Goal: Task Accomplishment & Management: Manage account settings

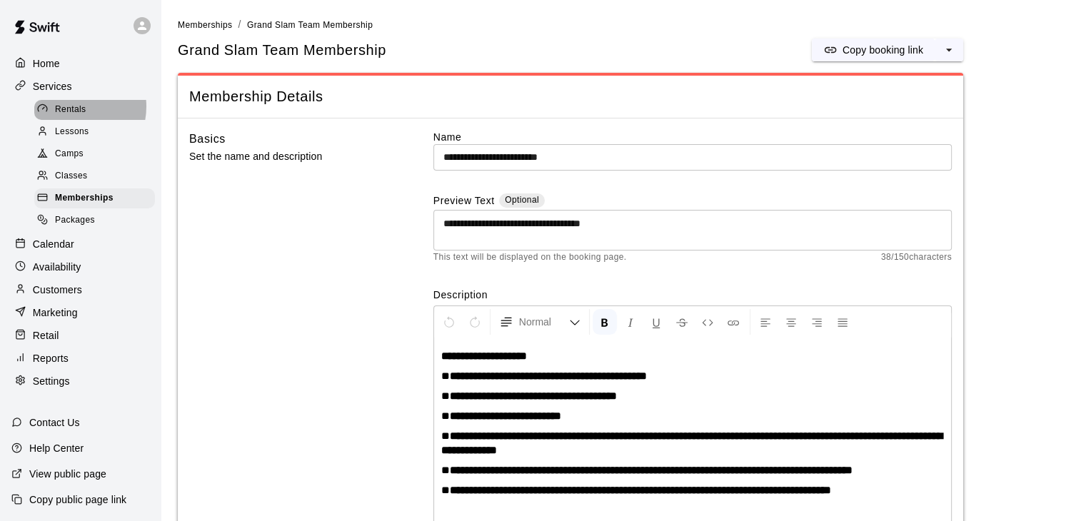
click at [69, 109] on span "Rentals" at bounding box center [70, 110] width 31 height 14
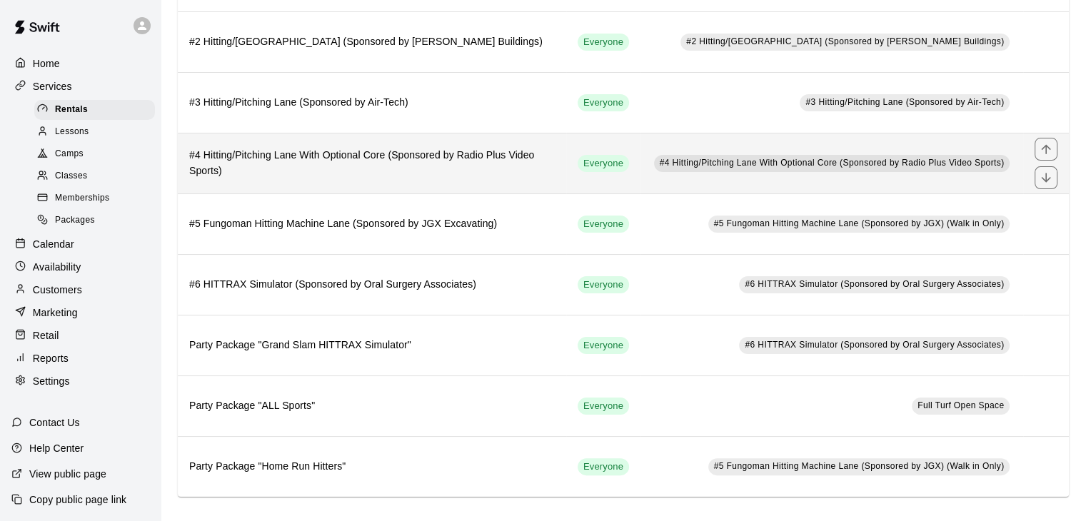
scroll to position [180, 0]
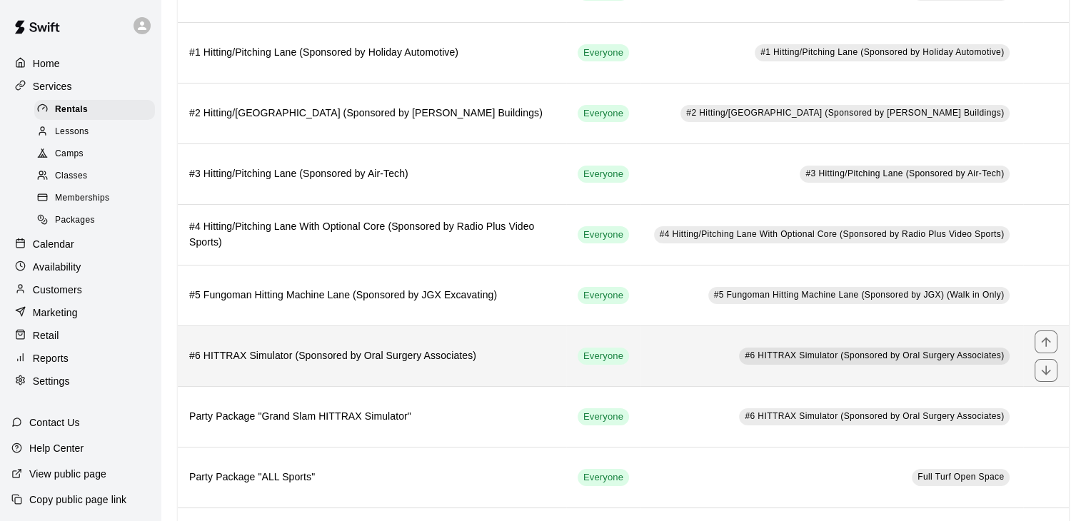
click at [414, 355] on h6 "#6 HITTRAX Simulator (Sponsored by Oral Surgery Associates)" at bounding box center [372, 356] width 366 height 16
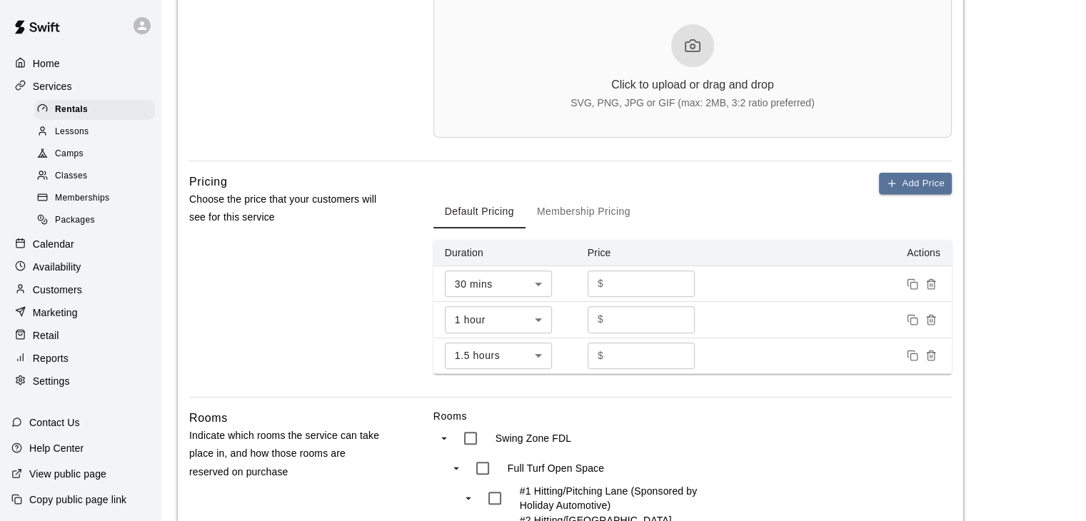
scroll to position [500, 0]
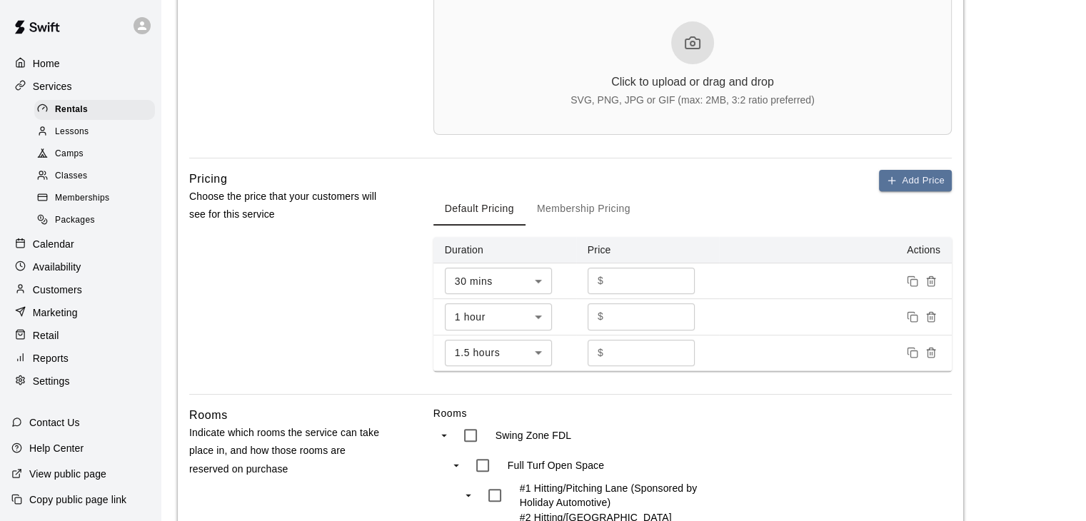
click at [69, 297] on p "Customers" at bounding box center [57, 290] width 49 height 14
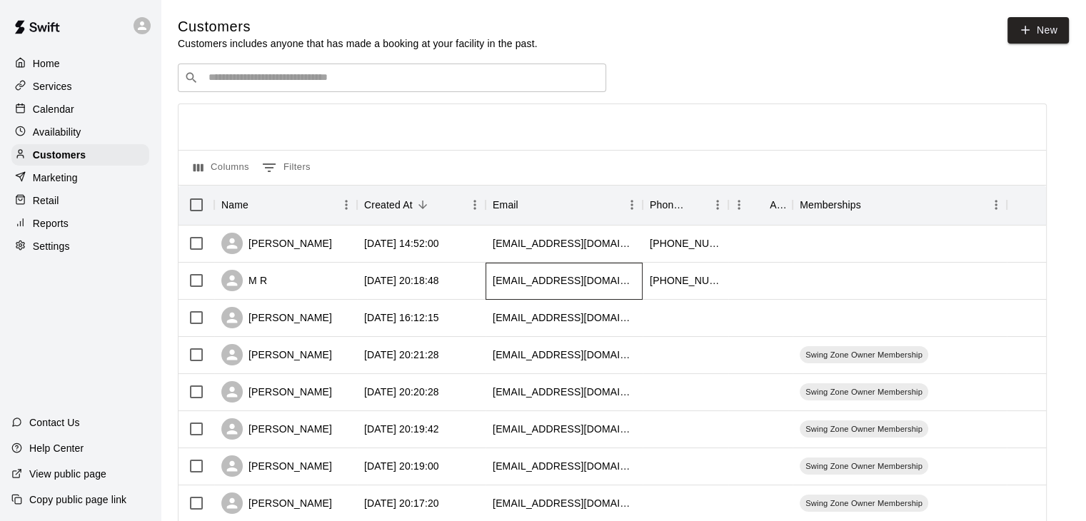
click at [600, 282] on div "waupunfestivals@gmail.com" at bounding box center [564, 280] width 143 height 14
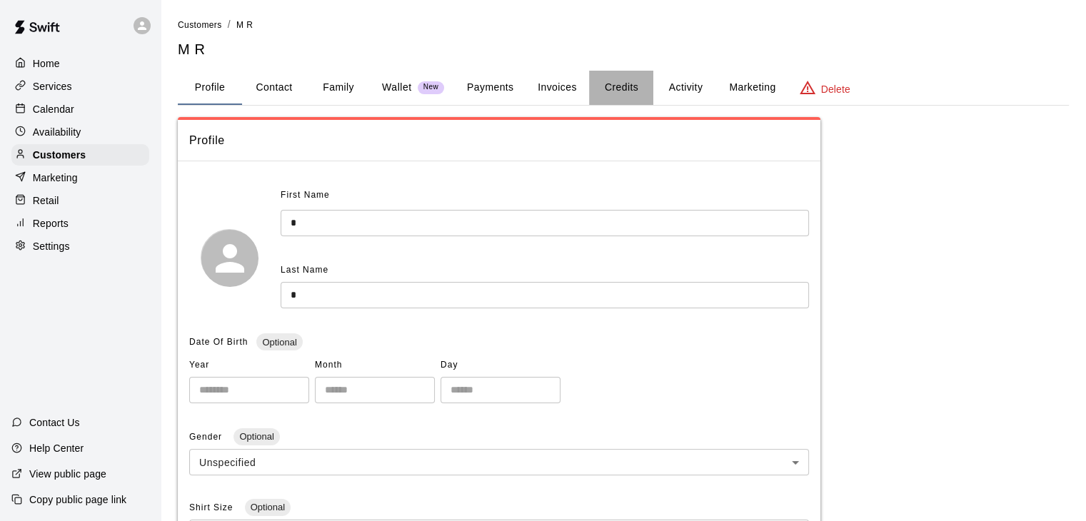
click at [625, 86] on button "Credits" at bounding box center [621, 88] width 64 height 34
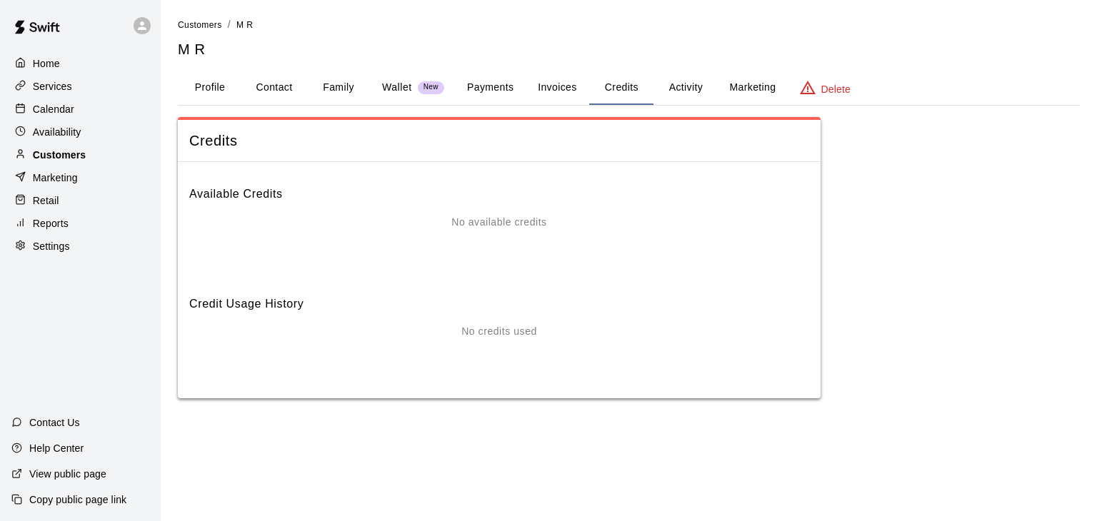
click at [67, 160] on p "Customers" at bounding box center [59, 155] width 53 height 14
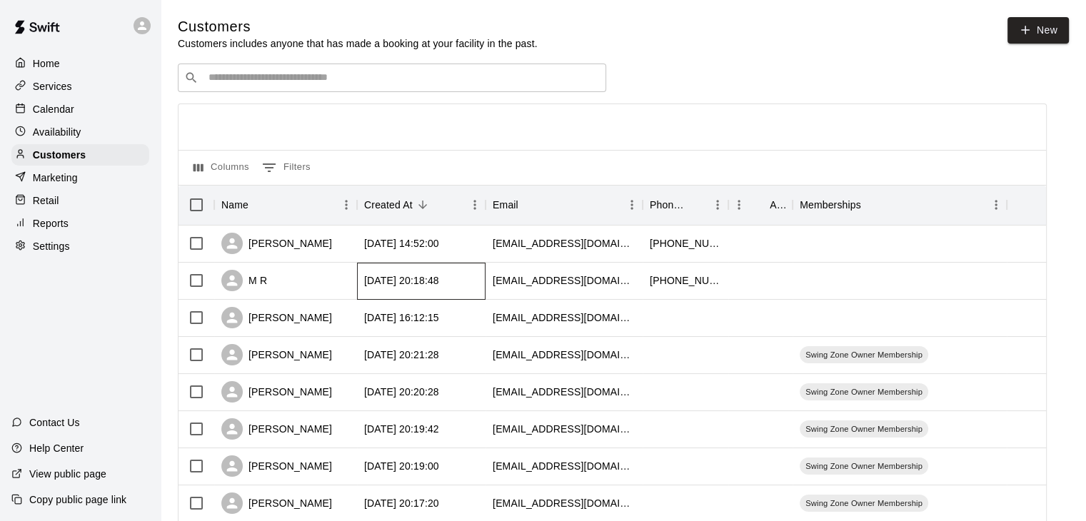
click at [383, 283] on div "2025-09-18 20:18:48" at bounding box center [401, 280] width 75 height 14
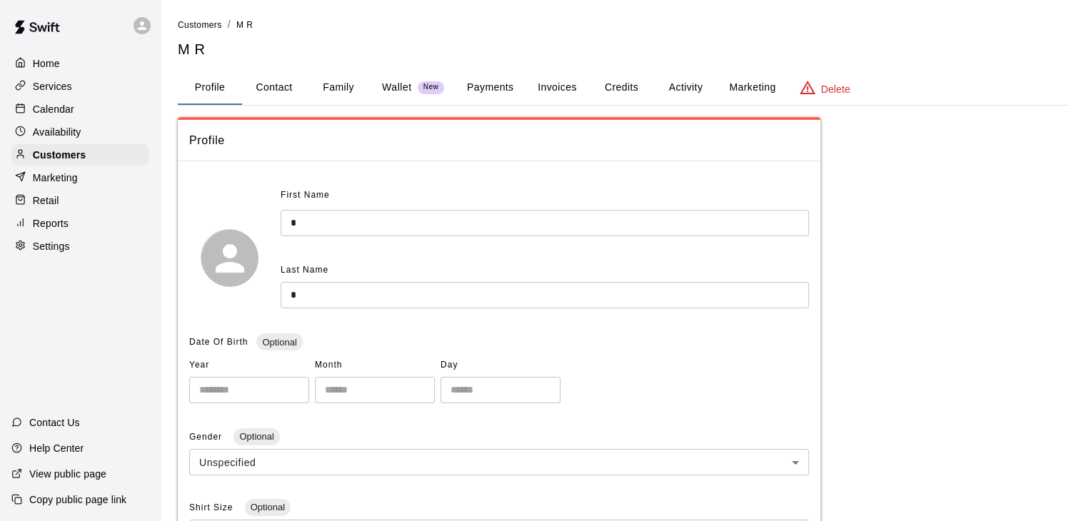
click at [267, 85] on button "Contact" at bounding box center [274, 88] width 64 height 34
select select "**"
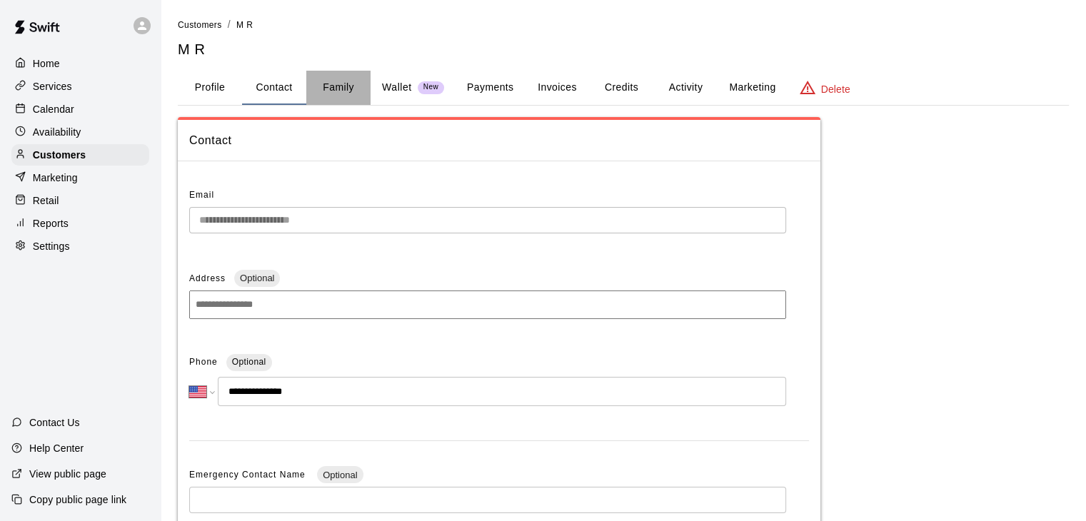
click at [357, 89] on button "Family" at bounding box center [338, 88] width 64 height 34
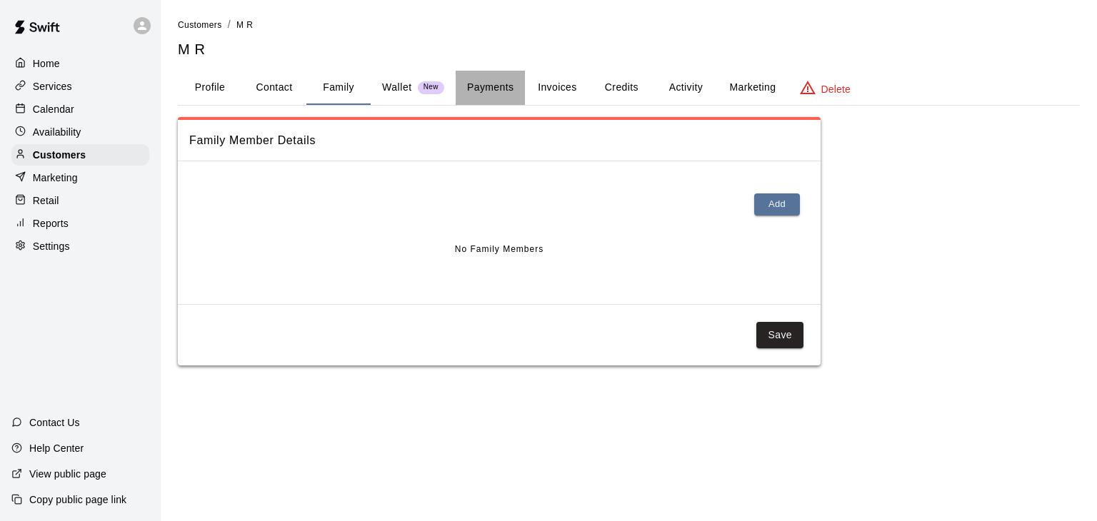
click at [465, 90] on button "Payments" at bounding box center [489, 88] width 69 height 34
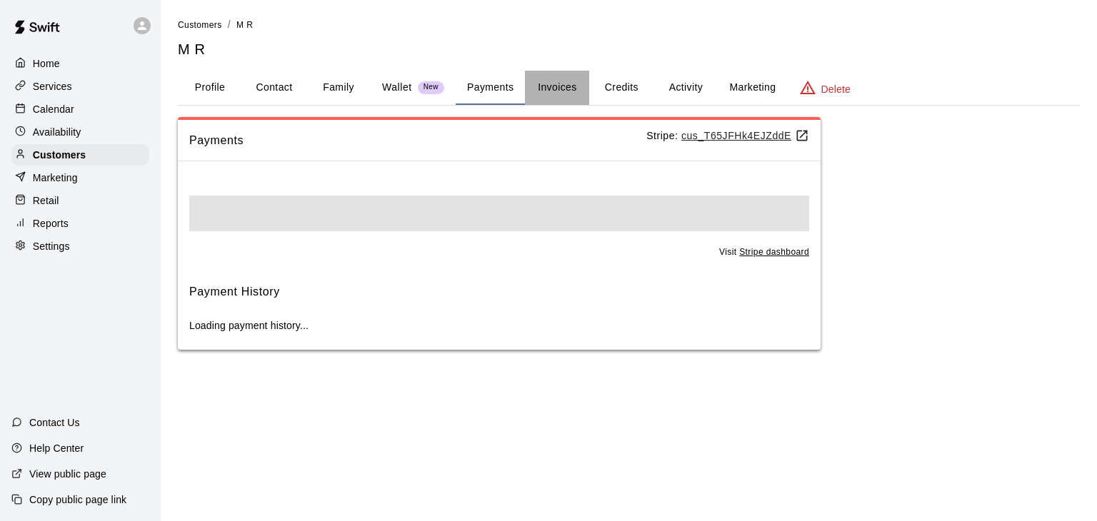
click at [540, 89] on button "Invoices" at bounding box center [557, 88] width 64 height 34
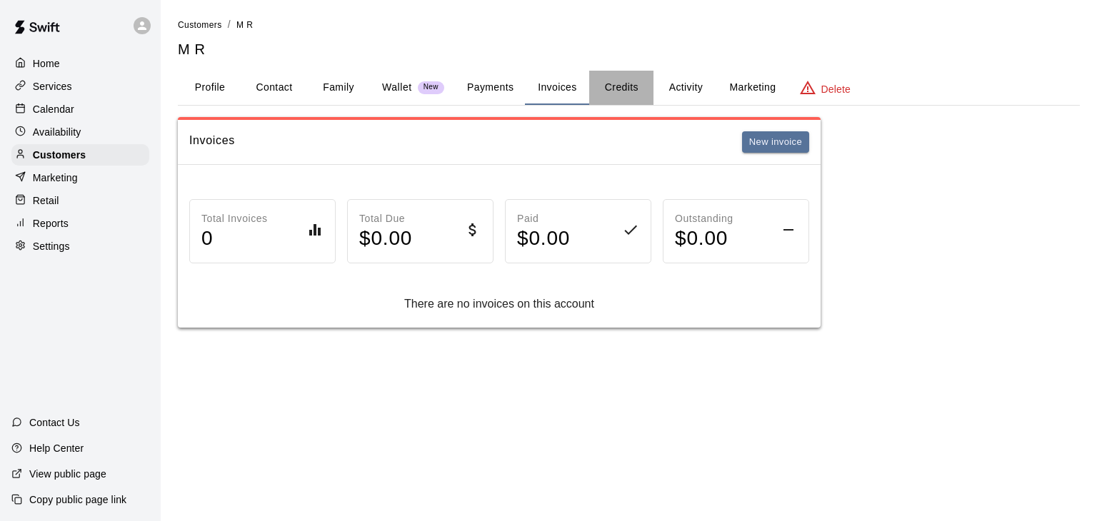
click at [613, 89] on button "Credits" at bounding box center [621, 88] width 64 height 34
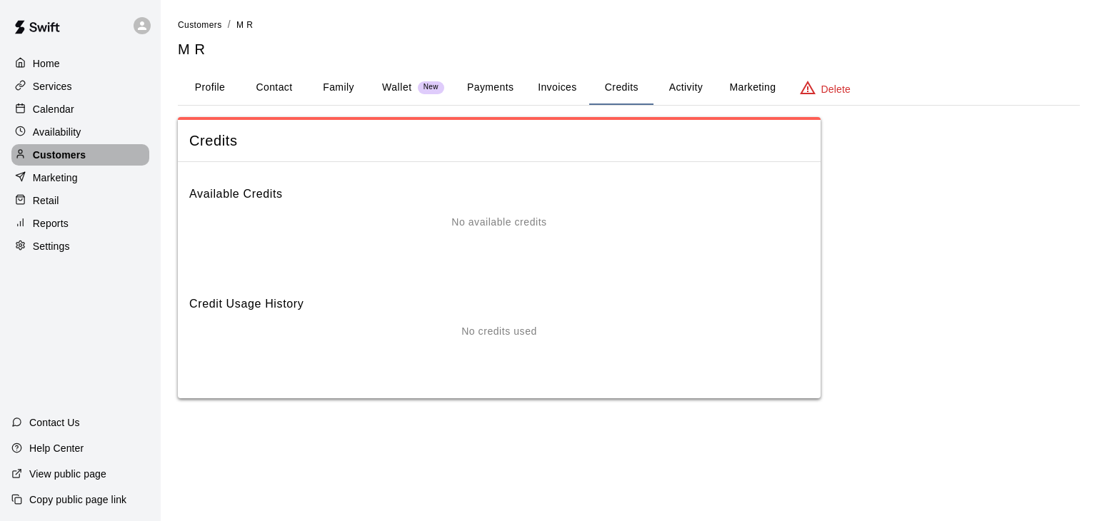
click at [56, 158] on p "Customers" at bounding box center [59, 155] width 53 height 14
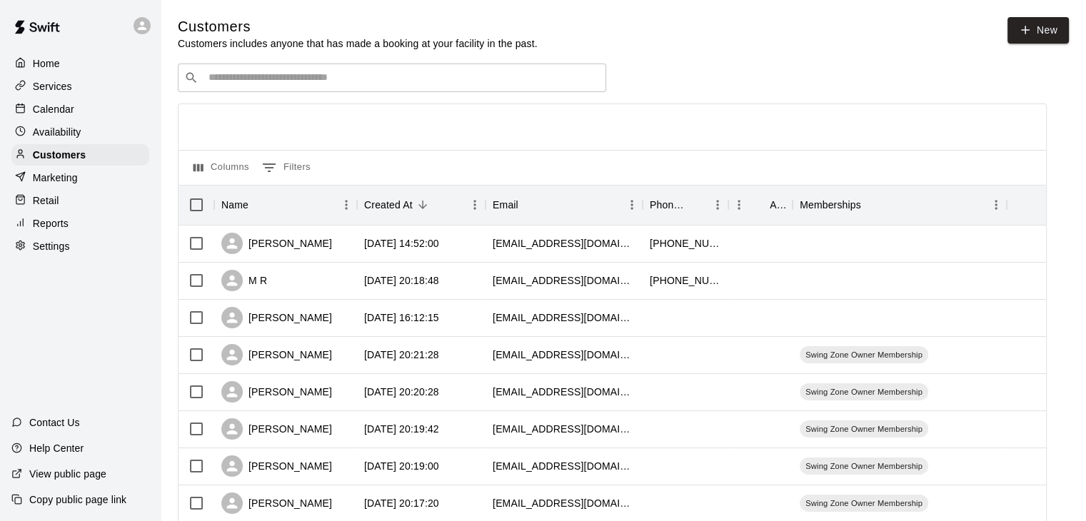
click at [68, 90] on p "Services" at bounding box center [52, 86] width 39 height 14
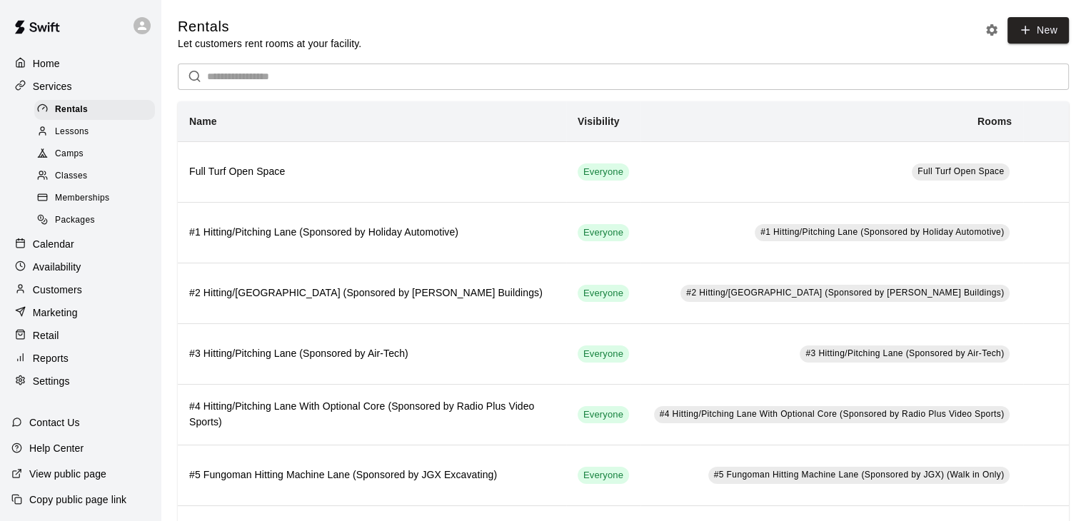
click at [55, 297] on p "Customers" at bounding box center [57, 290] width 49 height 14
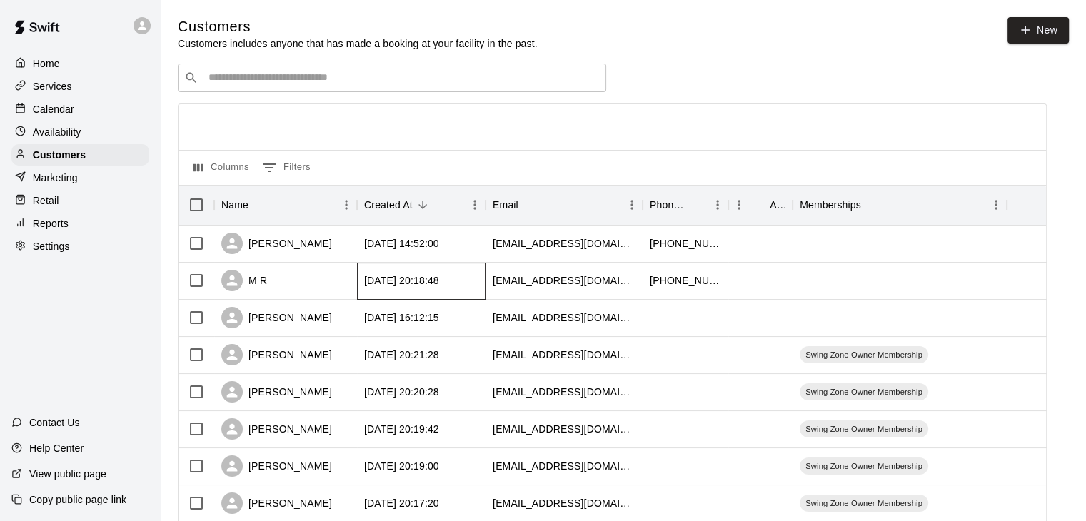
click at [435, 285] on div "2025-09-18 20:18:48" at bounding box center [401, 280] width 75 height 14
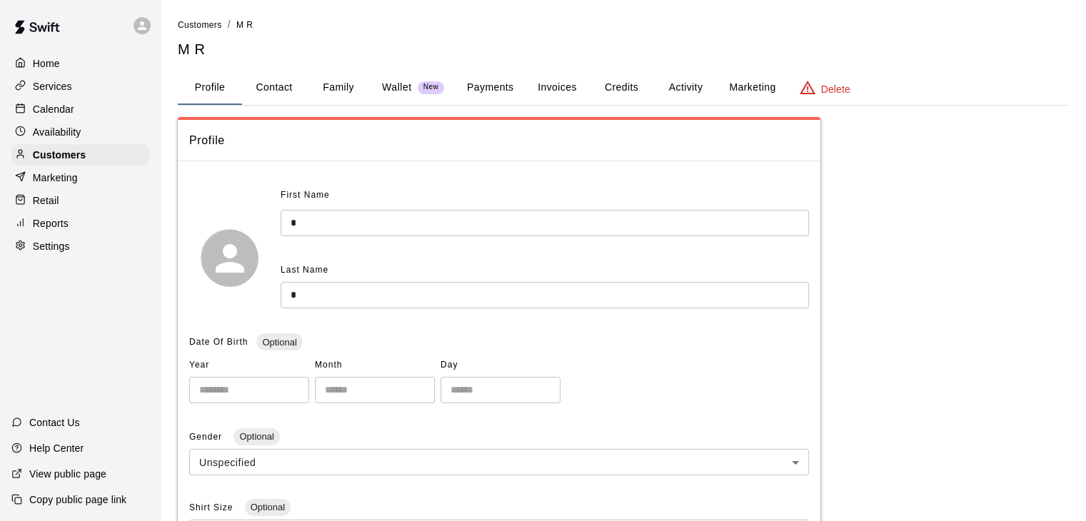
click at [631, 87] on button "Credits" at bounding box center [621, 88] width 64 height 34
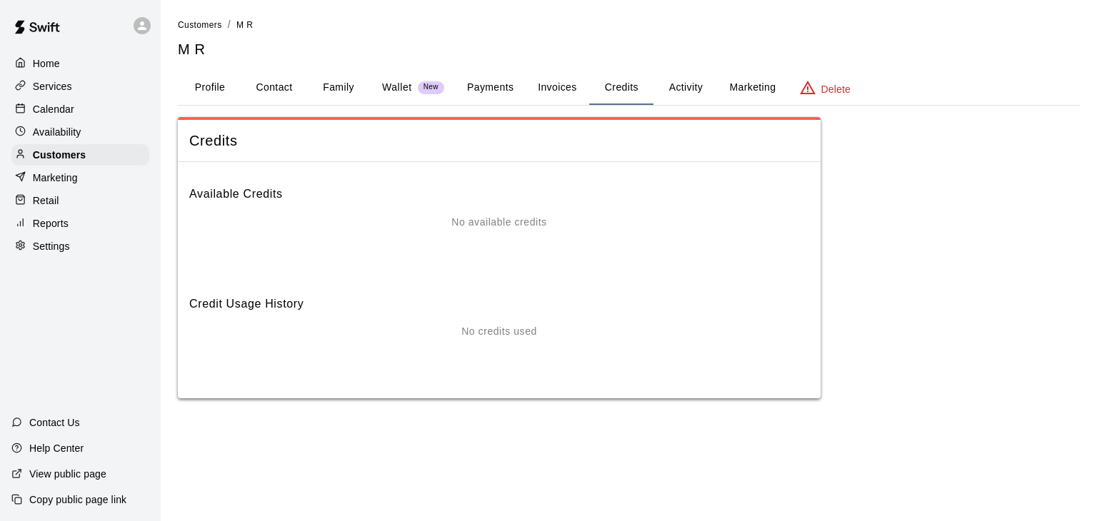
click at [573, 228] on div "No available credits" at bounding box center [499, 222] width 620 height 15
click at [563, 256] on div "No available credits" at bounding box center [499, 243] width 620 height 57
click at [562, 258] on div "No available credits" at bounding box center [499, 243] width 620 height 57
click at [565, 83] on button "Invoices" at bounding box center [557, 88] width 64 height 34
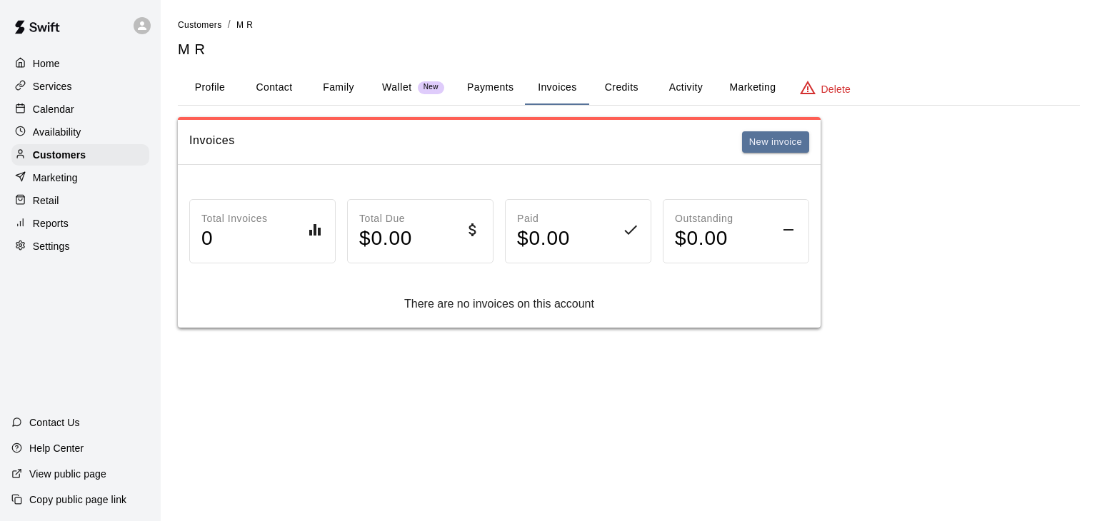
click at [500, 96] on button "Payments" at bounding box center [489, 88] width 69 height 34
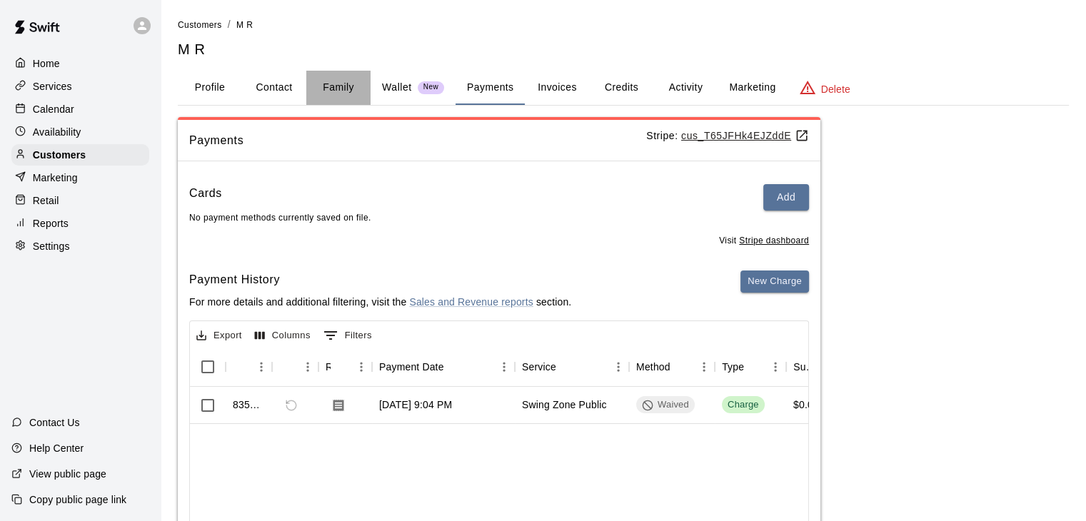
click at [340, 84] on button "Family" at bounding box center [338, 88] width 64 height 34
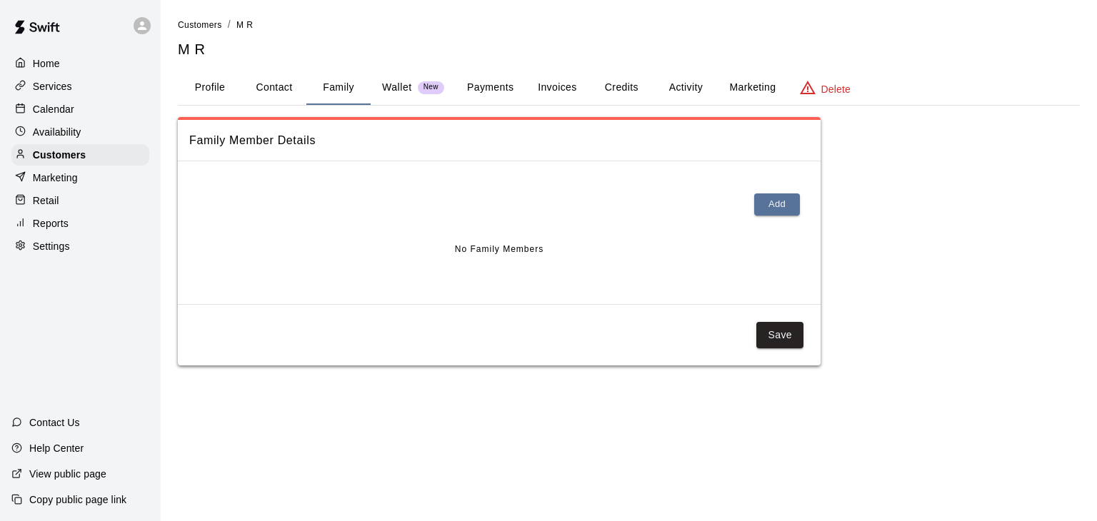
click at [275, 87] on button "Contact" at bounding box center [274, 88] width 64 height 34
select select "**"
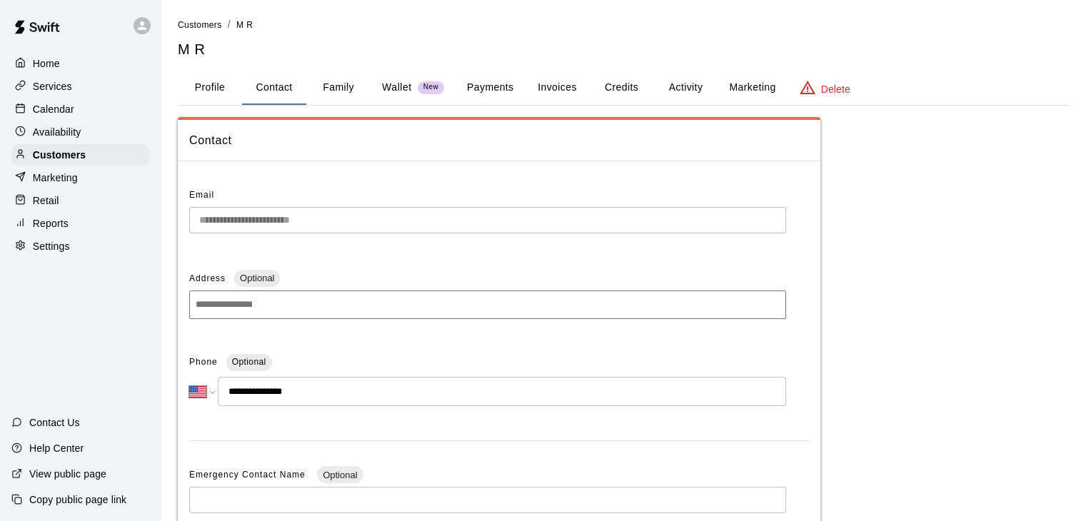
click at [224, 90] on button "Profile" at bounding box center [210, 88] width 64 height 34
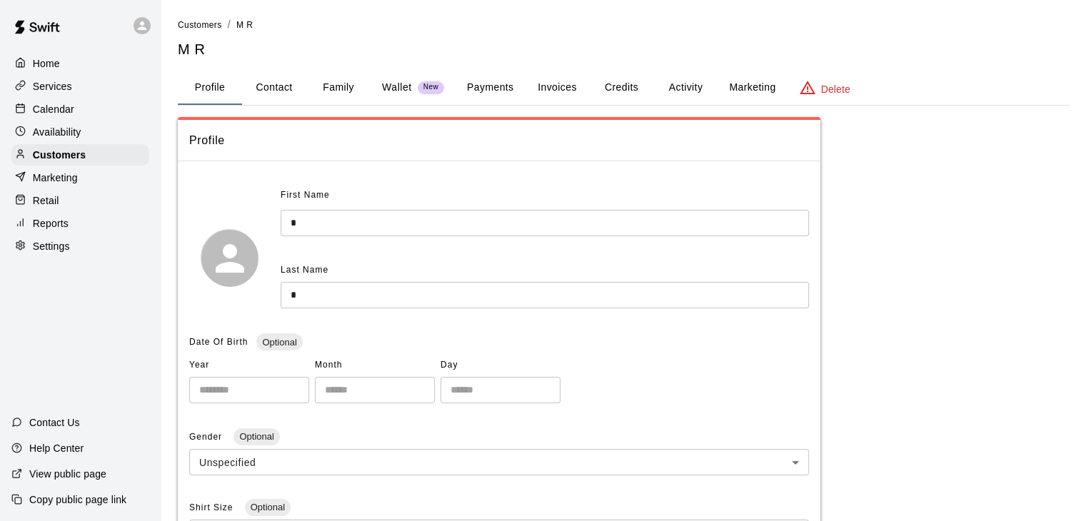
click at [289, 91] on button "Contact" at bounding box center [274, 88] width 64 height 34
select select "**"
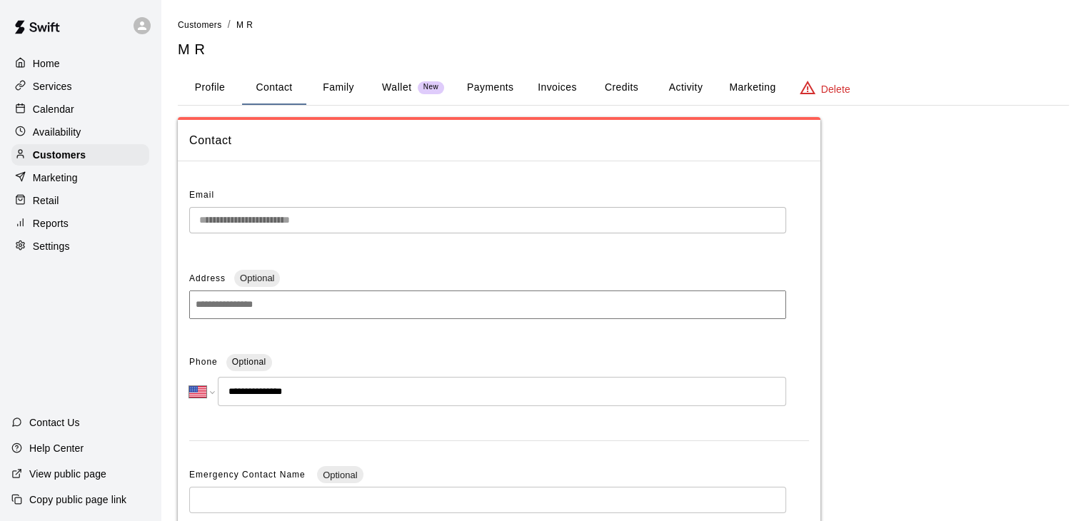
click at [348, 84] on button "Family" at bounding box center [338, 88] width 64 height 34
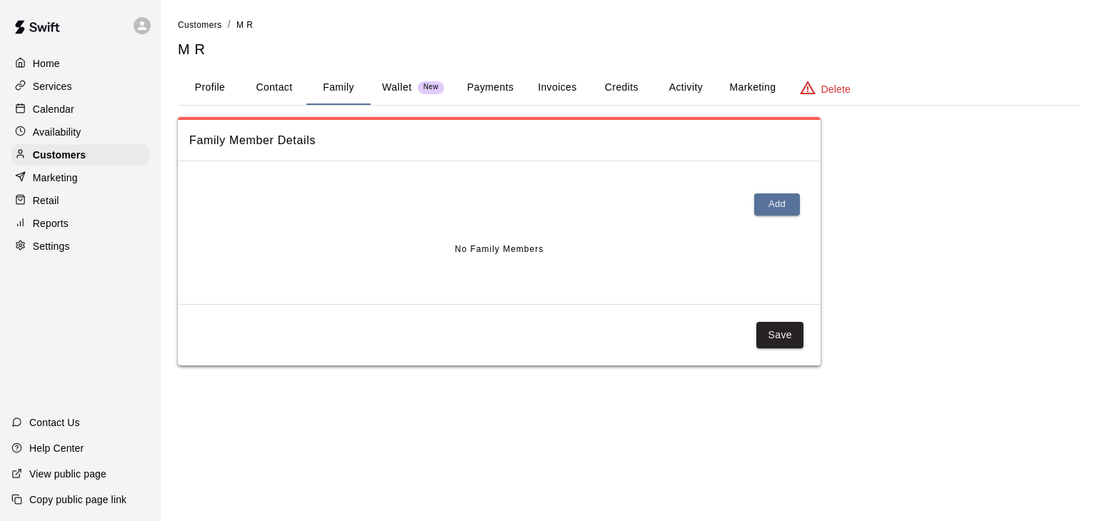
click at [392, 84] on p "Wallet" at bounding box center [397, 87] width 30 height 15
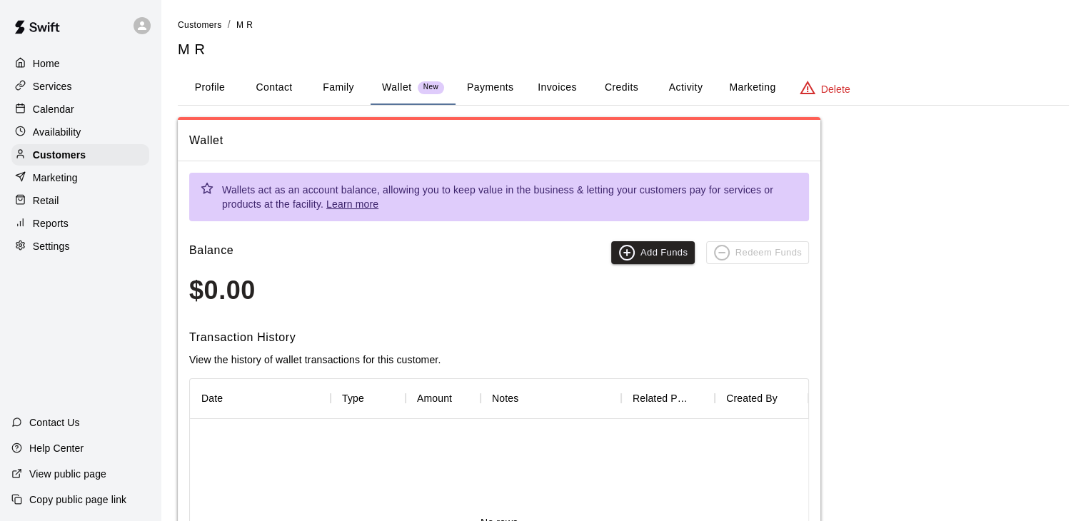
click at [471, 84] on button "Payments" at bounding box center [489, 88] width 69 height 34
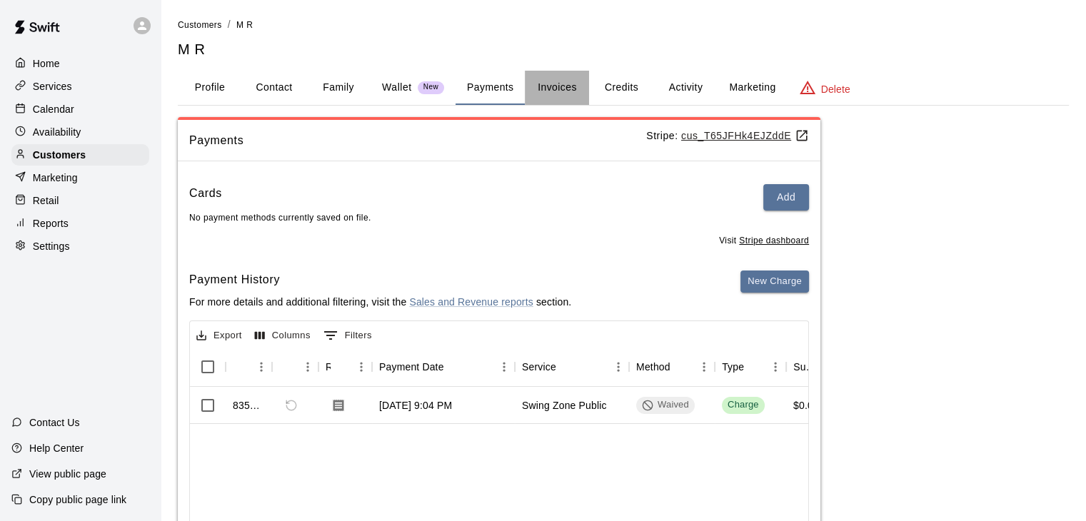
click at [550, 89] on button "Invoices" at bounding box center [557, 88] width 64 height 34
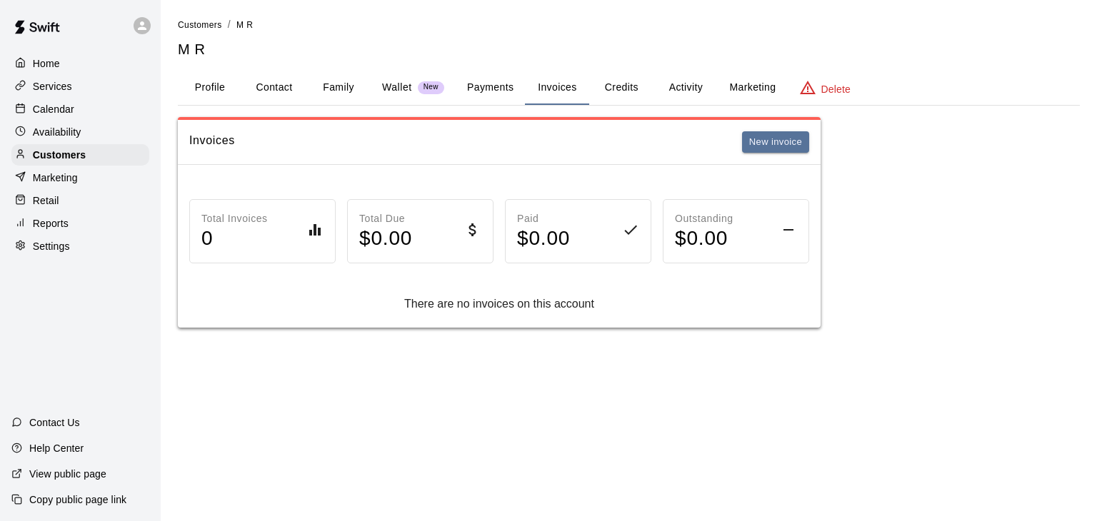
click at [614, 87] on button "Credits" at bounding box center [621, 88] width 64 height 34
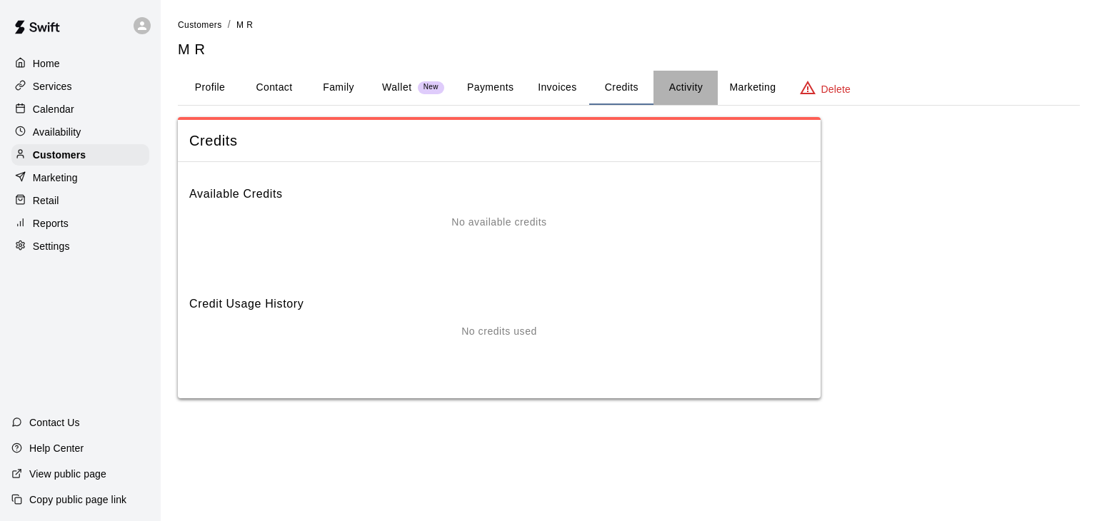
click at [682, 87] on button "Activity" at bounding box center [685, 88] width 64 height 34
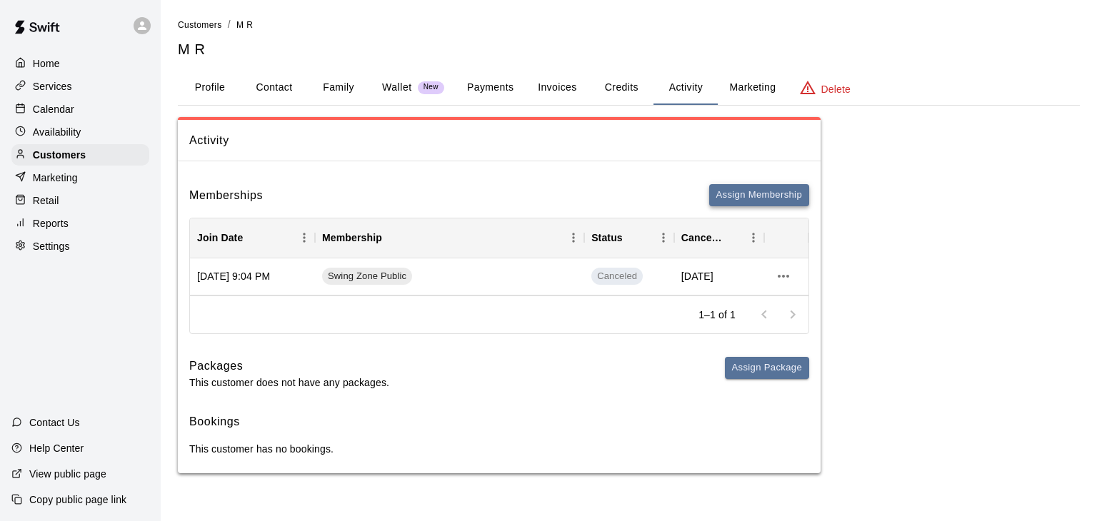
click at [737, 195] on button "Assign Membership" at bounding box center [759, 195] width 100 height 22
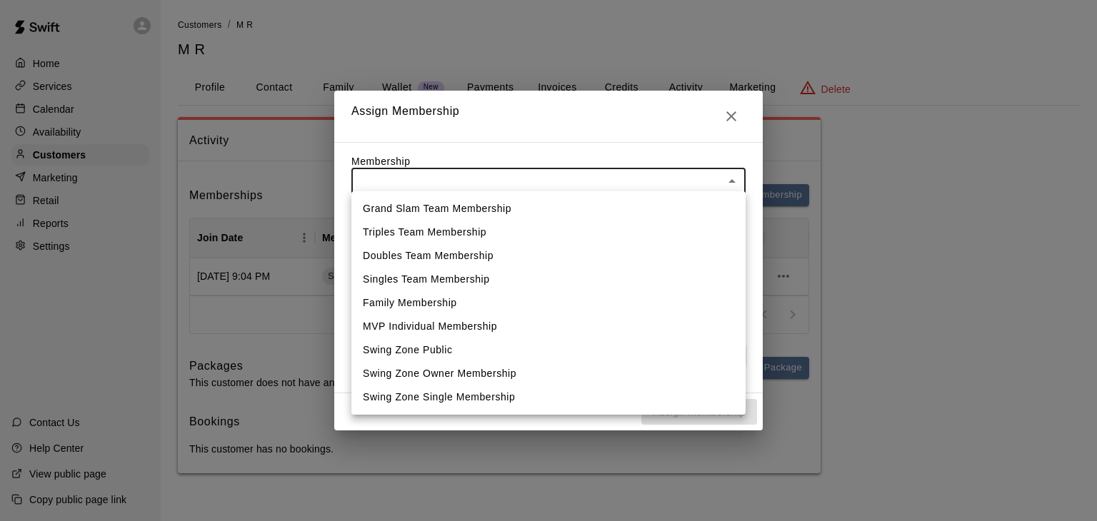
click at [627, 181] on body "Home Services Calendar Availability Customers Marketing Retail Reports Settings…" at bounding box center [548, 251] width 1097 height 502
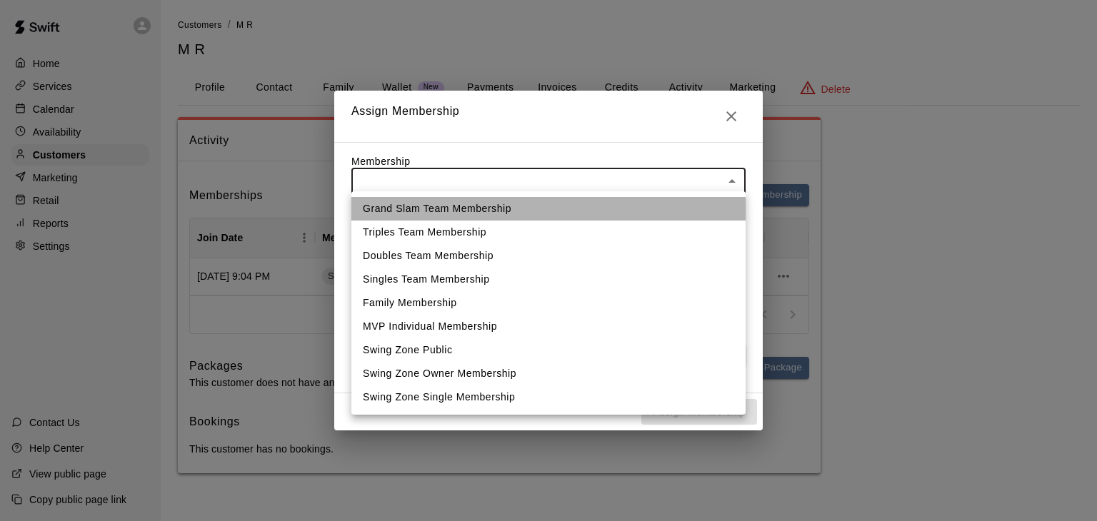
click at [493, 210] on li "Grand Slam Team Membership" at bounding box center [548, 209] width 394 height 24
type input "**********"
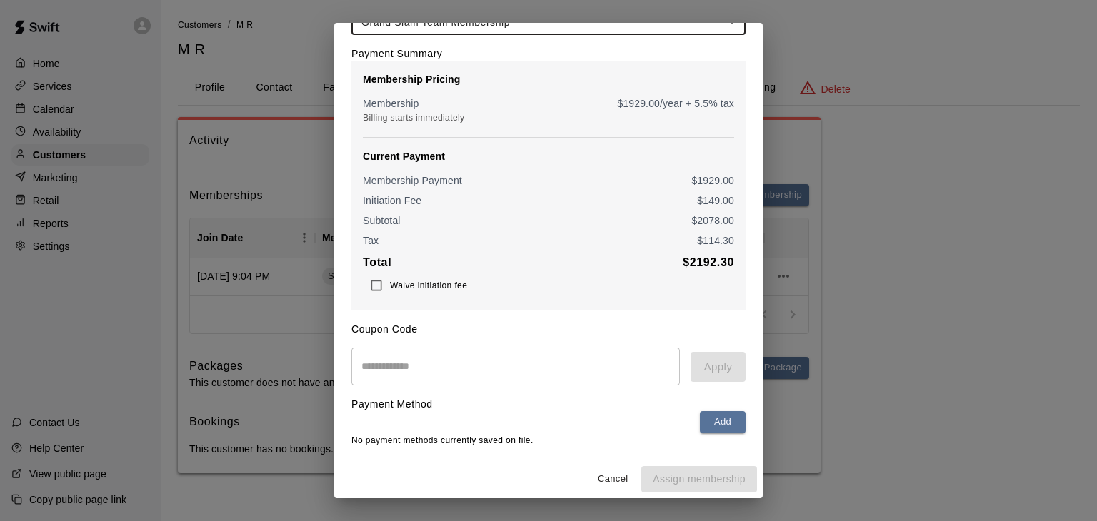
scroll to position [105, 0]
click at [708, 477] on div "Cancel Assign membership" at bounding box center [548, 479] width 428 height 38
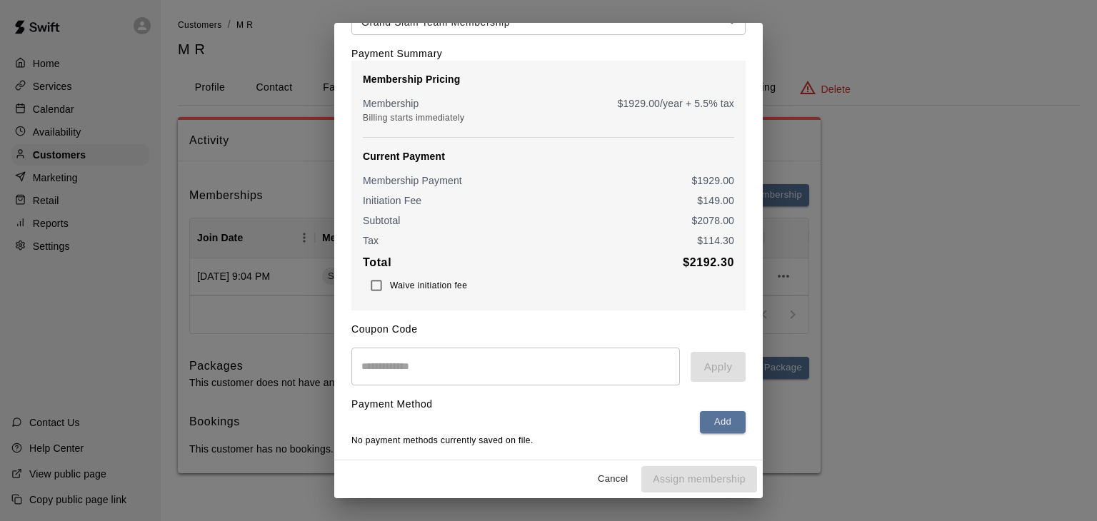
click at [548, 364] on input "text" at bounding box center [515, 367] width 328 height 38
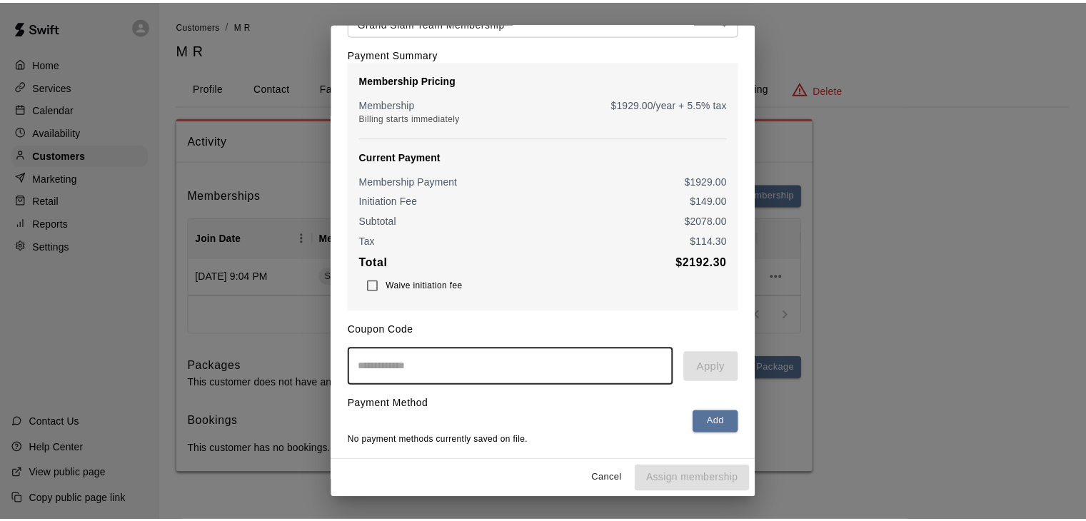
scroll to position [0, 0]
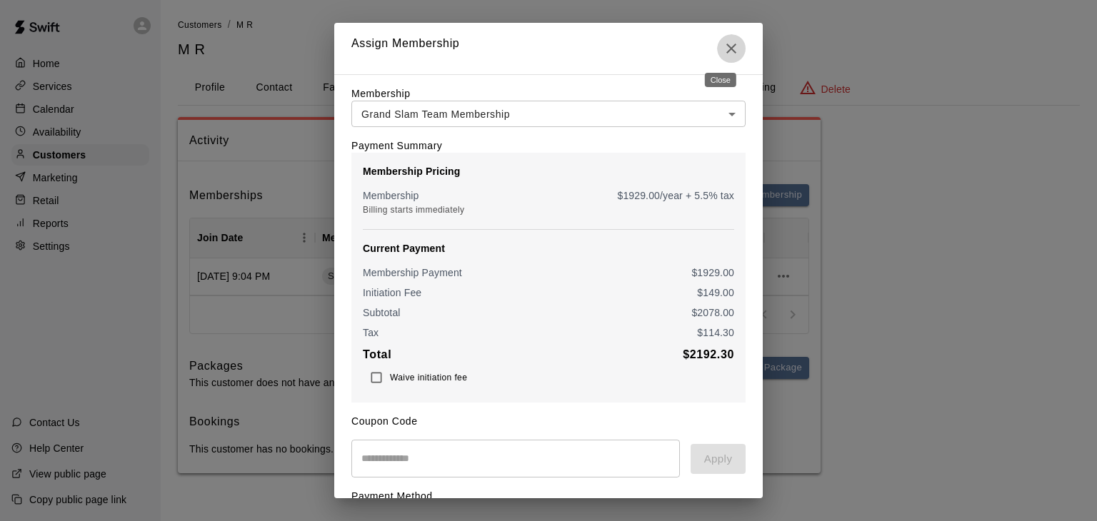
click at [722, 49] on icon "Close" at bounding box center [730, 48] width 17 height 17
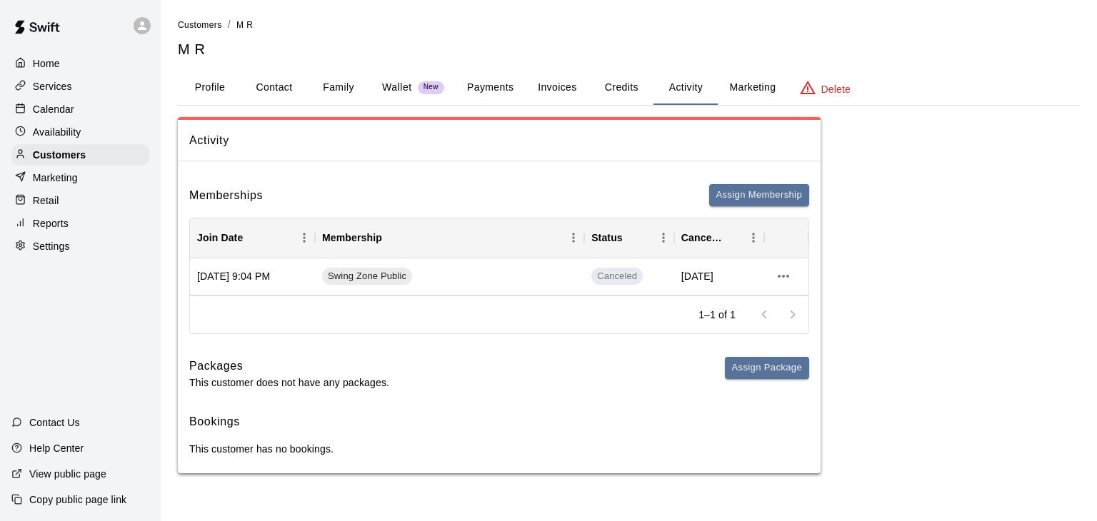
click at [63, 176] on div "Marketing" at bounding box center [80, 177] width 138 height 21
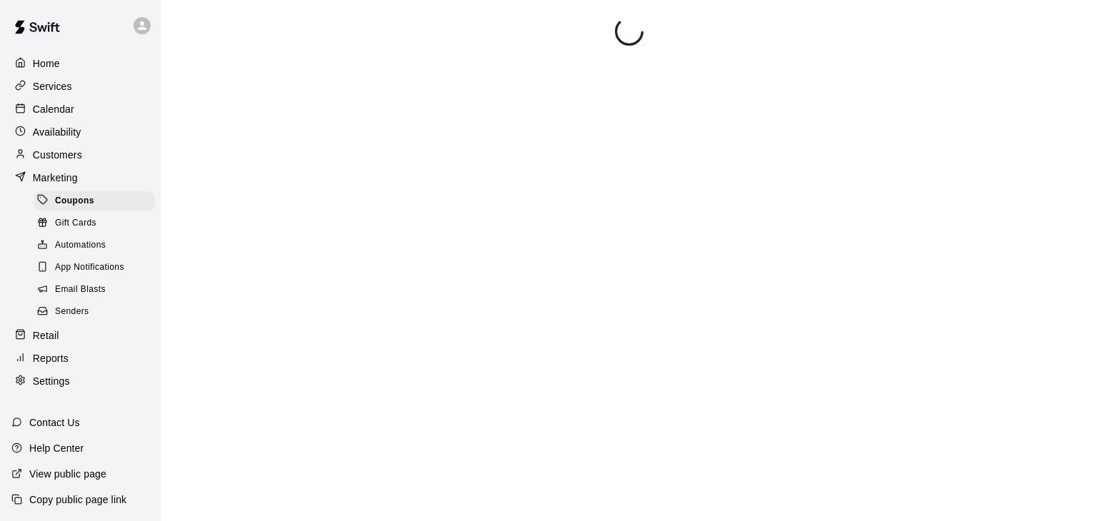
click at [67, 133] on p "Availability" at bounding box center [57, 132] width 49 height 14
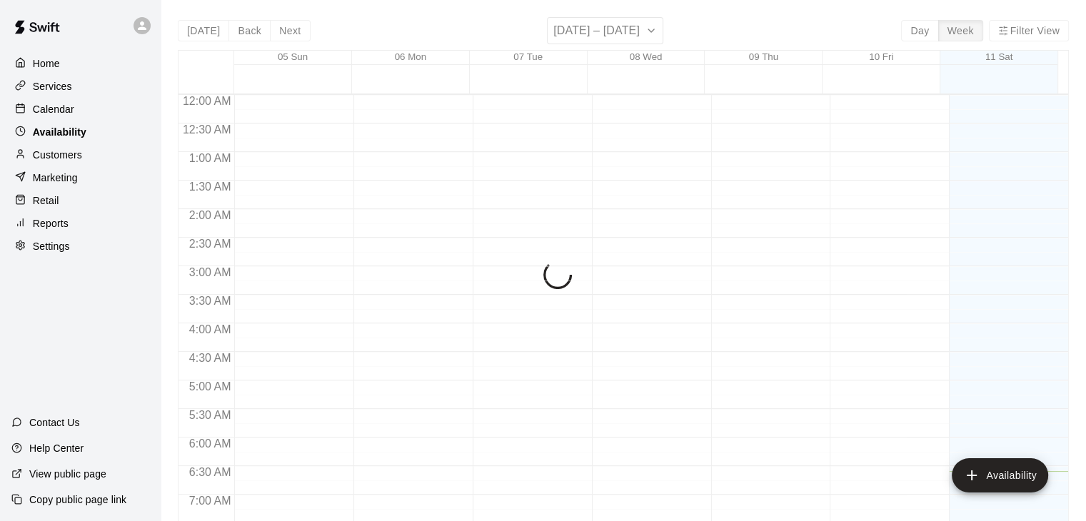
scroll to position [376, 0]
click at [67, 120] on div "Calendar" at bounding box center [80, 109] width 138 height 21
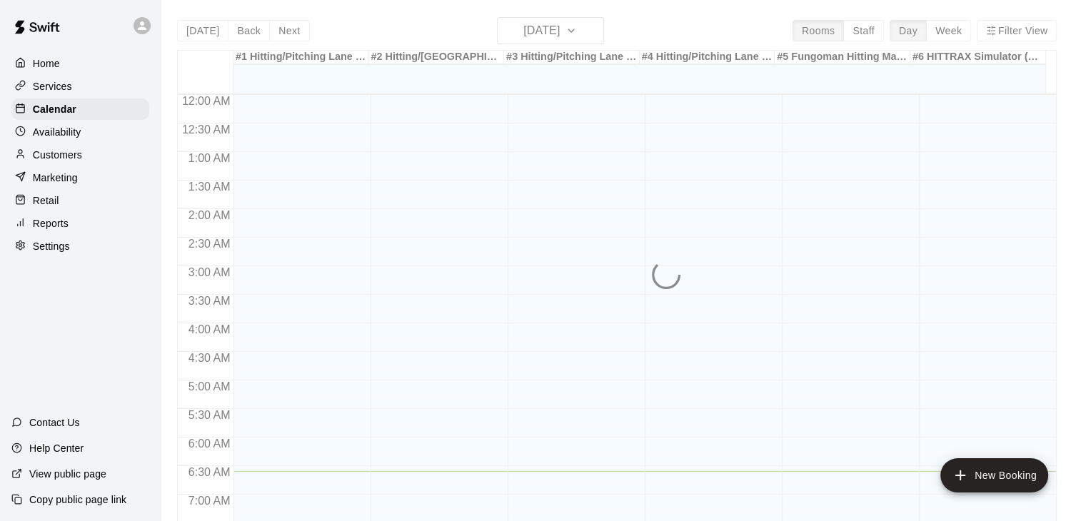
scroll to position [376, 0]
click at [61, 89] on p "Services" at bounding box center [52, 86] width 39 height 14
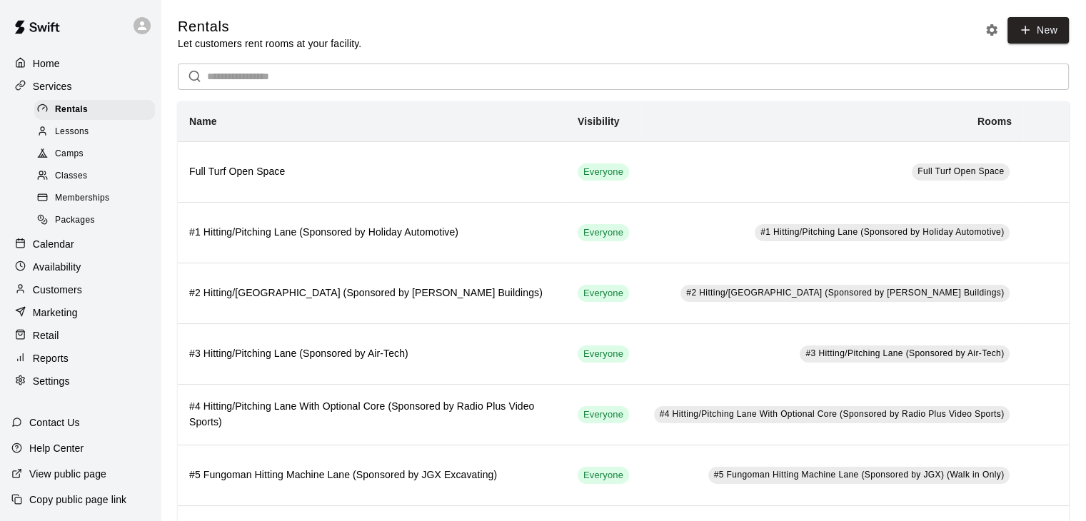
click at [52, 388] on p "Settings" at bounding box center [51, 381] width 37 height 14
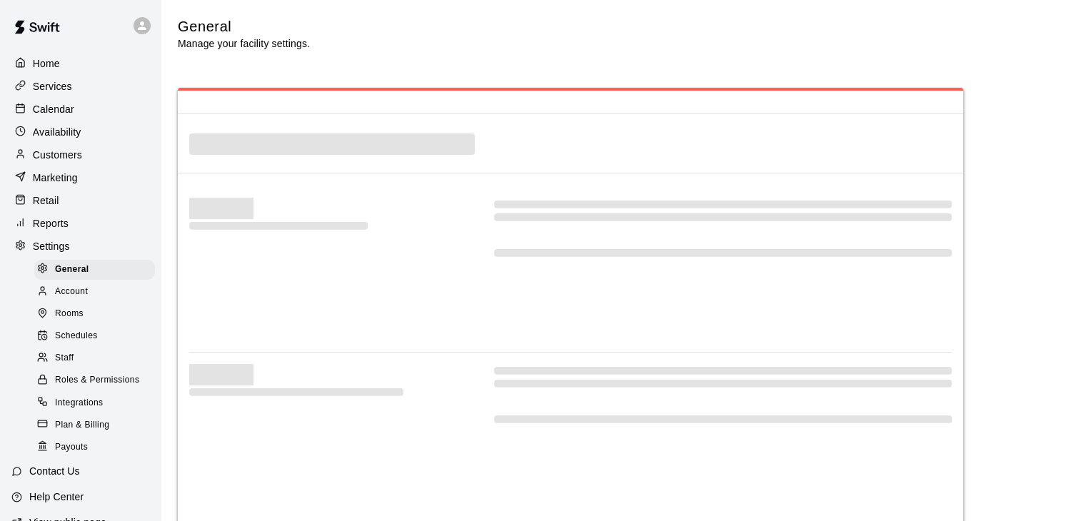
select select "**"
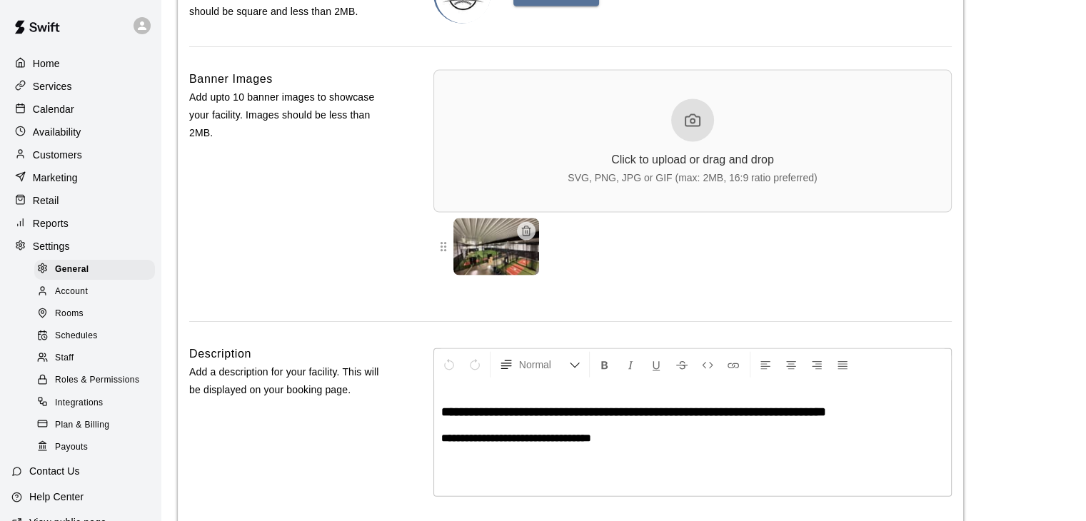
scroll to position [3236, 0]
click at [76, 368] on div "Staff" at bounding box center [94, 358] width 121 height 20
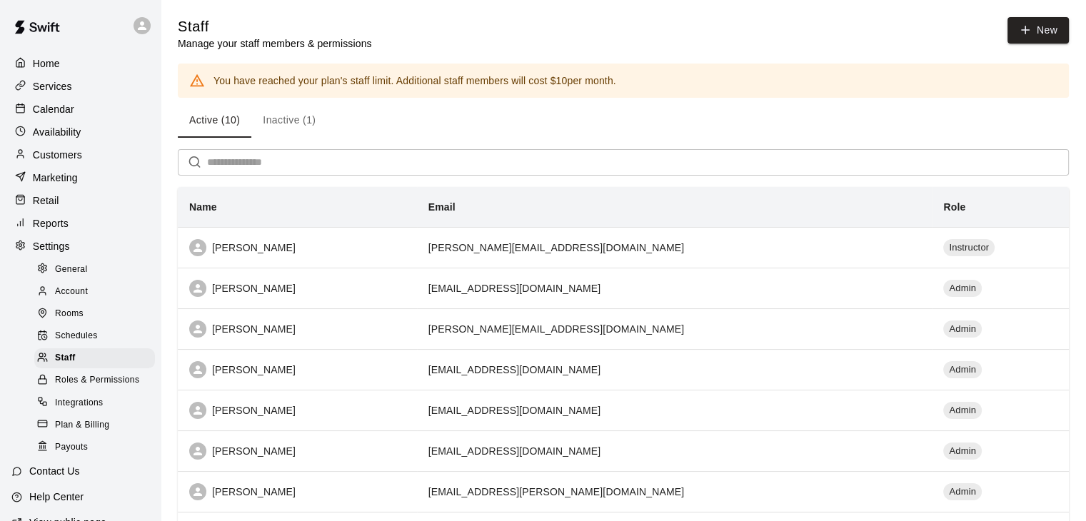
click at [69, 321] on span "Rooms" at bounding box center [69, 314] width 29 height 14
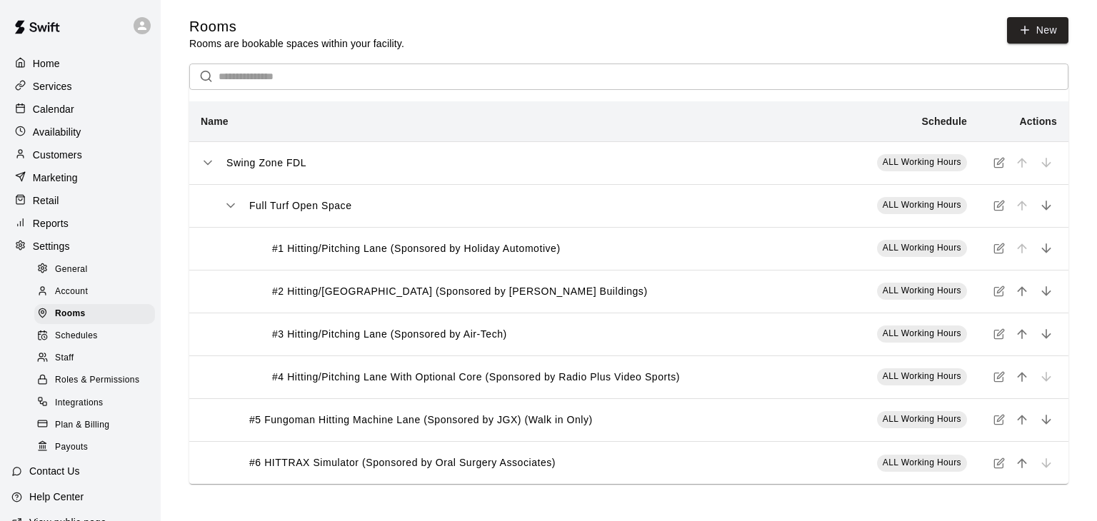
click at [69, 299] on span "Account" at bounding box center [71, 292] width 33 height 14
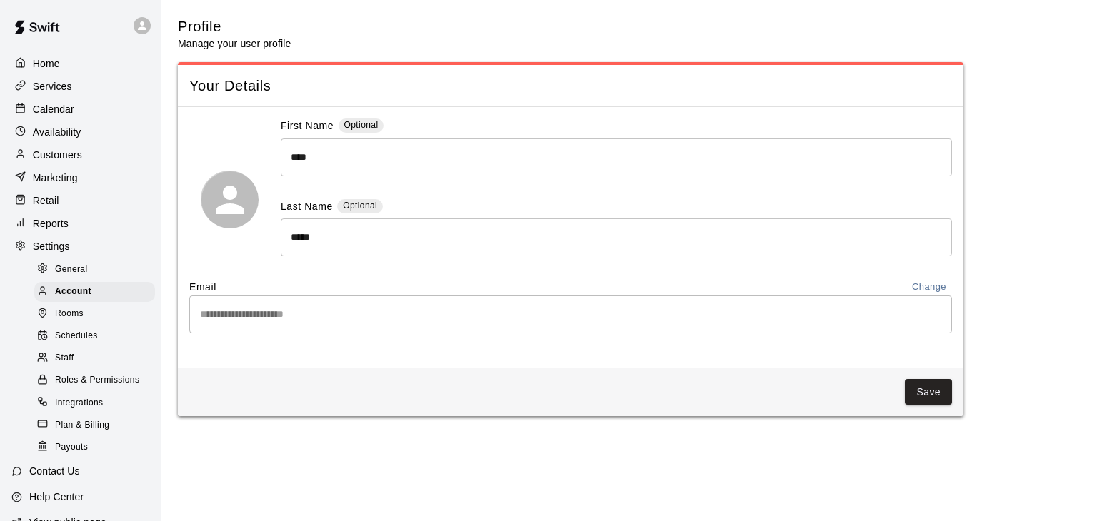
click at [69, 277] on span "General" at bounding box center [71, 270] width 33 height 14
select select "**"
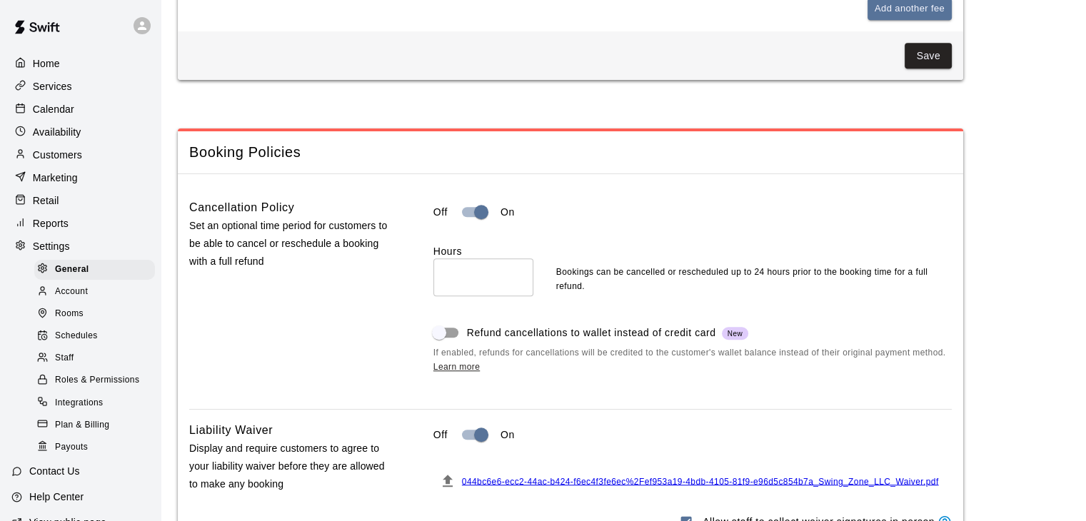
scroll to position [869, 0]
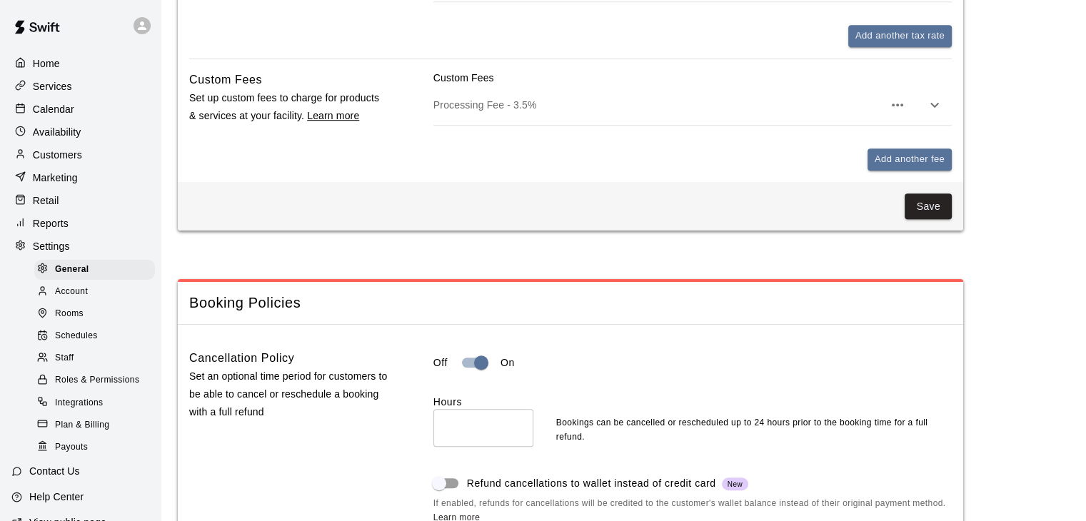
click at [69, 299] on span "Account" at bounding box center [71, 292] width 33 height 14
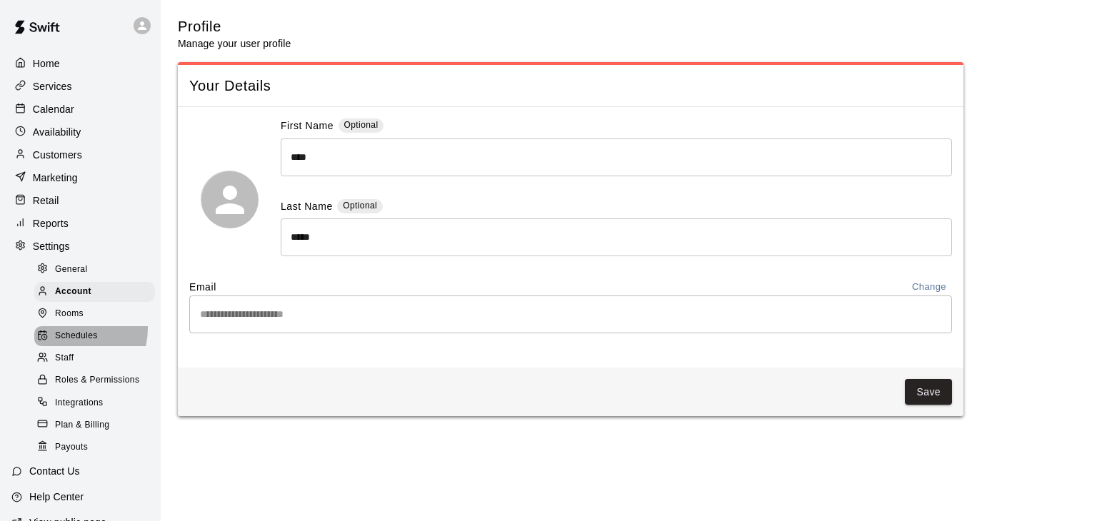
click at [66, 342] on div "Schedules" at bounding box center [94, 336] width 121 height 20
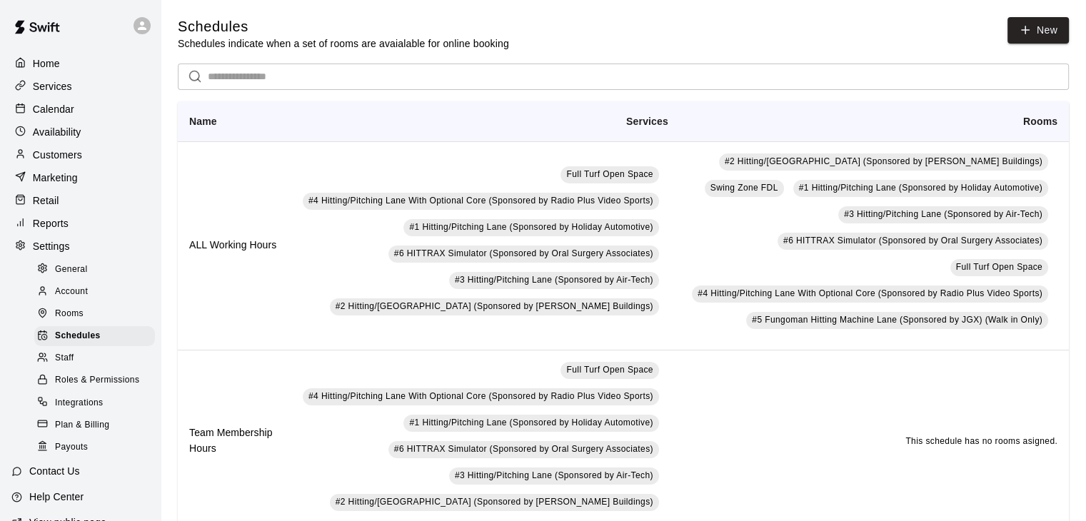
click at [69, 321] on span "Rooms" at bounding box center [69, 314] width 29 height 14
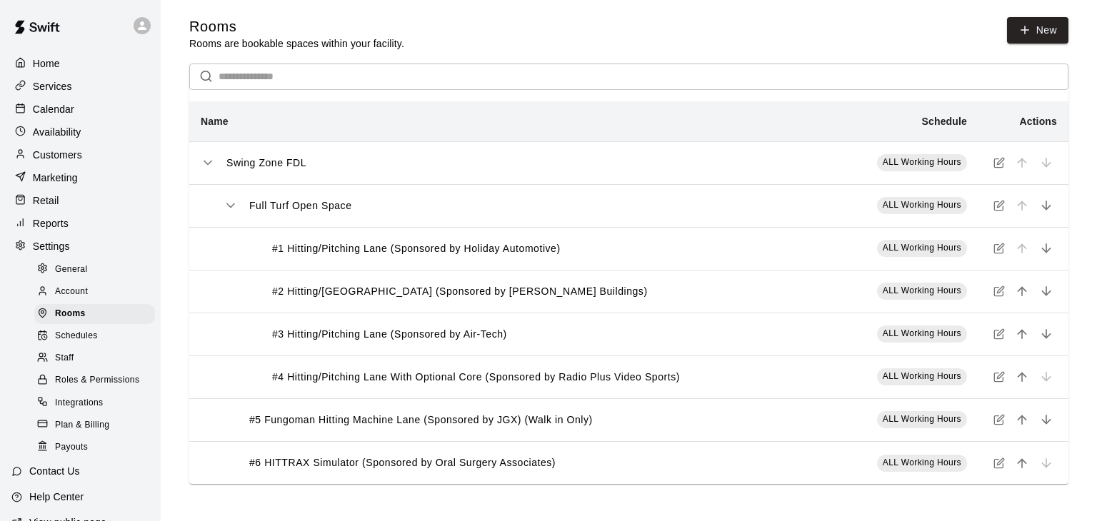
click at [62, 343] on span "Schedules" at bounding box center [76, 336] width 43 height 14
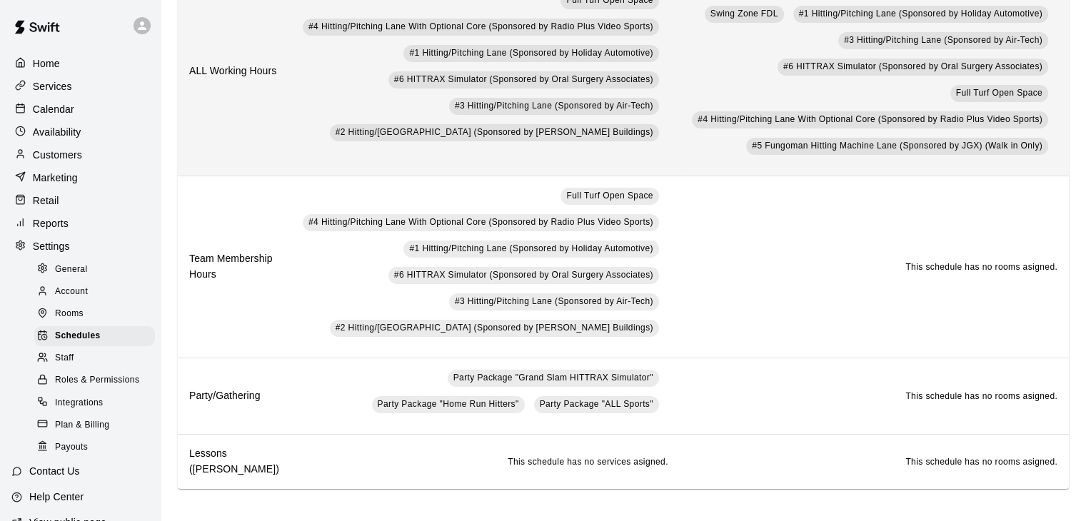
scroll to position [183, 0]
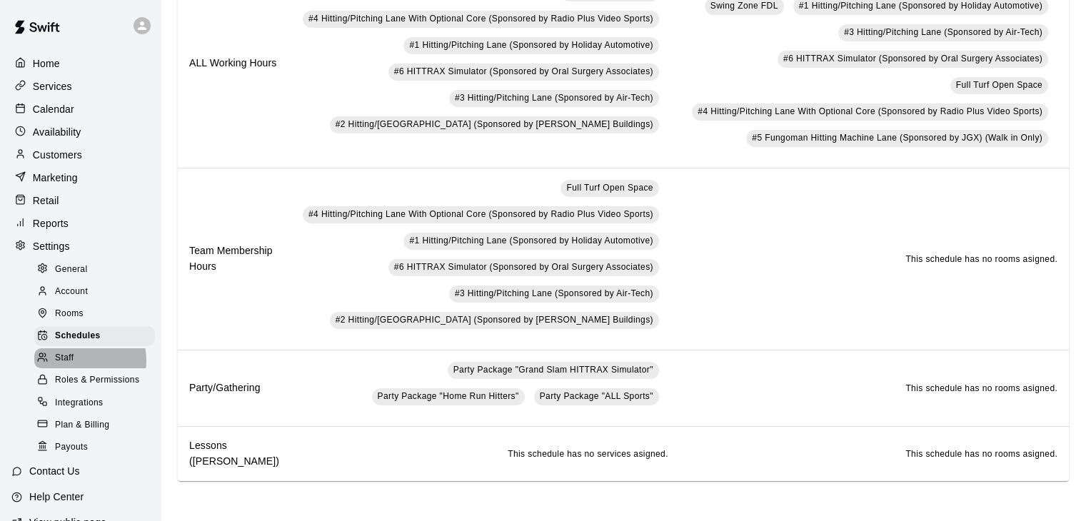
click at [71, 366] on span "Staff" at bounding box center [64, 358] width 19 height 14
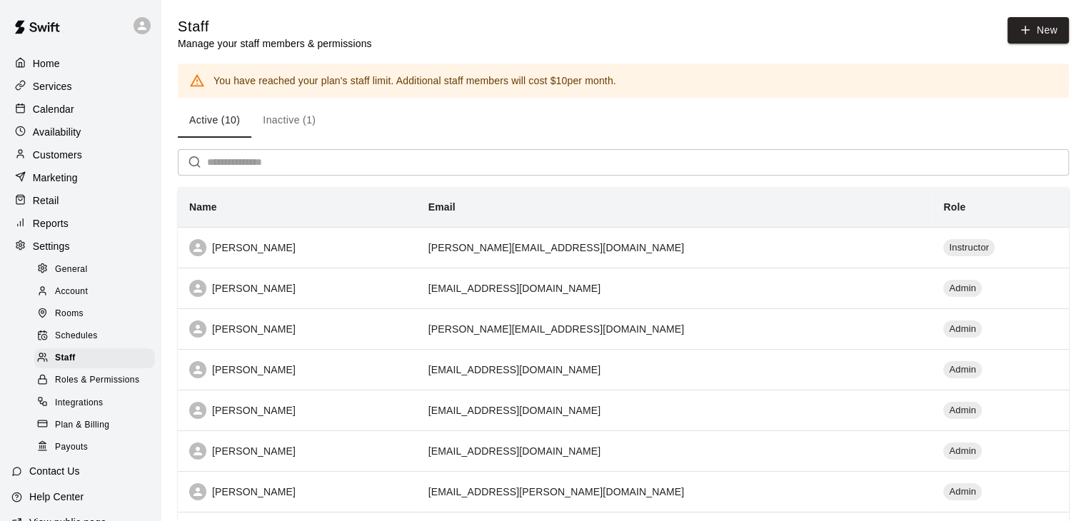
click at [69, 388] on span "Roles & Permissions" at bounding box center [97, 380] width 84 height 14
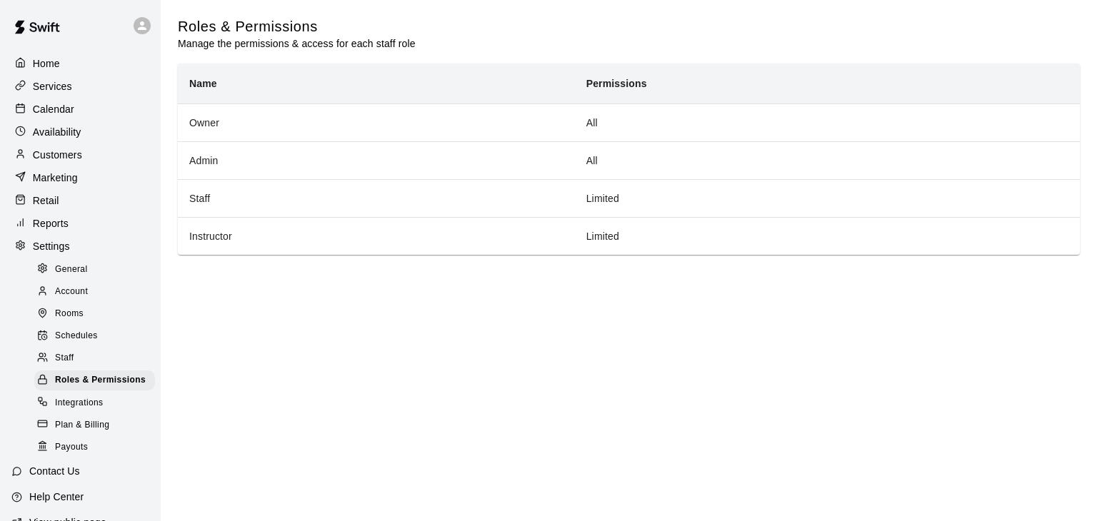
click at [74, 411] on span "Integrations" at bounding box center [79, 403] width 49 height 14
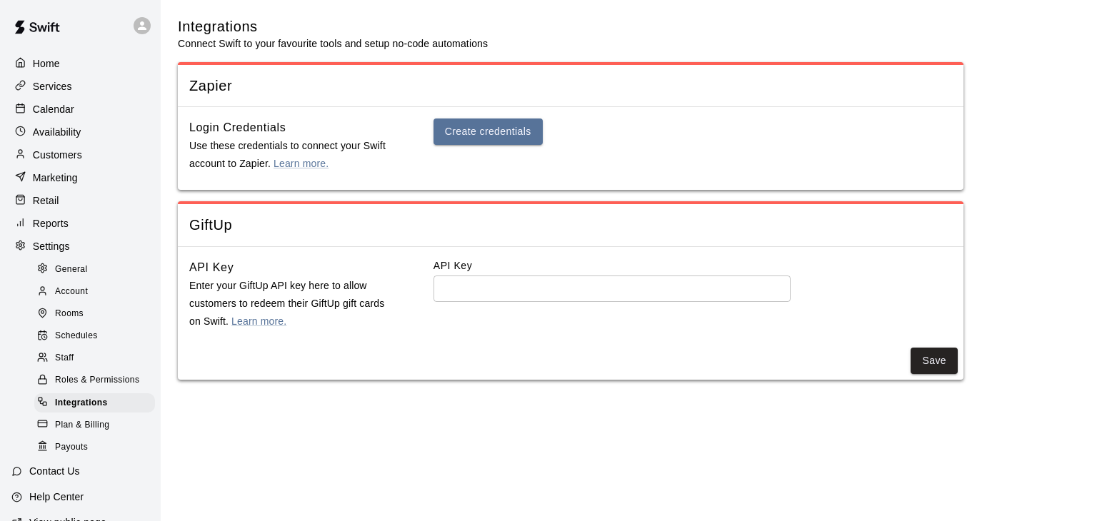
click at [49, 84] on p "Services" at bounding box center [52, 86] width 39 height 14
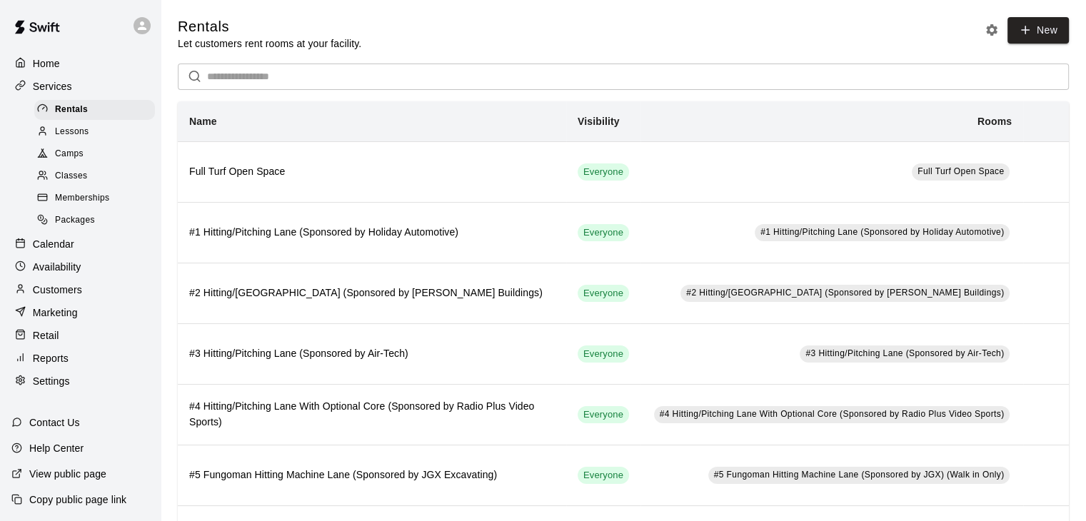
click at [71, 206] on span "Memberships" at bounding box center [82, 198] width 54 height 14
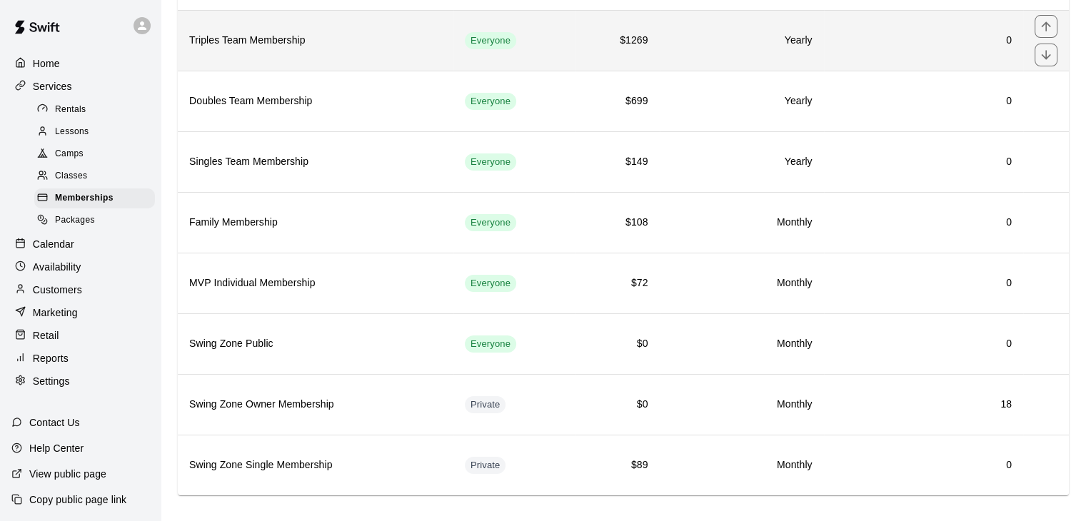
scroll to position [203, 0]
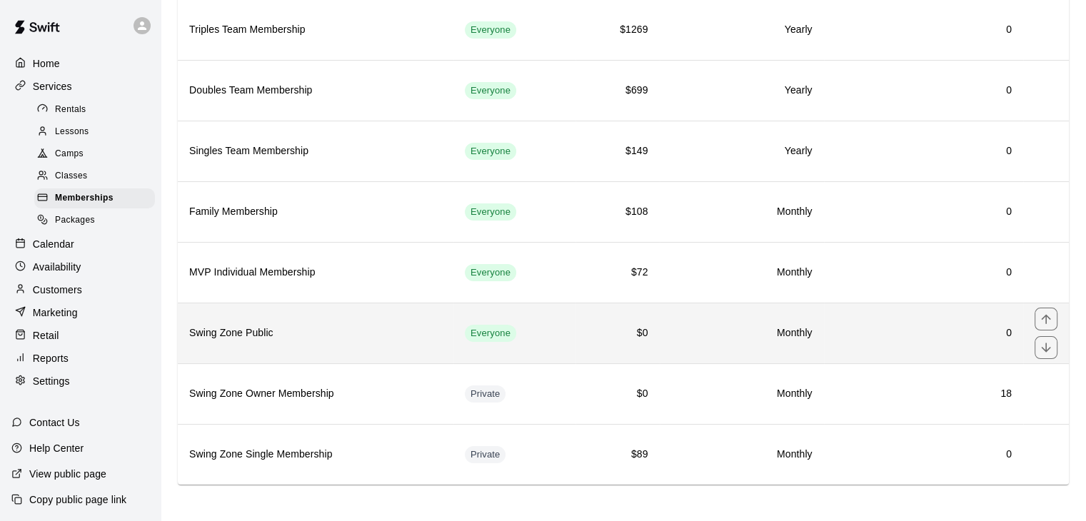
click at [327, 326] on h6 "Swing Zone Public" at bounding box center [315, 334] width 253 height 16
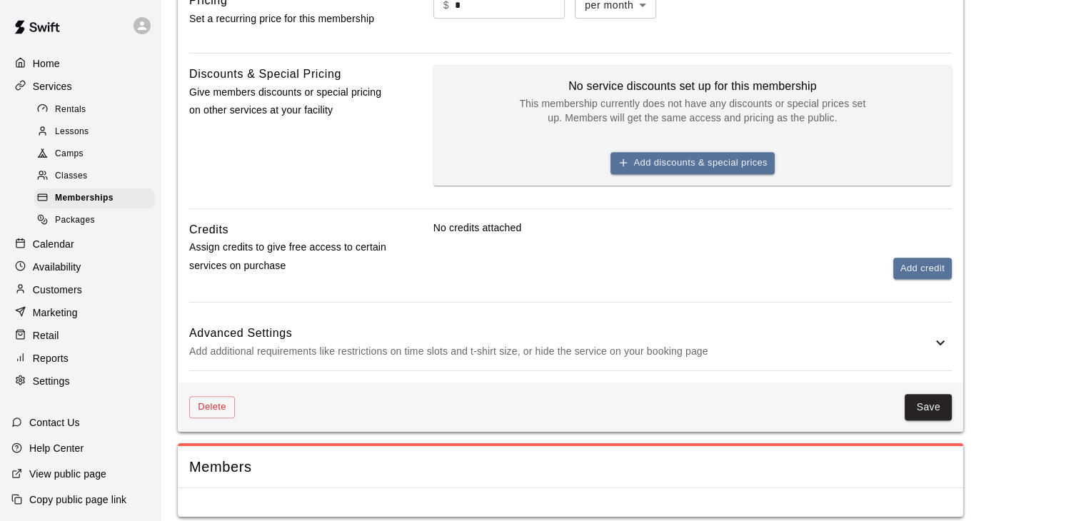
scroll to position [700, 0]
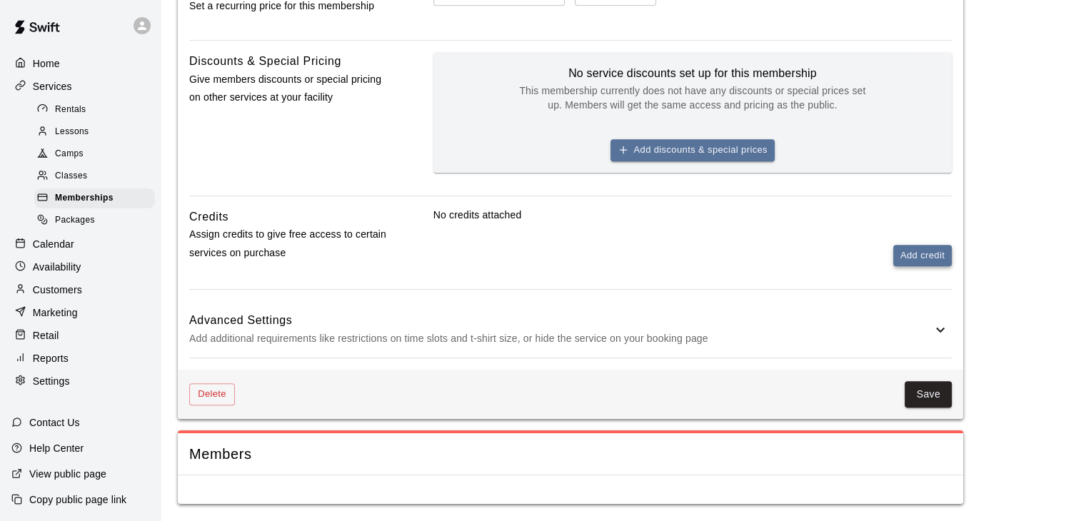
click at [893, 261] on button "Add credit" at bounding box center [922, 256] width 59 height 22
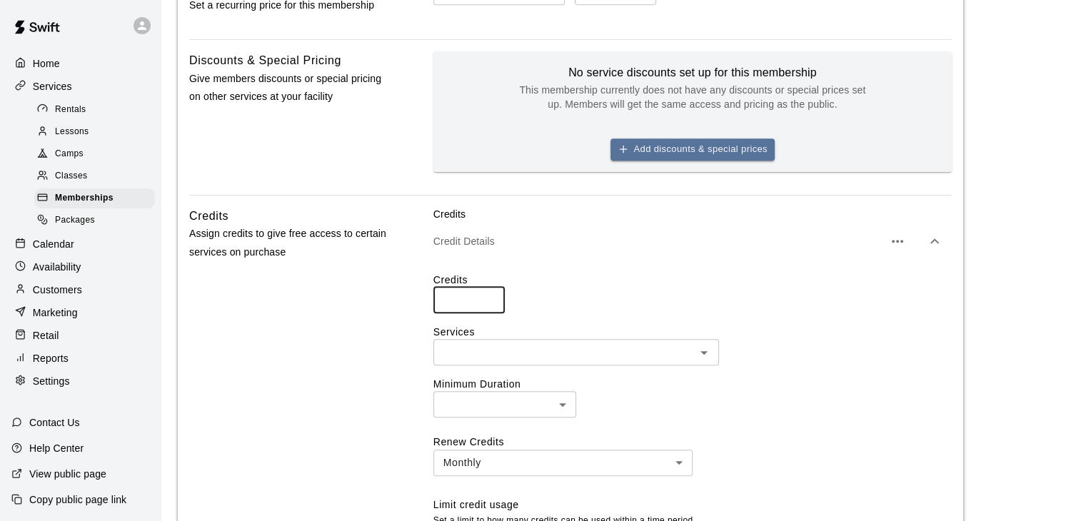
click at [493, 297] on input "*" at bounding box center [468, 300] width 71 height 26
type input "*"
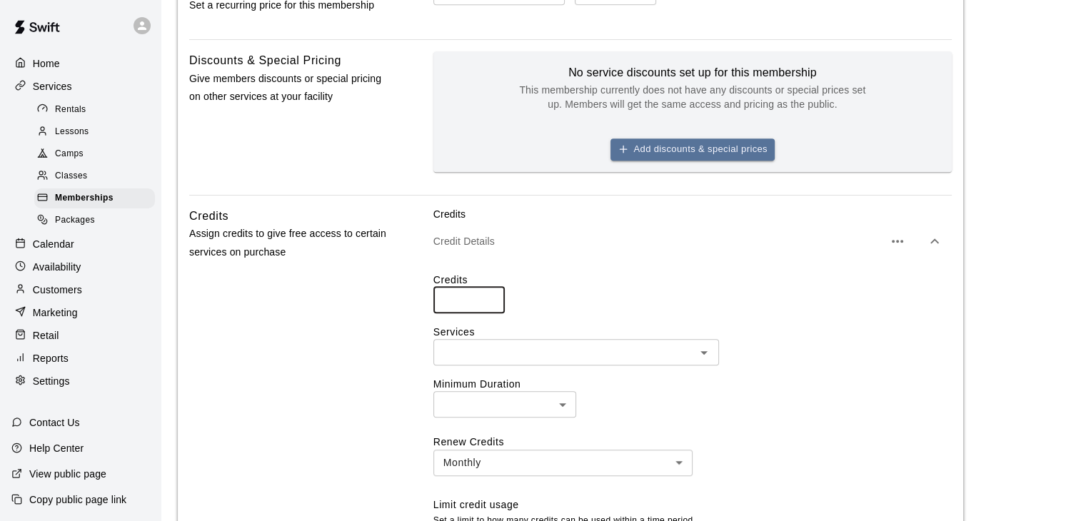
click at [493, 297] on input "*" at bounding box center [468, 300] width 71 height 26
click at [704, 353] on icon "Open" at bounding box center [703, 353] width 7 height 4
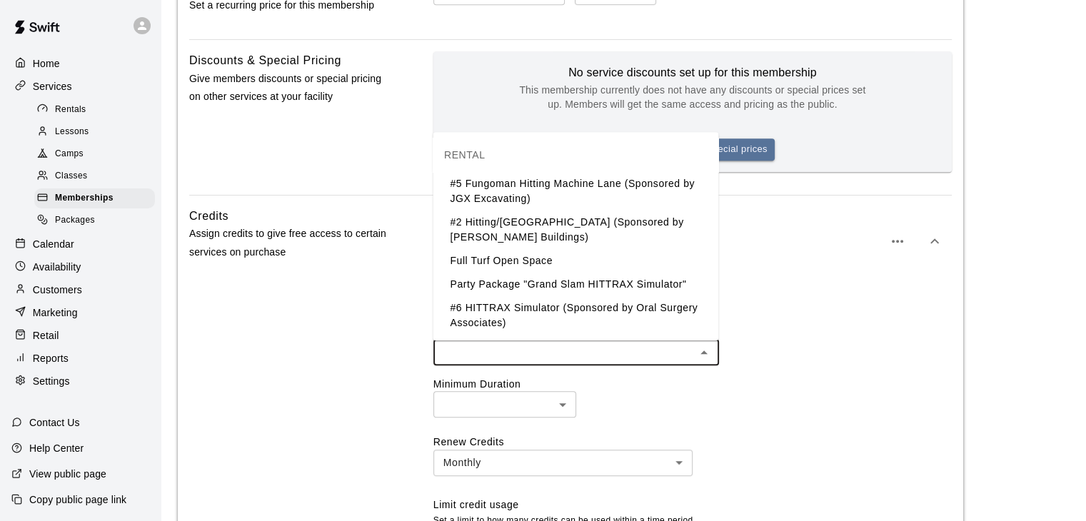
click at [568, 228] on li "#2 Hitting/Pitching Lane (Sponsored by Pinno Buildings)" at bounding box center [576, 230] width 286 height 39
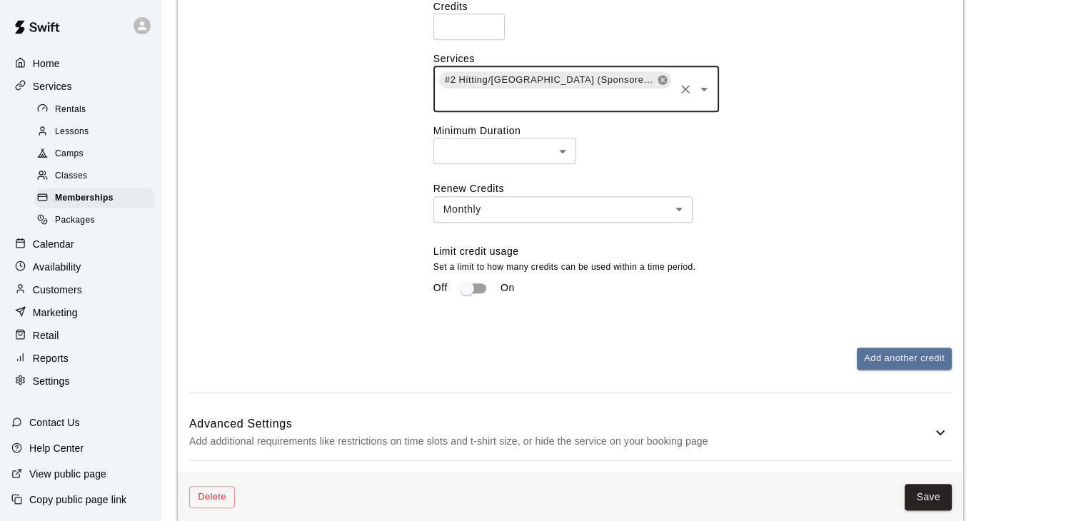
scroll to position [986, 0]
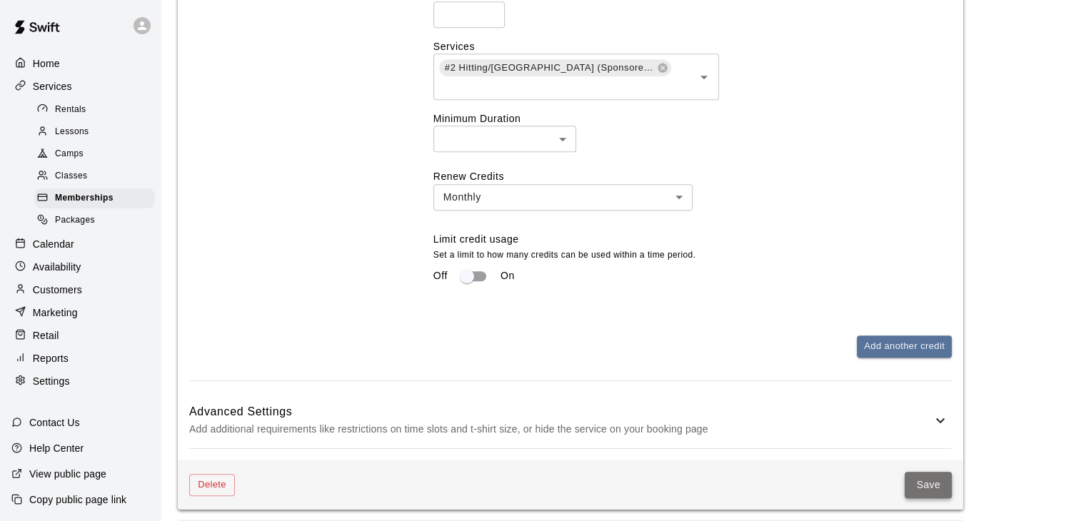
click at [927, 486] on button "Save" at bounding box center [928, 485] width 47 height 26
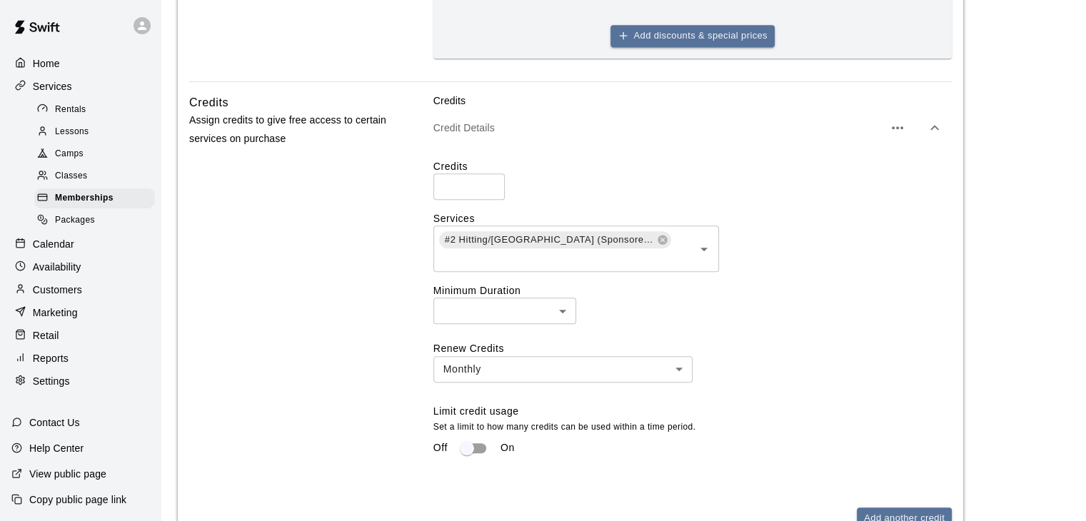
scroll to position [772, 0]
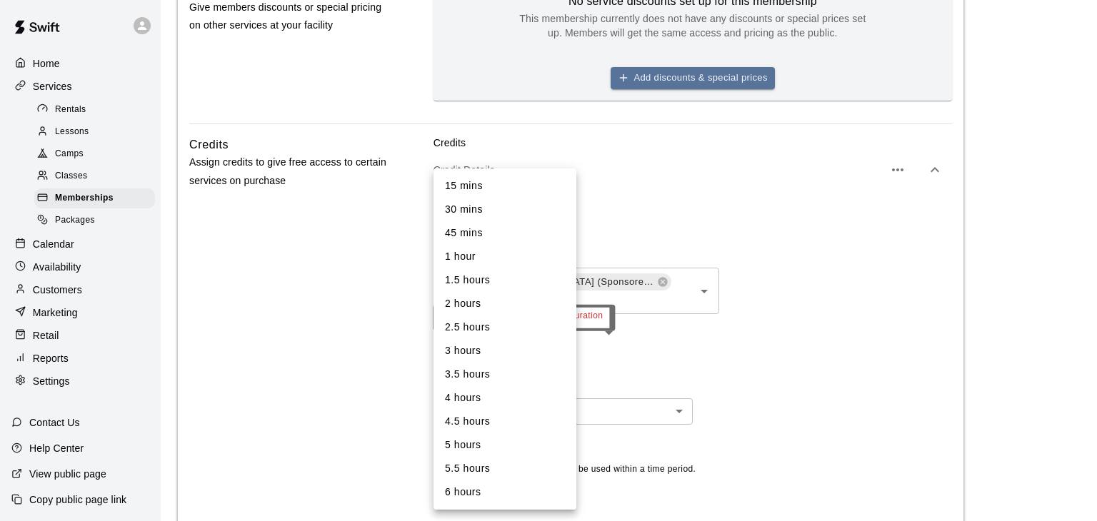
click at [548, 353] on body "**********" at bounding box center [548, 34] width 1097 height 1613
click at [480, 211] on li "30 mins" at bounding box center [504, 210] width 143 height 24
type input "**"
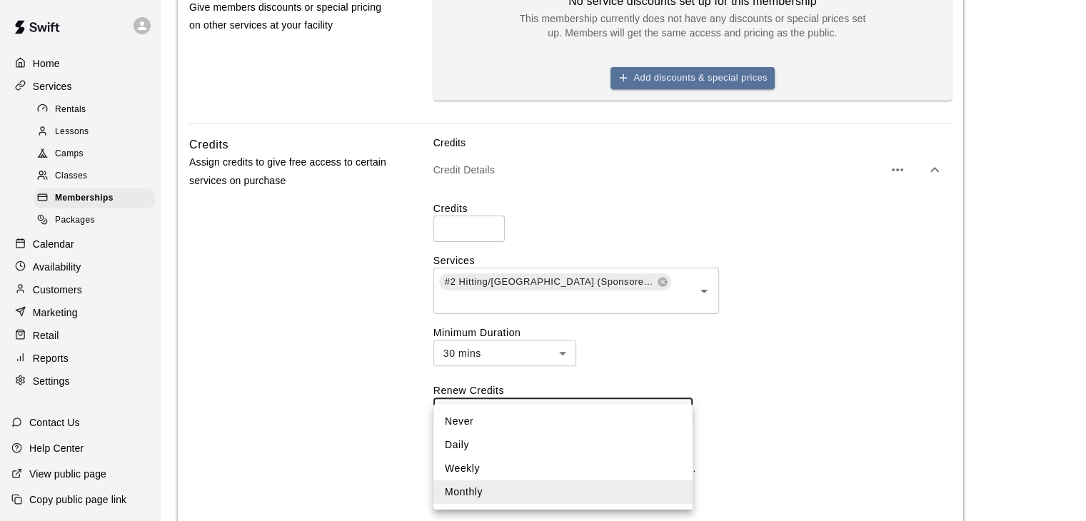
click at [550, 410] on body "**********" at bounding box center [543, 34] width 1086 height 1613
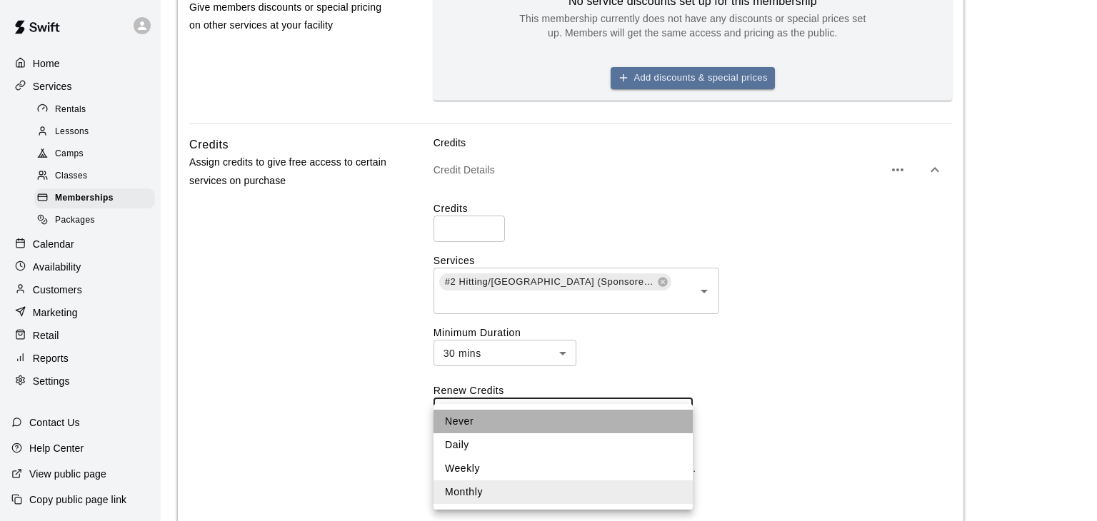
click at [496, 423] on li "Never" at bounding box center [562, 422] width 259 height 24
type input "*****"
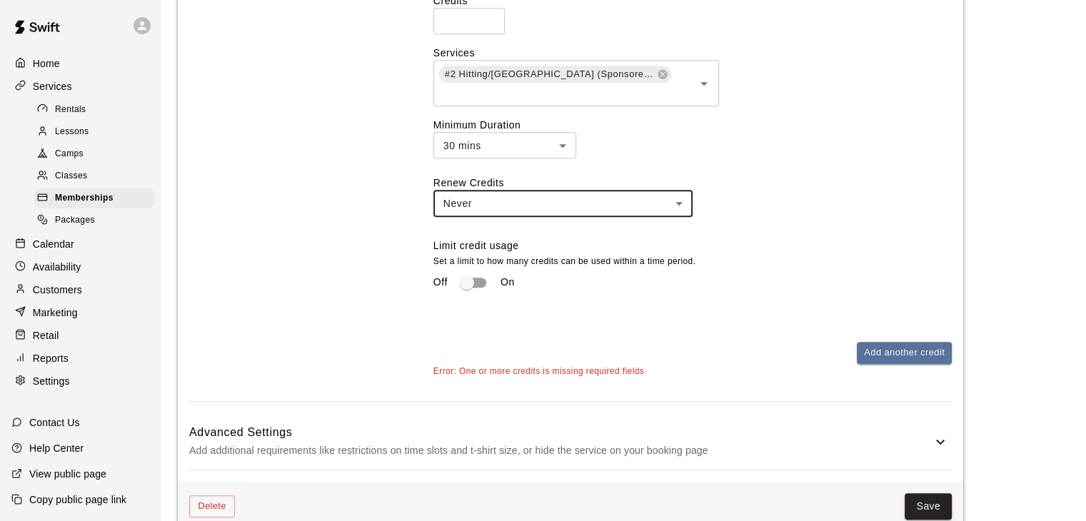
scroll to position [986, 0]
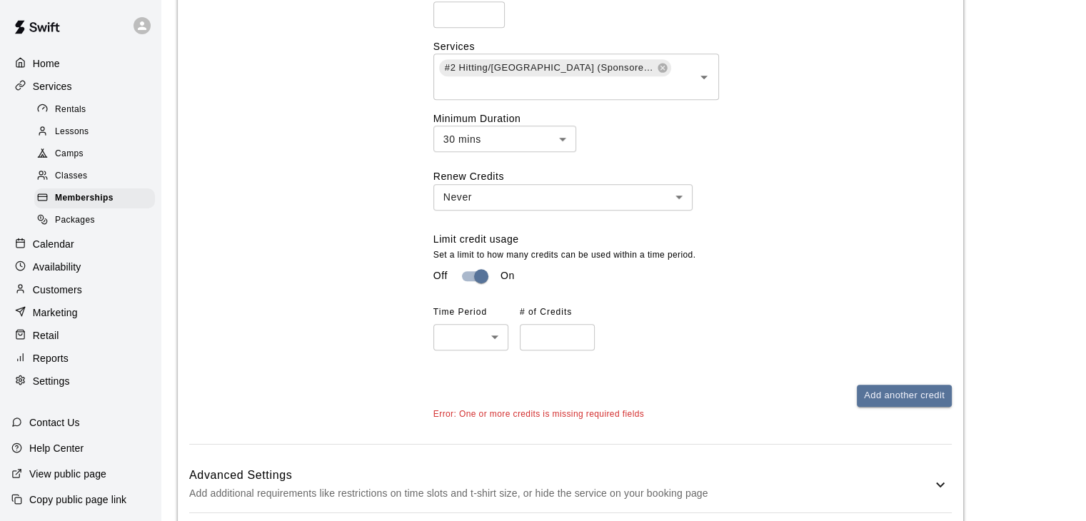
click at [545, 342] on input "number" at bounding box center [557, 337] width 75 height 26
click at [579, 335] on input "number" at bounding box center [557, 337] width 75 height 26
click at [578, 341] on input "*" at bounding box center [557, 337] width 75 height 26
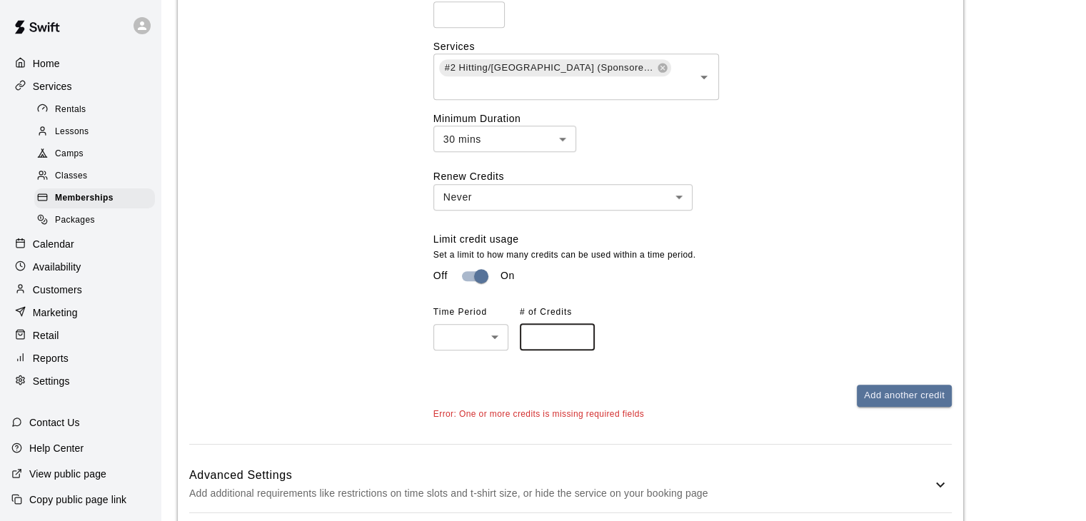
click at [578, 341] on input "*" at bounding box center [557, 337] width 75 height 26
click at [580, 346] on input "*" at bounding box center [557, 337] width 75 height 26
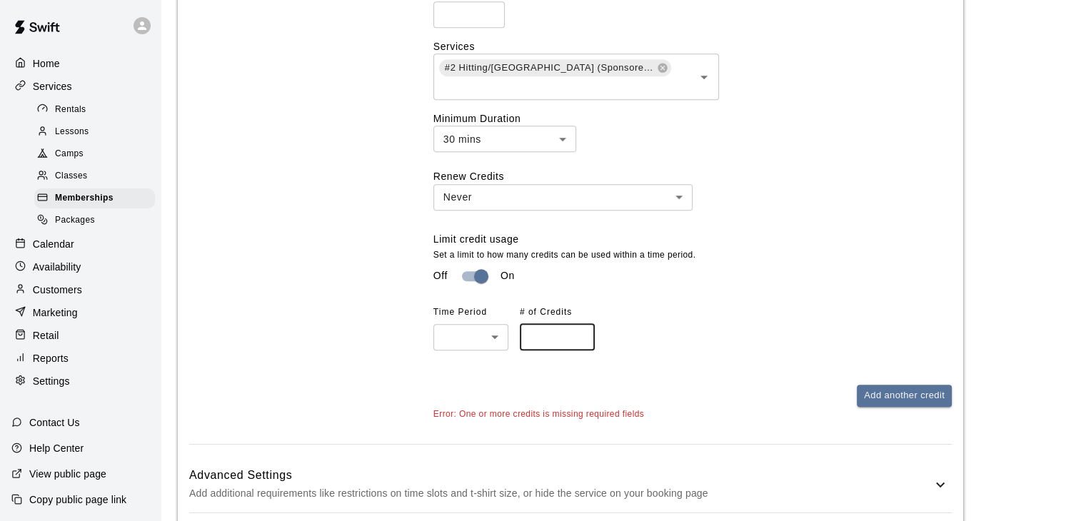
type input "*"
click at [580, 346] on input "*" at bounding box center [557, 337] width 75 height 26
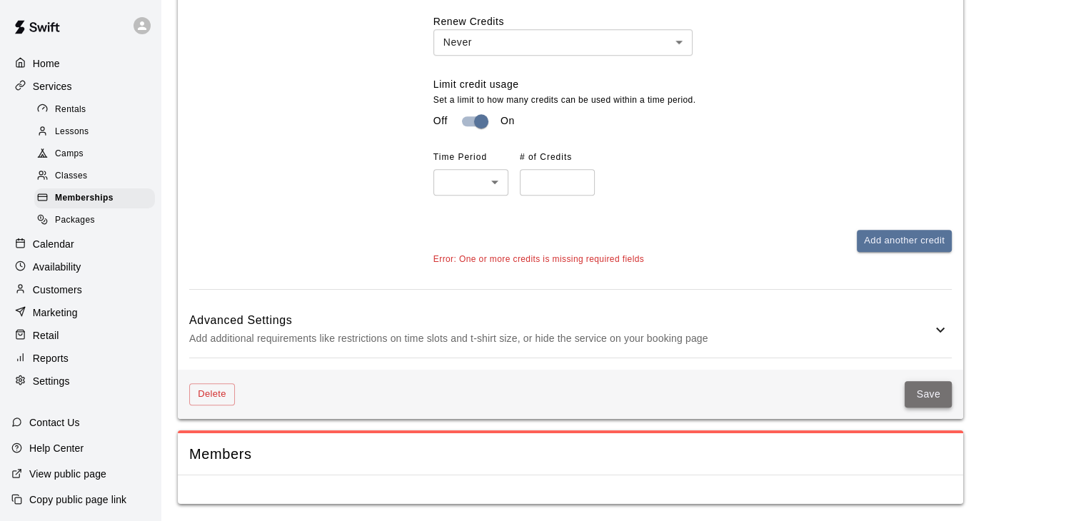
click at [940, 391] on button "Save" at bounding box center [928, 394] width 47 height 26
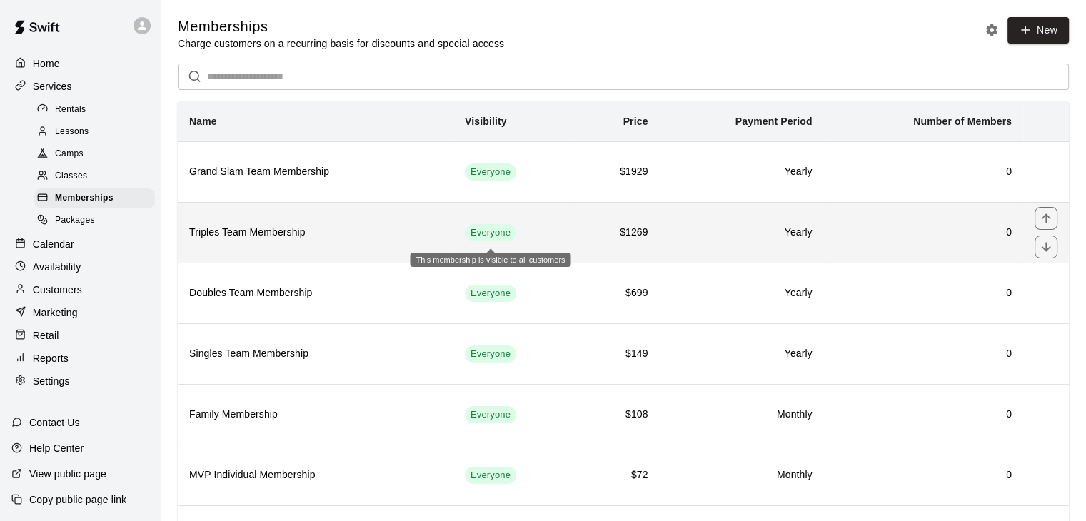
scroll to position [203, 0]
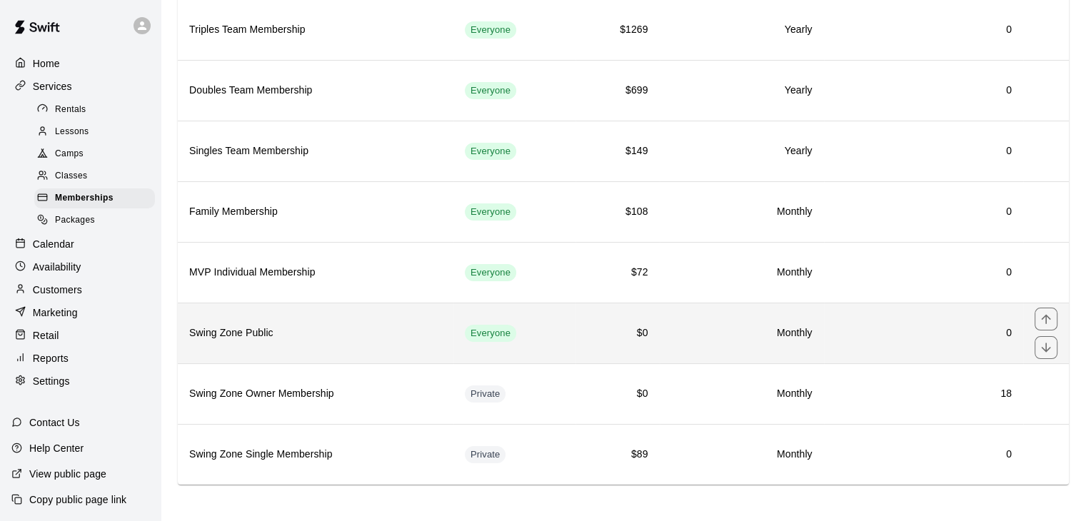
click at [418, 341] on th "Swing Zone Public" at bounding box center [316, 333] width 276 height 61
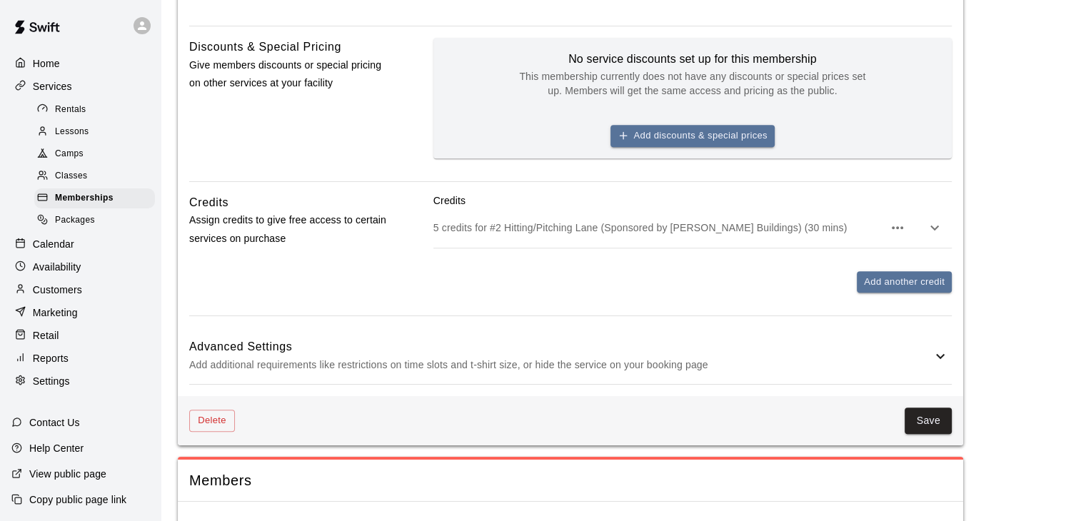
scroll to position [741, 0]
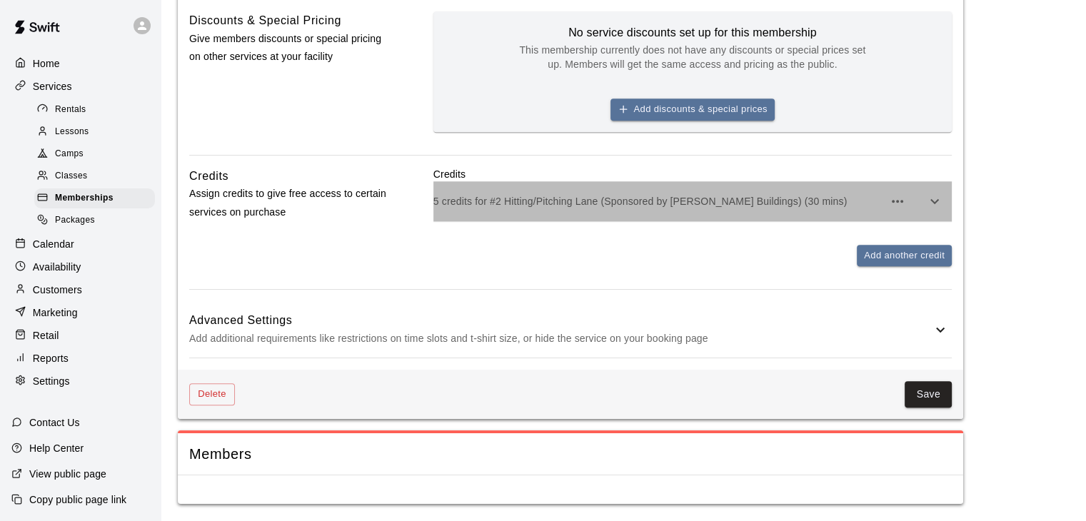
click at [755, 199] on p "5 credits for #2 Hitting/Pitching Lane (Sponsored by Pinno Buildings) (30 mins)" at bounding box center [658, 201] width 450 height 14
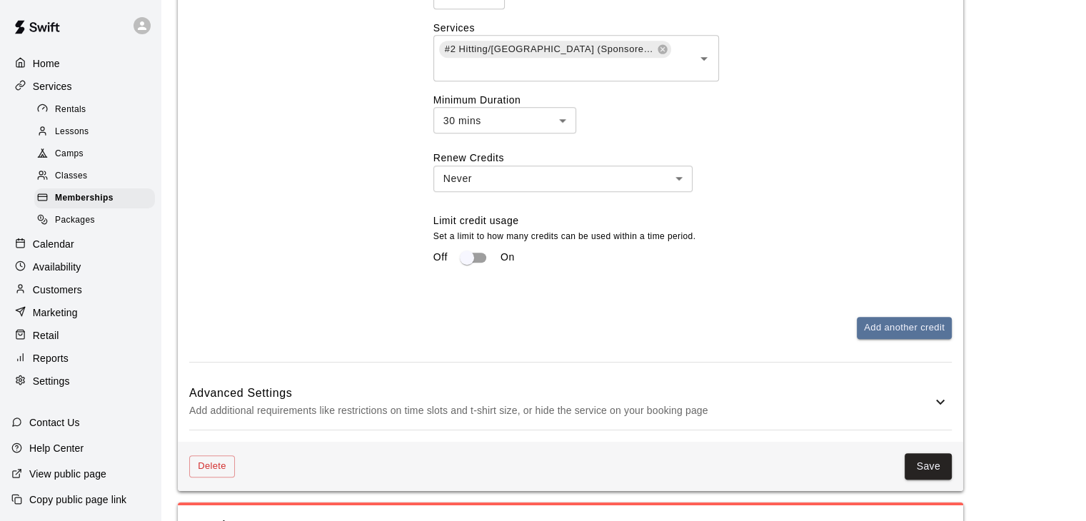
scroll to position [1027, 0]
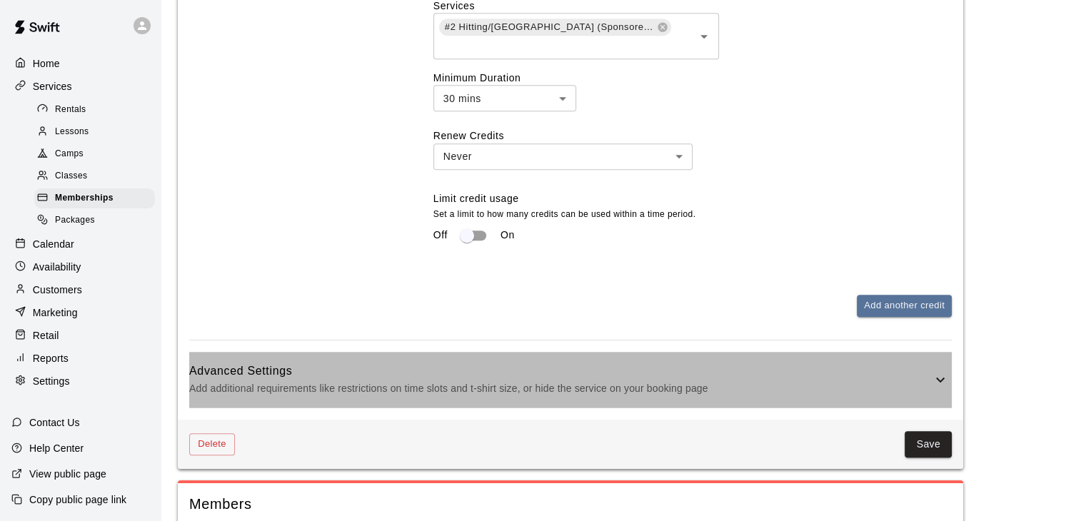
click at [885, 381] on h6 "Advanced Settings" at bounding box center [560, 371] width 742 height 19
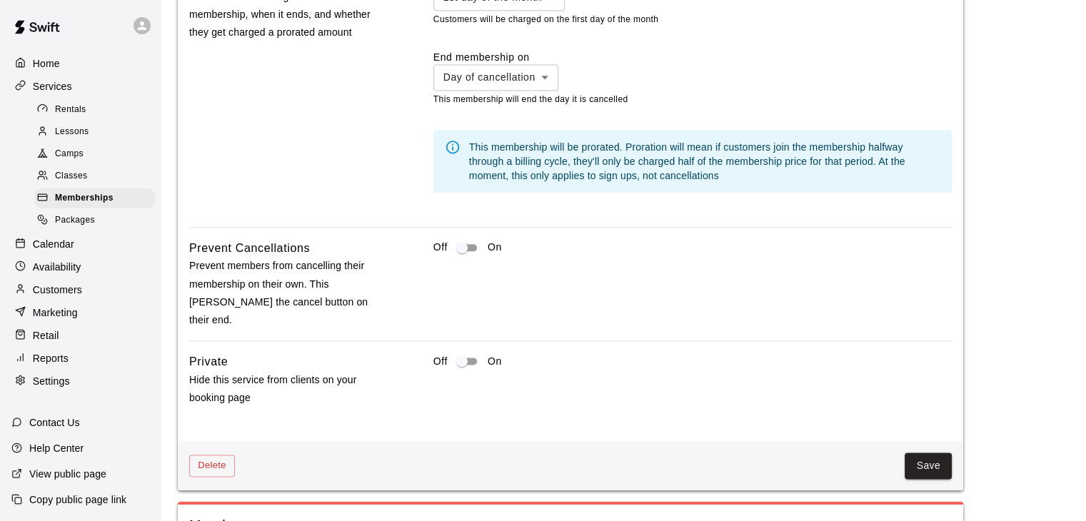
scroll to position [1808, 0]
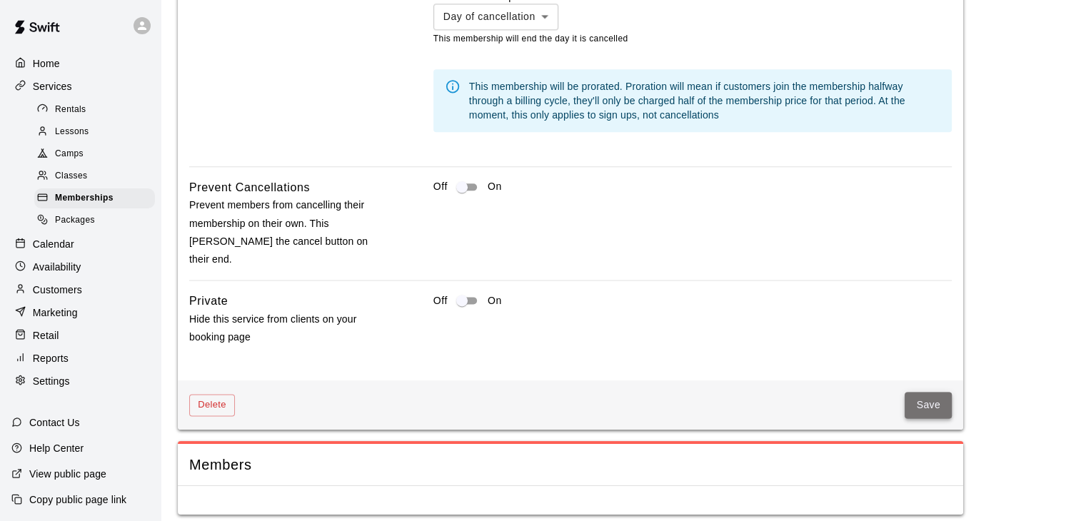
click at [922, 396] on button "Save" at bounding box center [928, 405] width 47 height 26
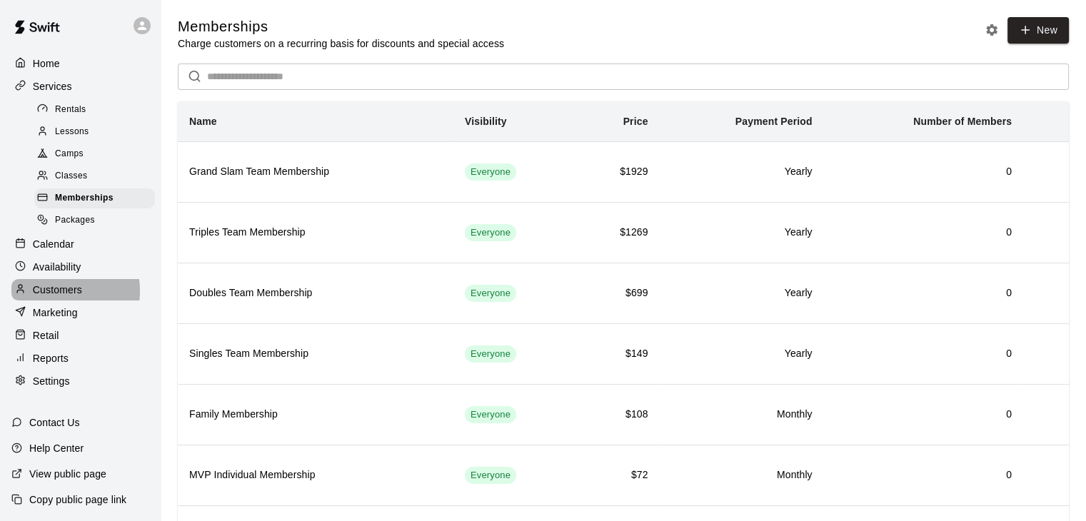
click at [60, 297] on p "Customers" at bounding box center [57, 290] width 49 height 14
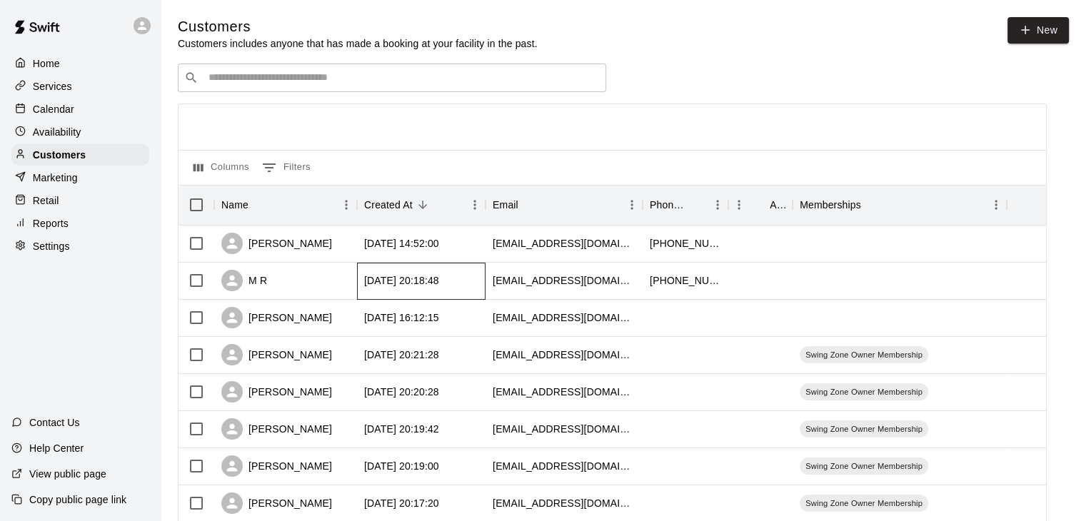
click at [414, 281] on div "2025-09-18 20:18:48" at bounding box center [401, 280] width 75 height 14
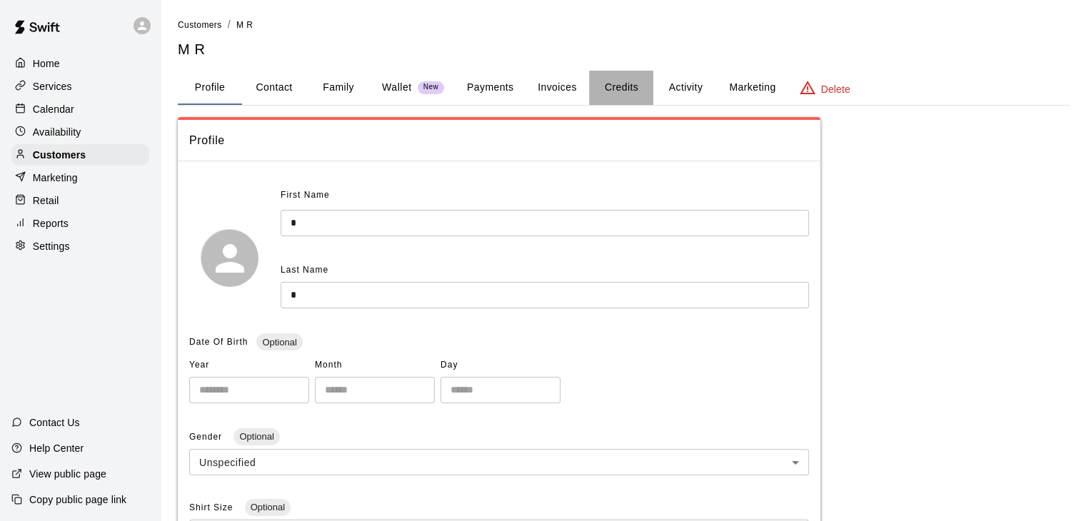
click at [625, 89] on button "Credits" at bounding box center [621, 88] width 64 height 34
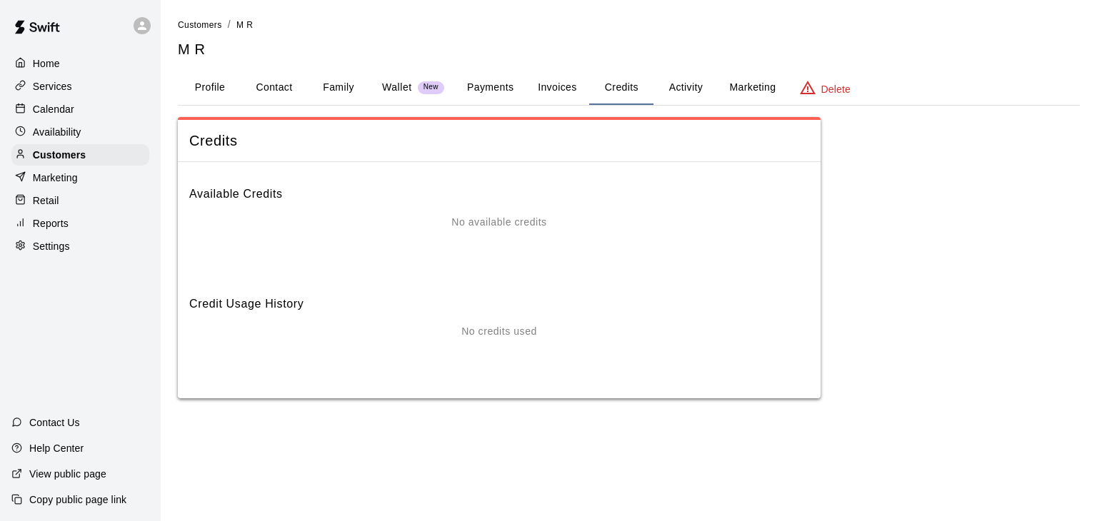
click at [211, 89] on button "Profile" at bounding box center [210, 88] width 64 height 34
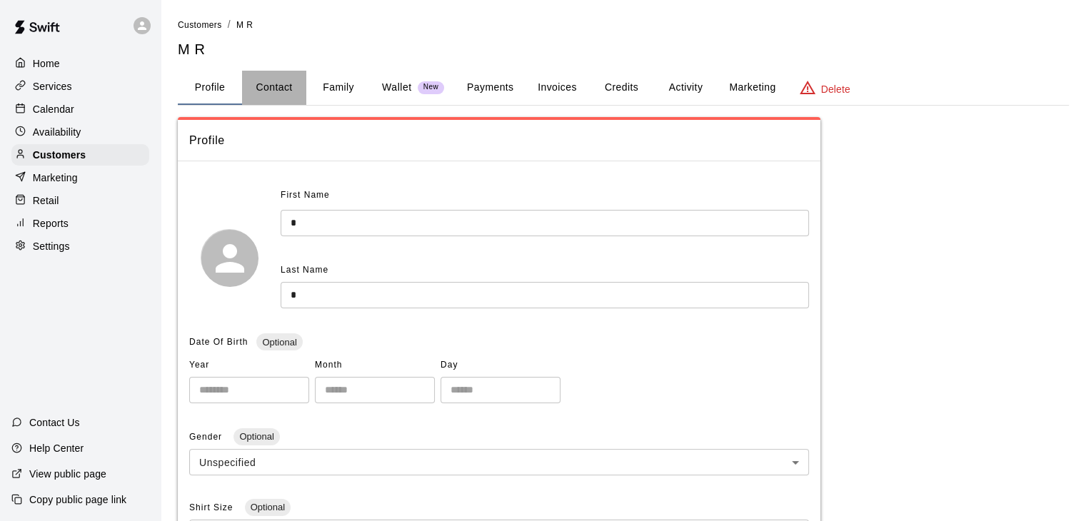
click at [262, 86] on button "Contact" at bounding box center [274, 88] width 64 height 34
select select "**"
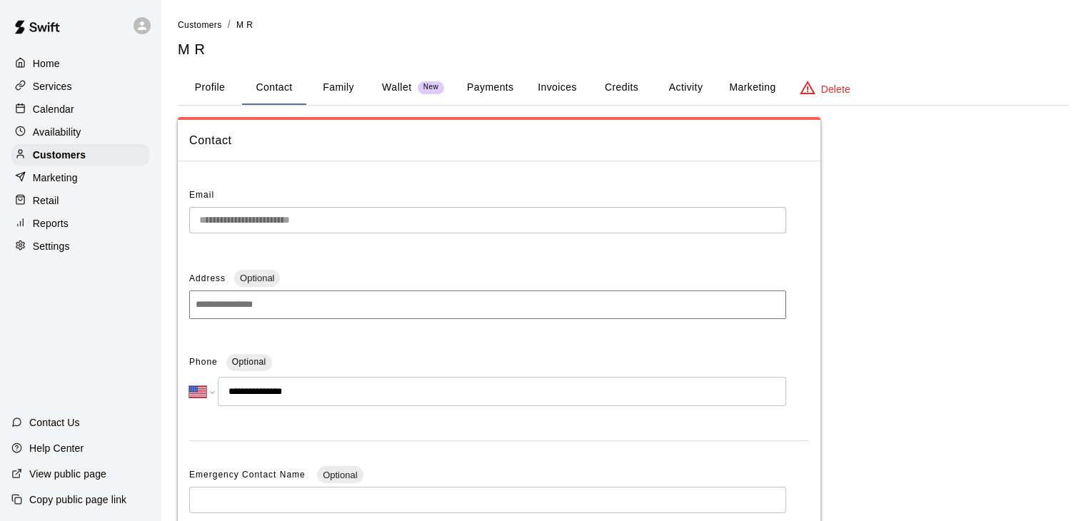
click at [352, 86] on button "Family" at bounding box center [338, 88] width 64 height 34
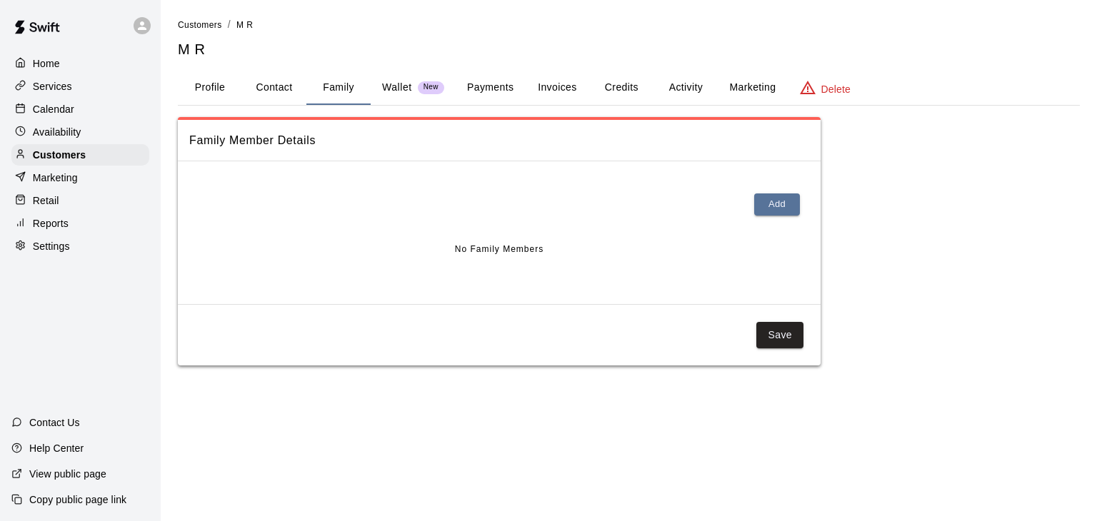
click at [393, 77] on button "Wallet New" at bounding box center [413, 88] width 85 height 34
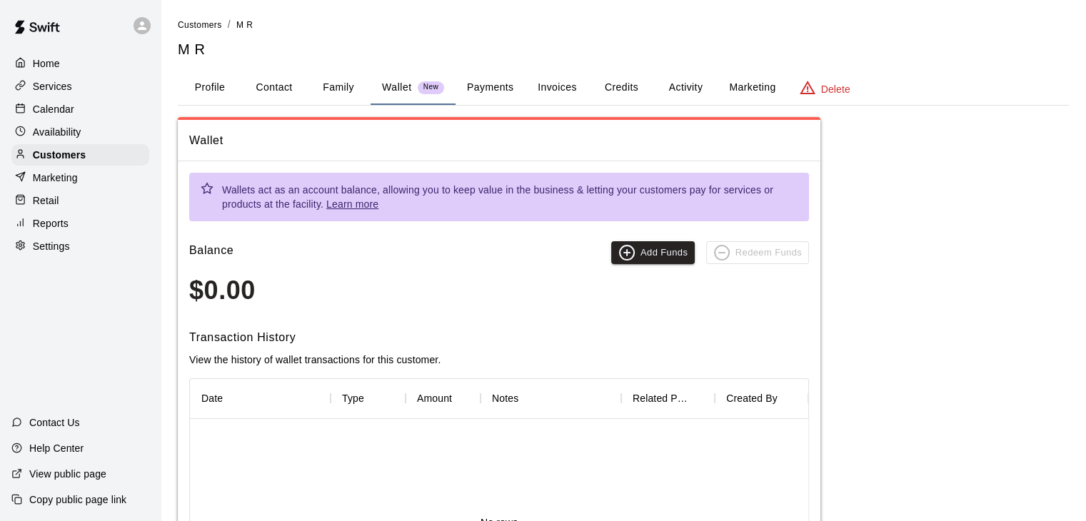
click at [490, 85] on button "Payments" at bounding box center [489, 88] width 69 height 34
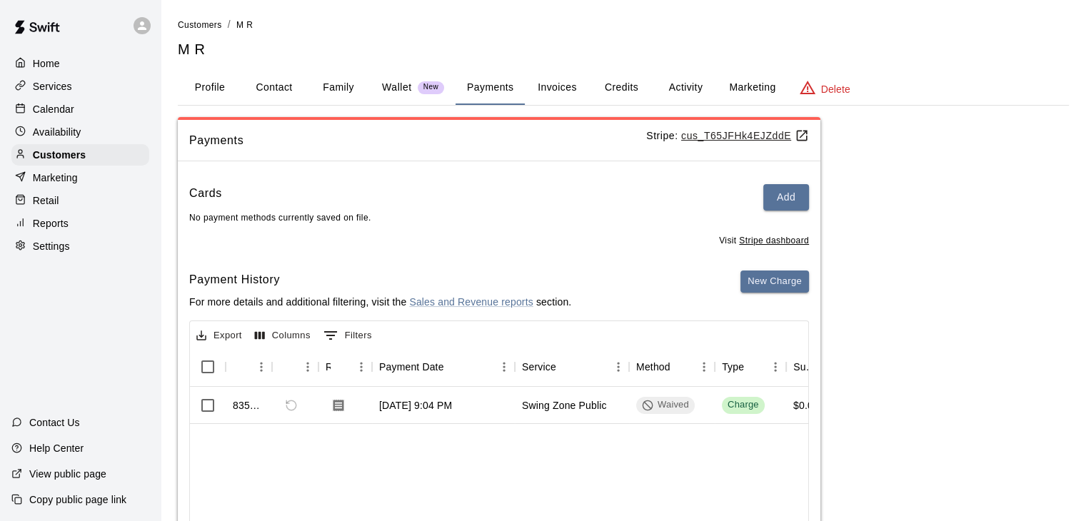
click at [565, 85] on button "Invoices" at bounding box center [557, 88] width 64 height 34
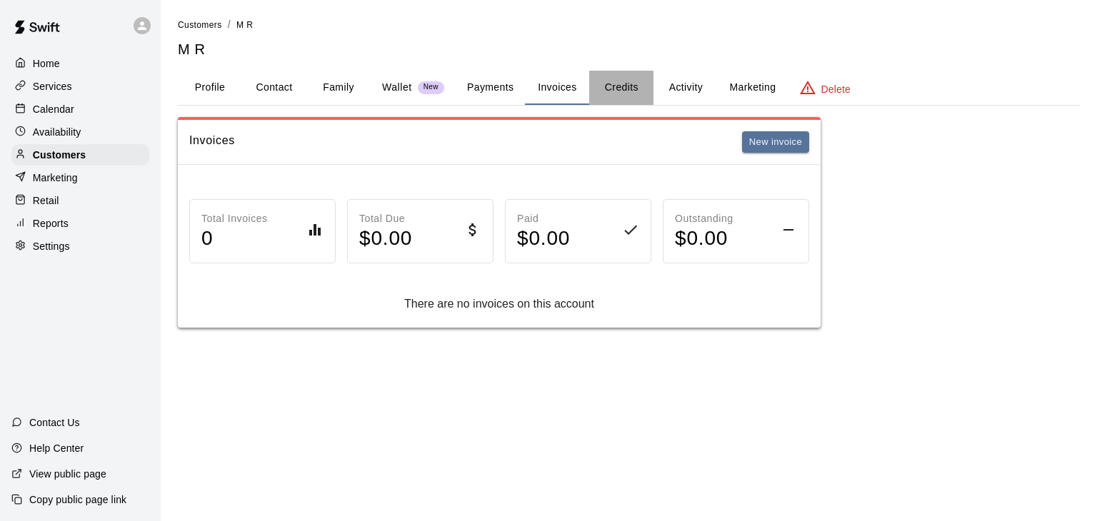
click at [613, 84] on button "Credits" at bounding box center [621, 88] width 64 height 34
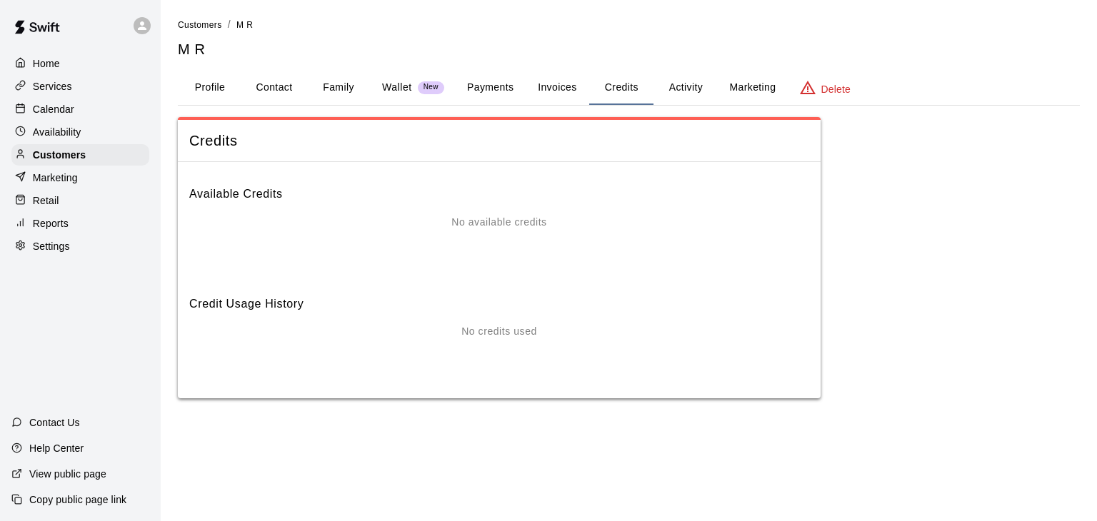
click at [675, 86] on button "Activity" at bounding box center [685, 88] width 64 height 34
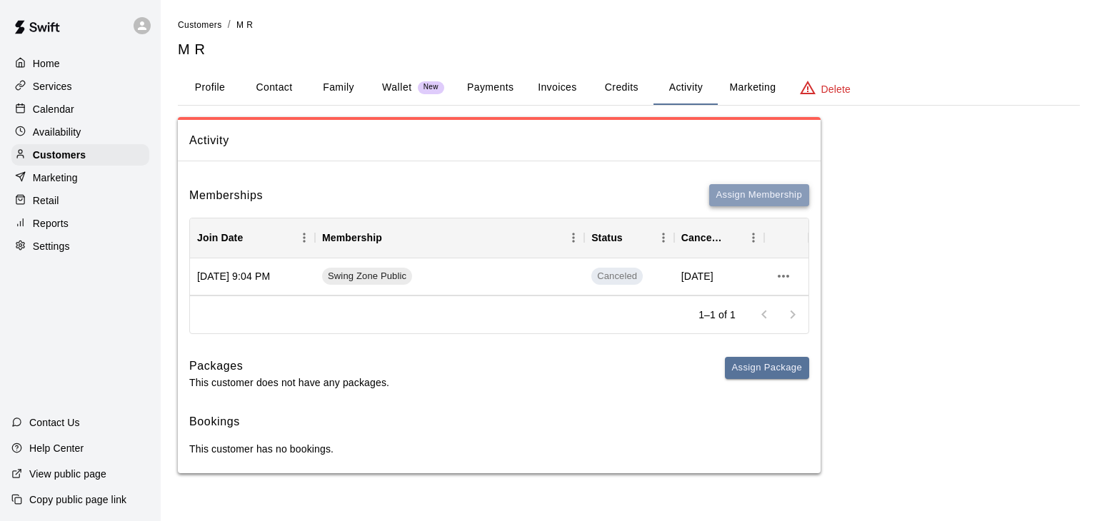
click at [759, 198] on button "Assign Membership" at bounding box center [759, 195] width 100 height 22
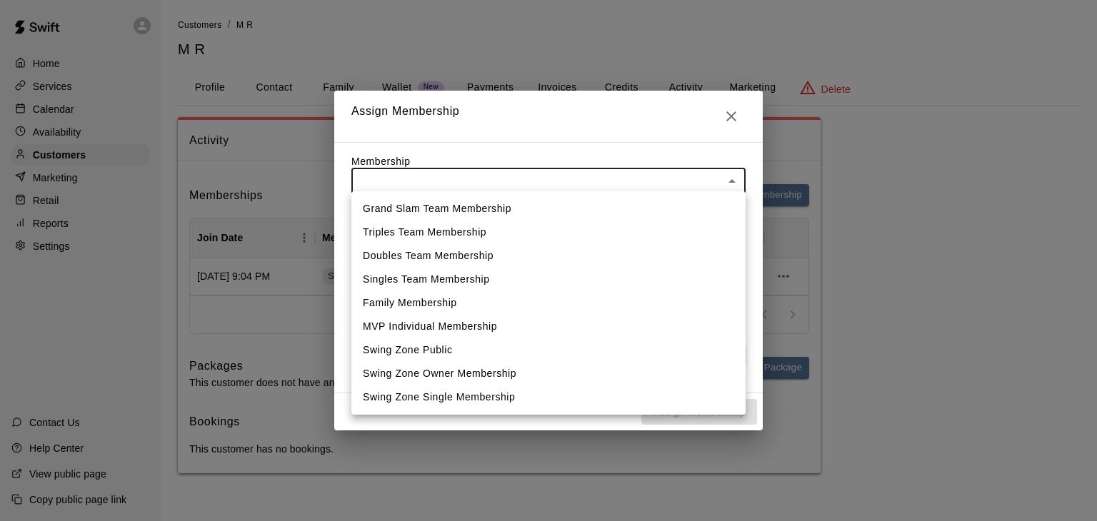
click at [656, 183] on body "Home Services Calendar Availability Customers Marketing Retail Reports Settings…" at bounding box center [548, 251] width 1097 height 502
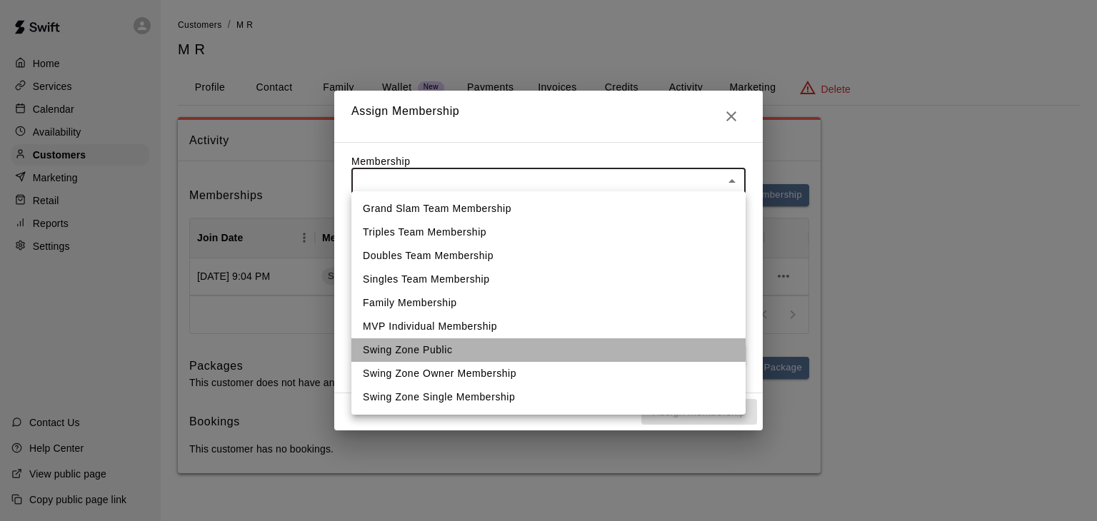
click at [448, 349] on li "Swing Zone Public" at bounding box center [548, 350] width 394 height 24
type input "**********"
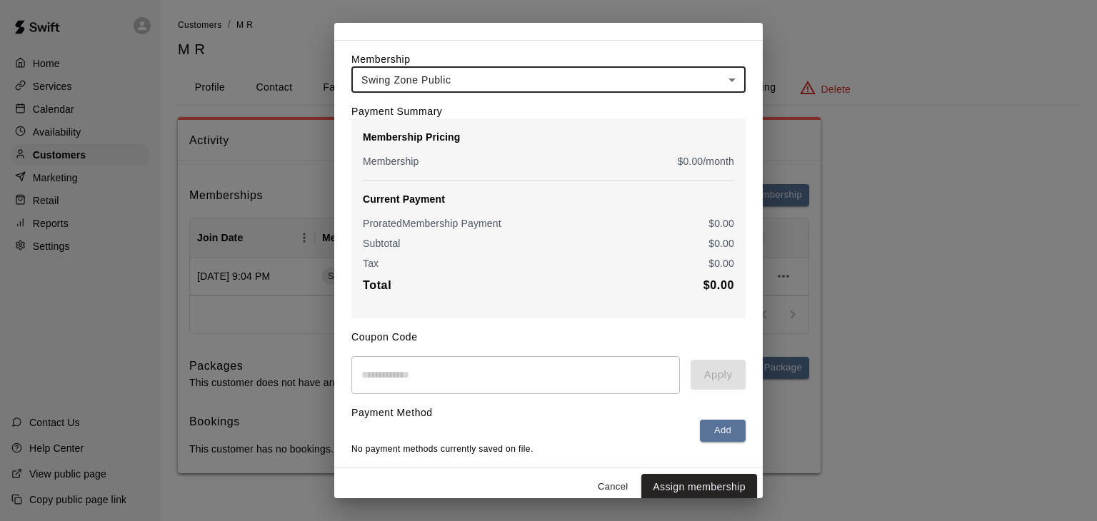
scroll to position [53, 0]
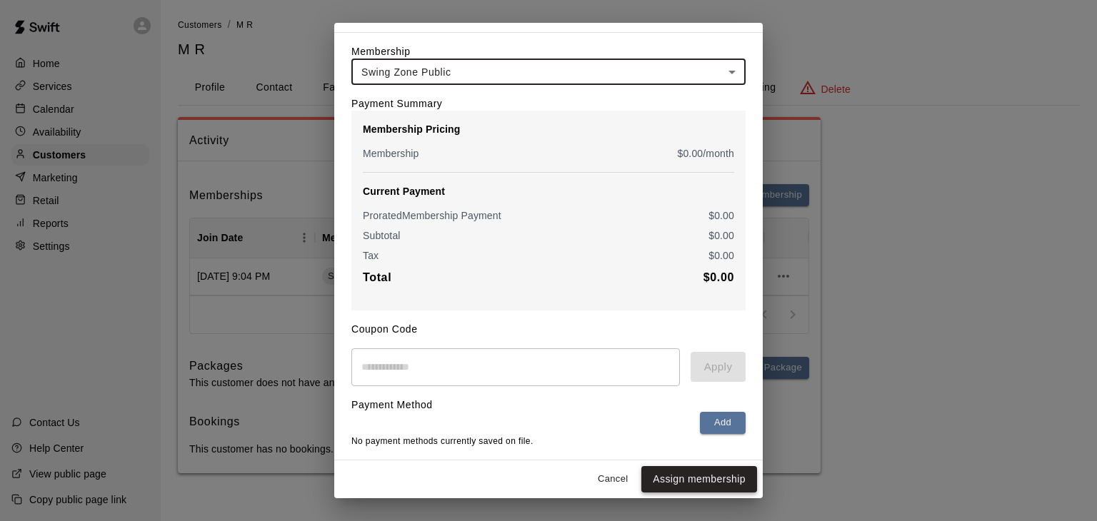
click at [672, 478] on button "Assign membership" at bounding box center [699, 479] width 116 height 26
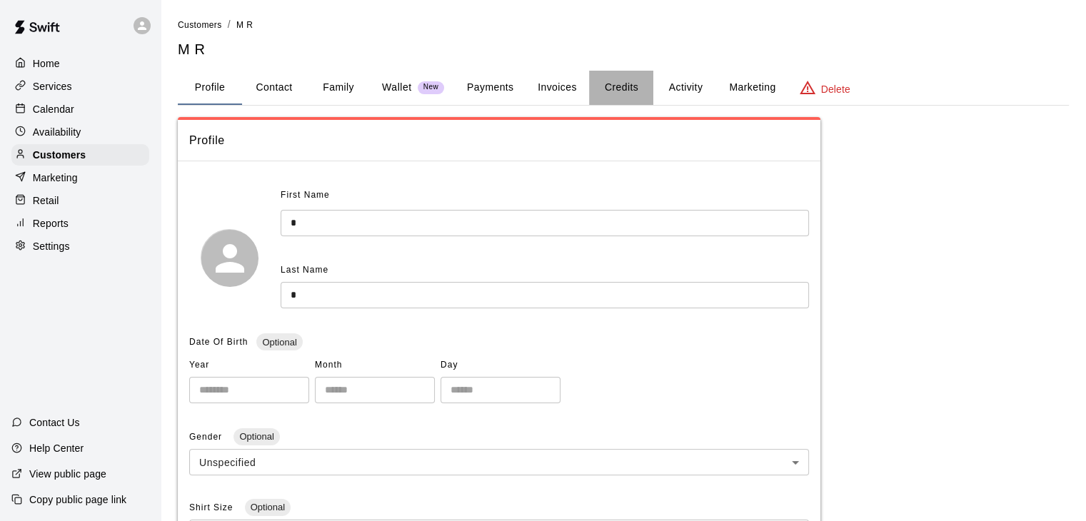
click at [614, 86] on button "Credits" at bounding box center [621, 88] width 64 height 34
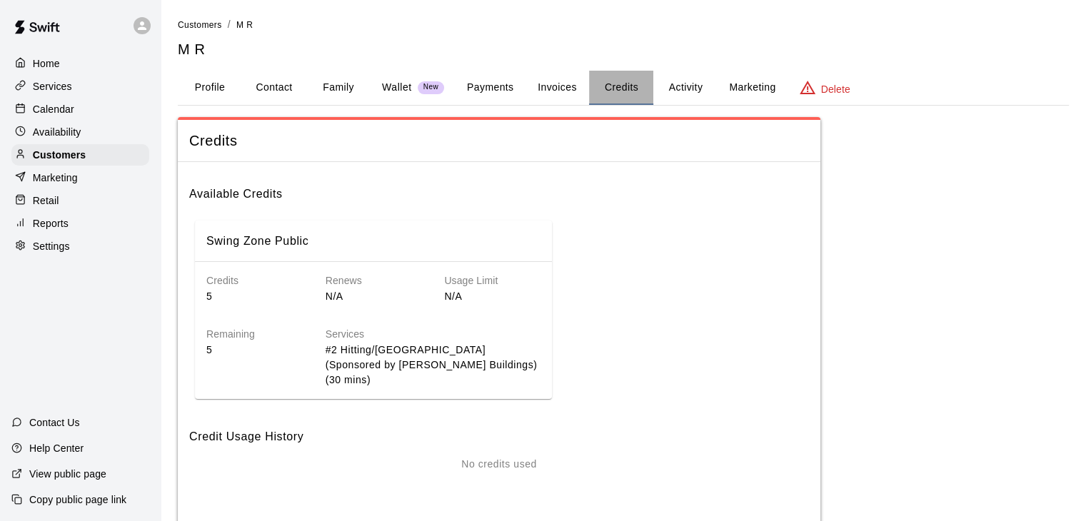
click at [623, 89] on button "Credits" at bounding box center [621, 88] width 64 height 34
click at [52, 85] on p "Services" at bounding box center [52, 86] width 39 height 14
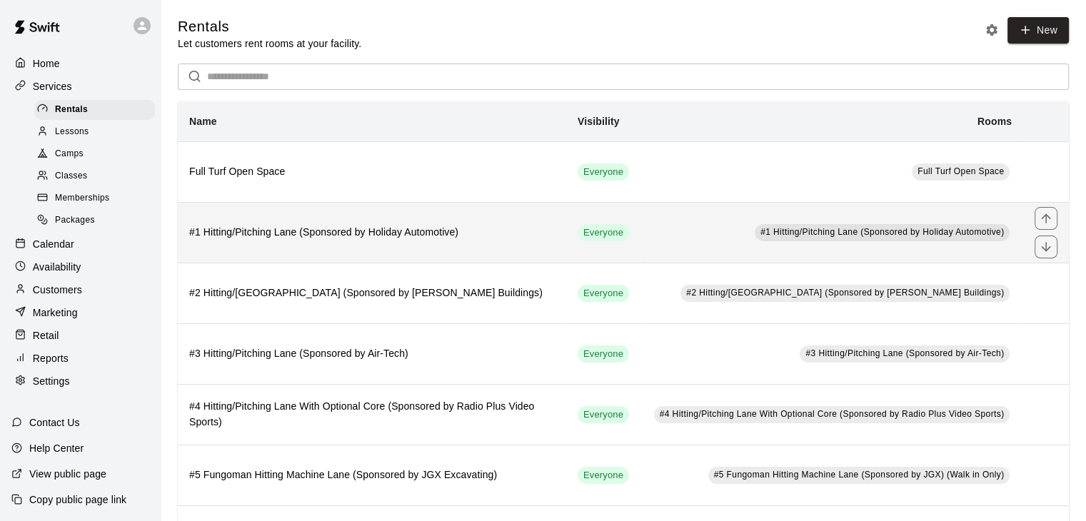
click at [304, 235] on h6 "#1 Hitting/Pitching Lane (Sponsored by Holiday Automotive)" at bounding box center [372, 233] width 366 height 16
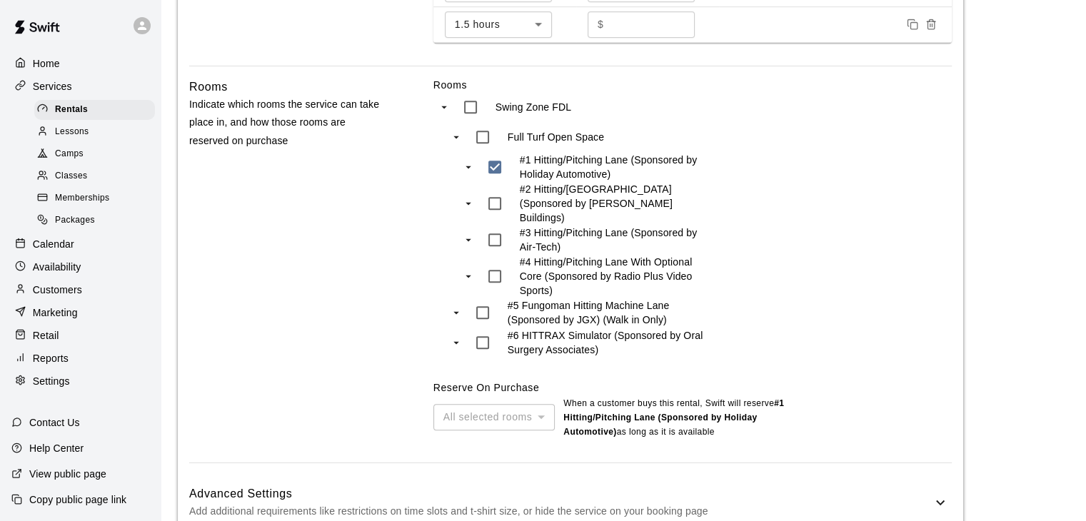
scroll to position [934, 0]
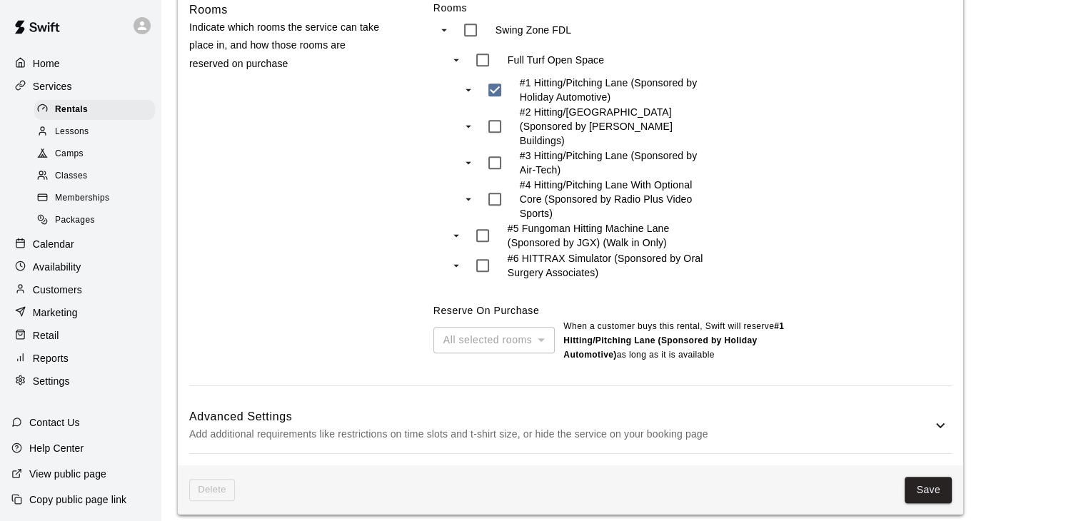
click at [622, 425] on p "Add additional requirements like restrictions on time slots and t-shirt size, o…" at bounding box center [560, 434] width 742 height 18
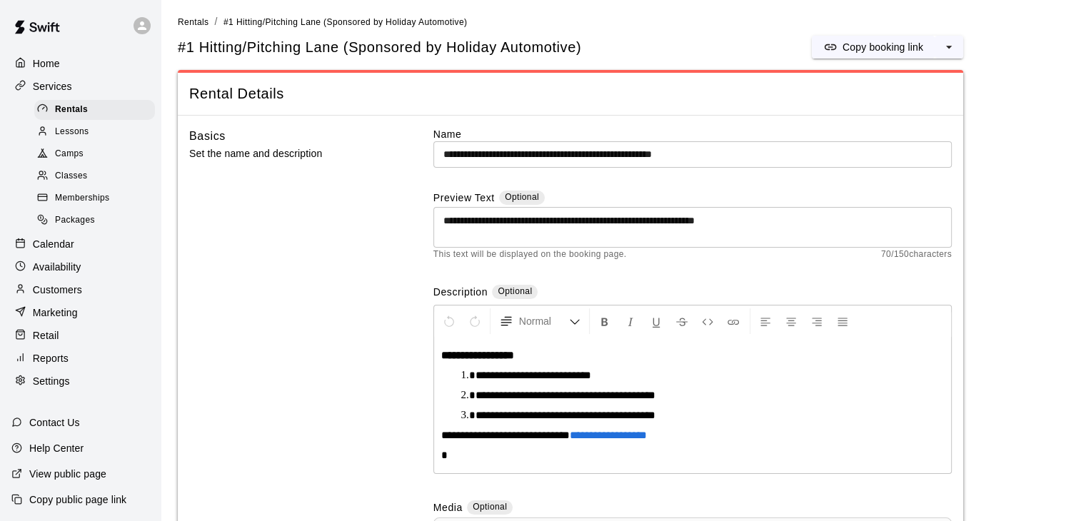
scroll to position [0, 0]
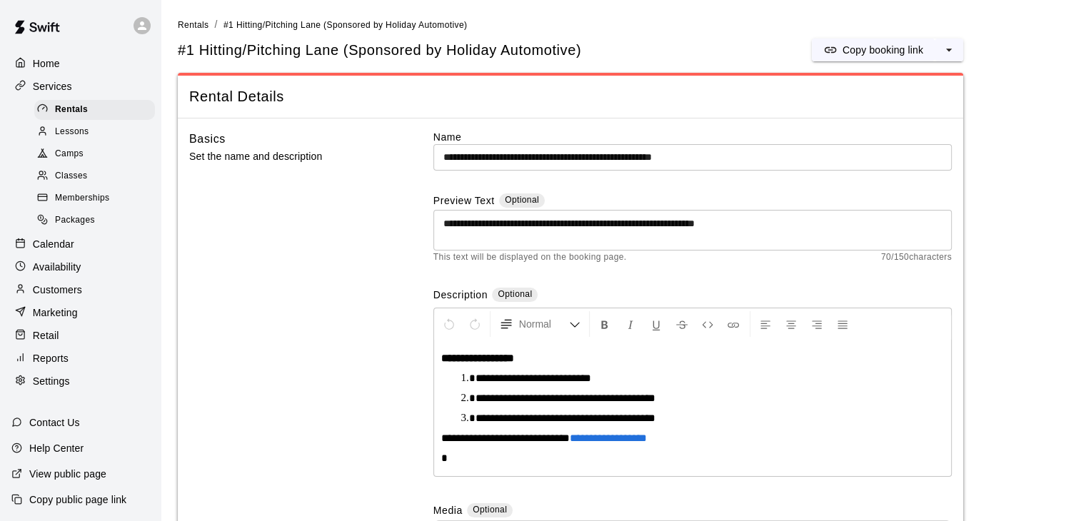
click at [87, 206] on span "Memberships" at bounding box center [82, 198] width 54 height 14
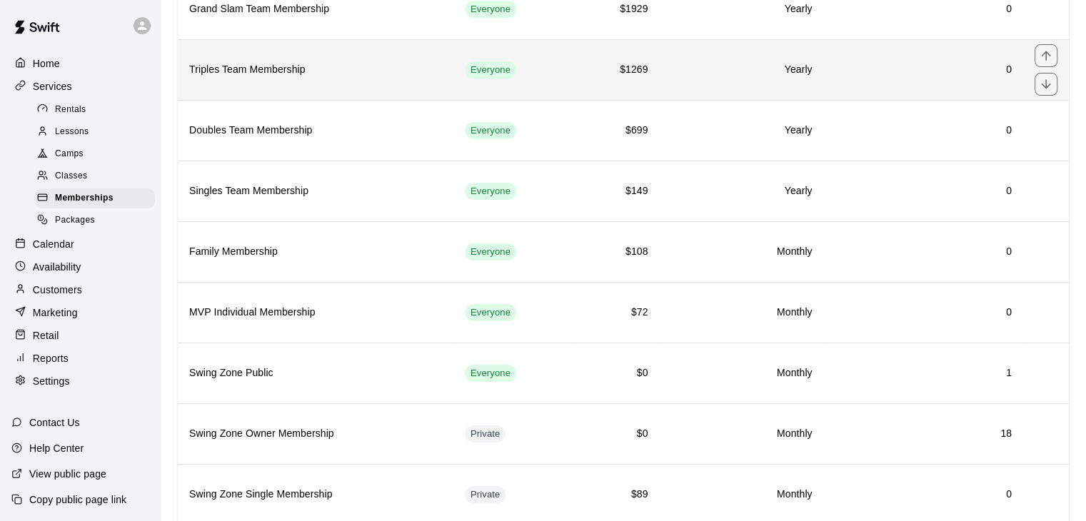
scroll to position [203, 0]
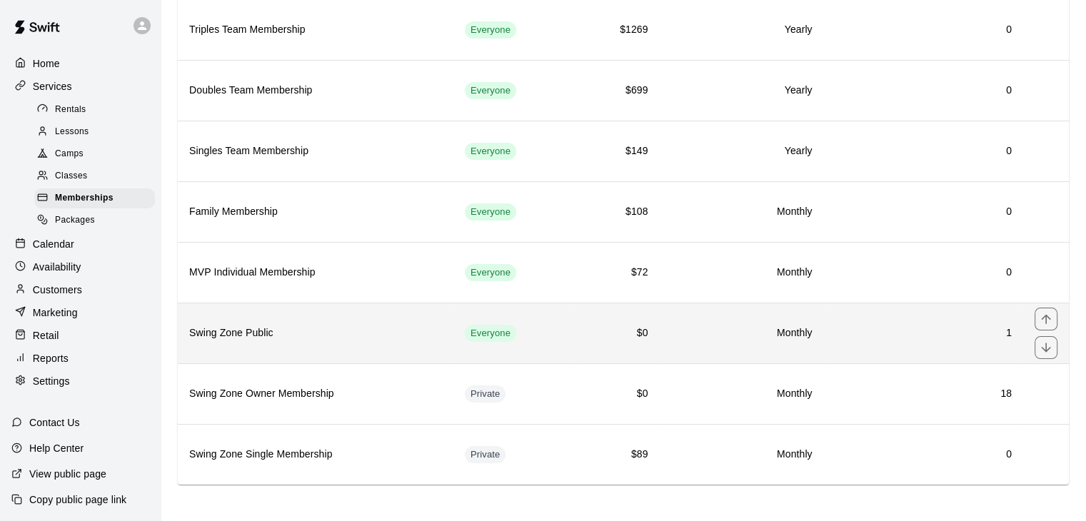
click at [434, 326] on h6 "Swing Zone Public" at bounding box center [315, 334] width 253 height 16
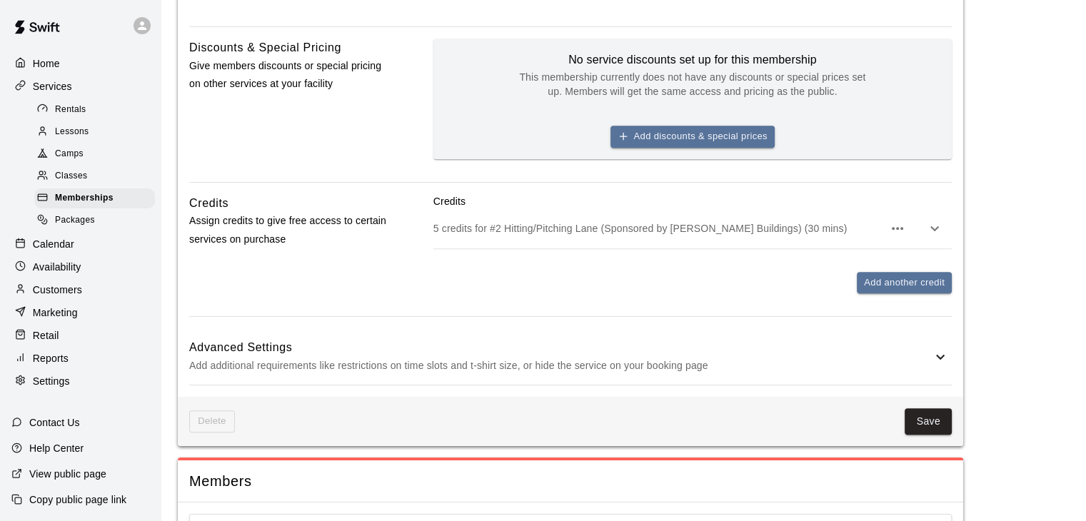
scroll to position [714, 0]
click at [660, 226] on p "5 credits for #2 Hitting/Pitching Lane (Sponsored by Pinno Buildings) (30 mins)" at bounding box center [658, 228] width 450 height 14
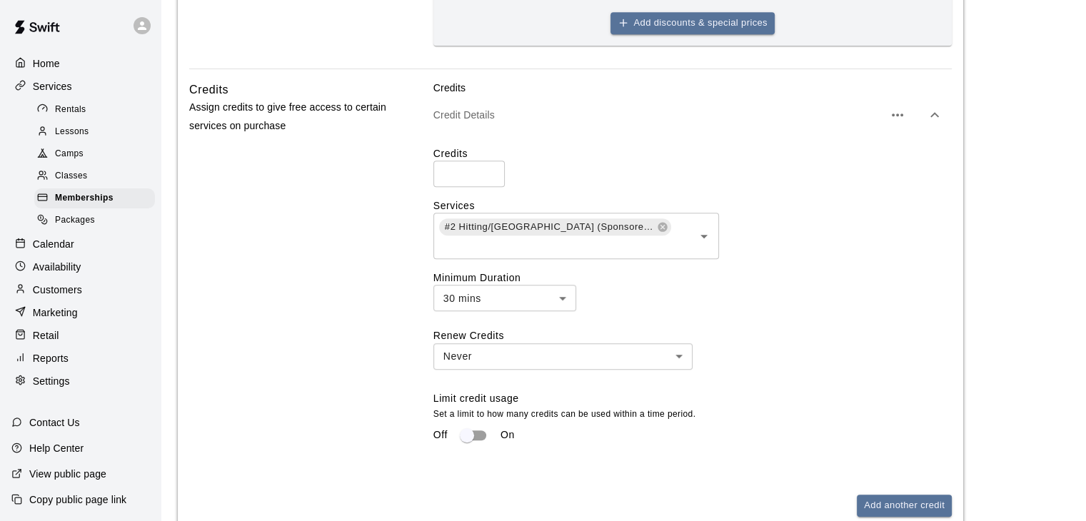
scroll to position [857, 0]
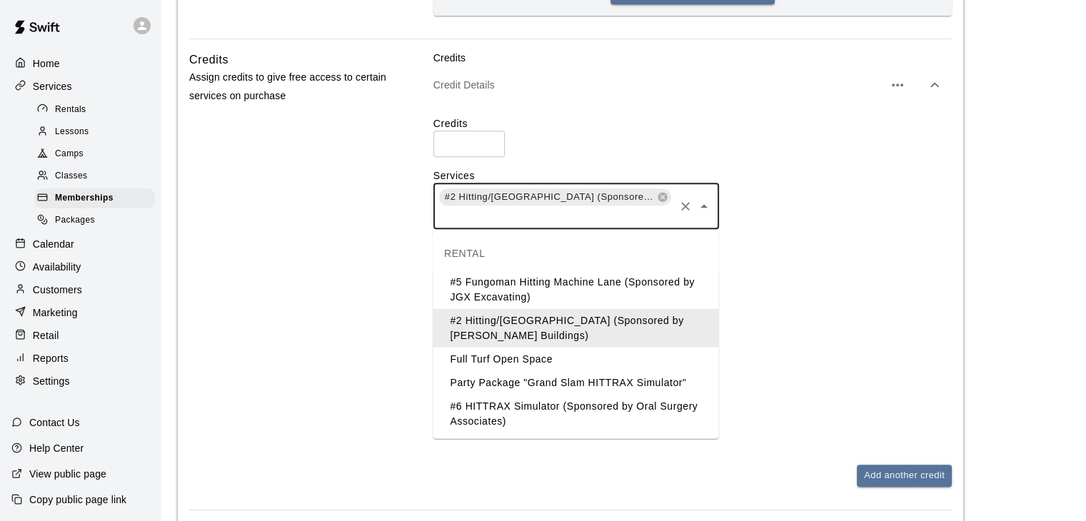
click at [669, 216] on input "text" at bounding box center [555, 216] width 235 height 18
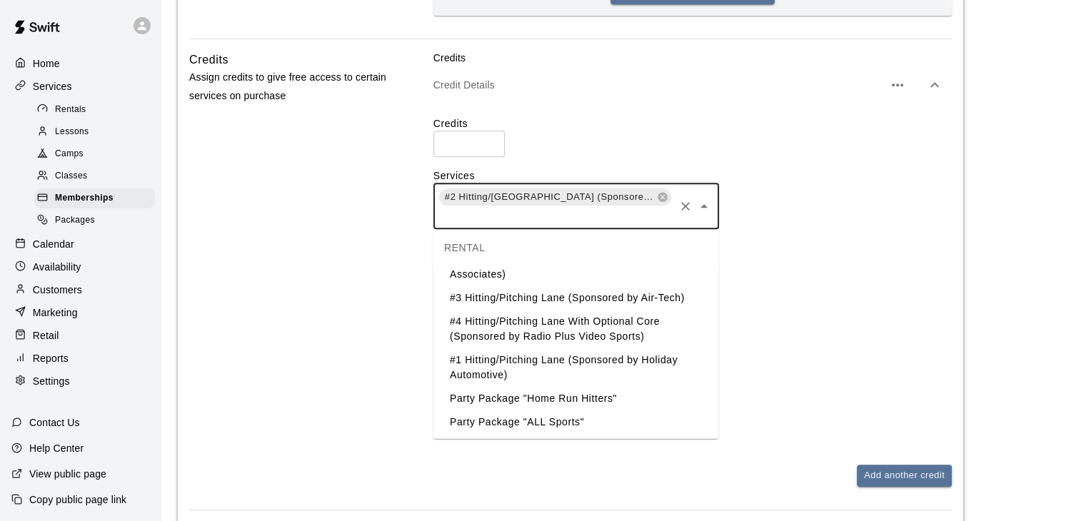
scroll to position [148, 0]
click at [531, 363] on li "#1 Hitting/Pitching Lane (Sponsored by Holiday Automotive)" at bounding box center [576, 366] width 286 height 39
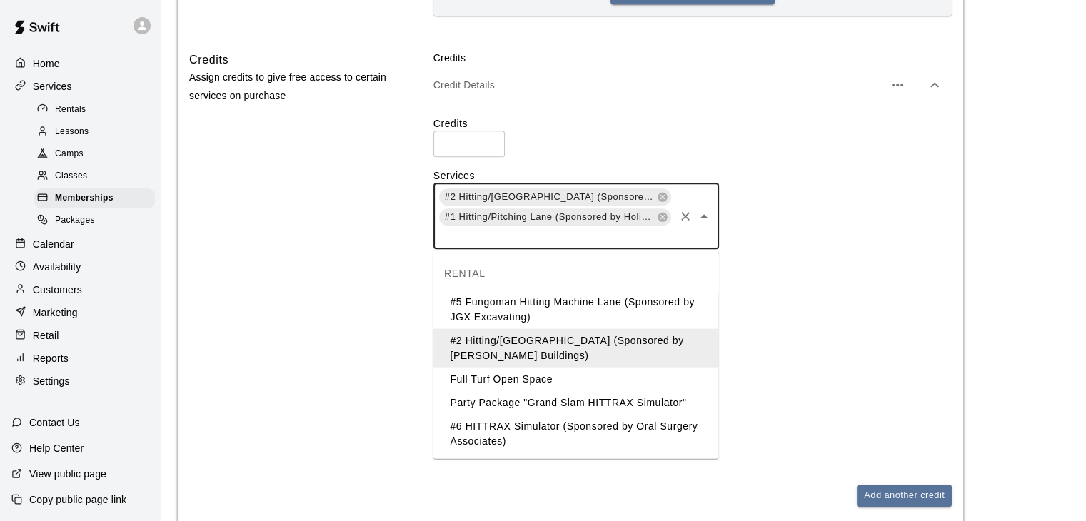
click at [530, 237] on input "text" at bounding box center [555, 236] width 235 height 18
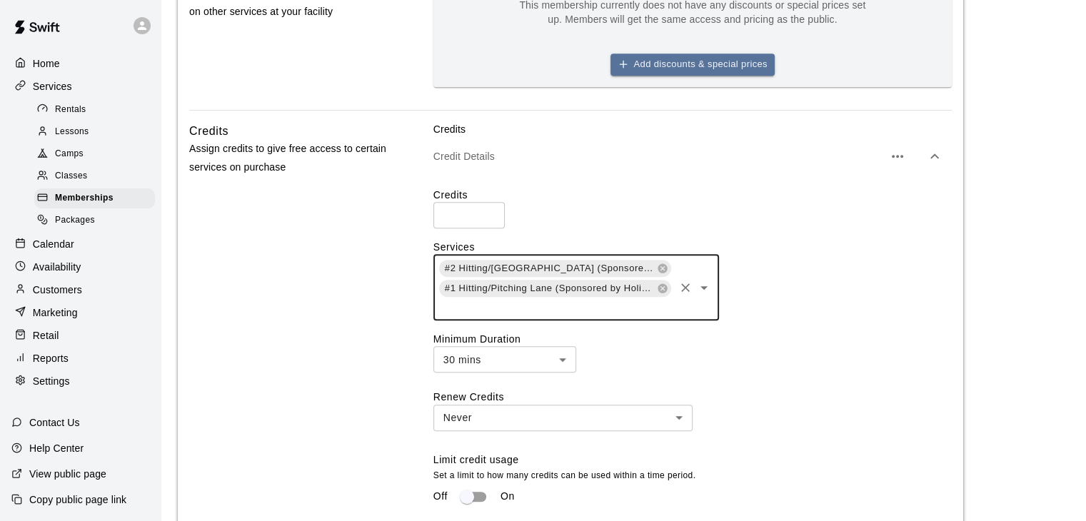
click at [533, 306] on input "text" at bounding box center [555, 307] width 235 height 18
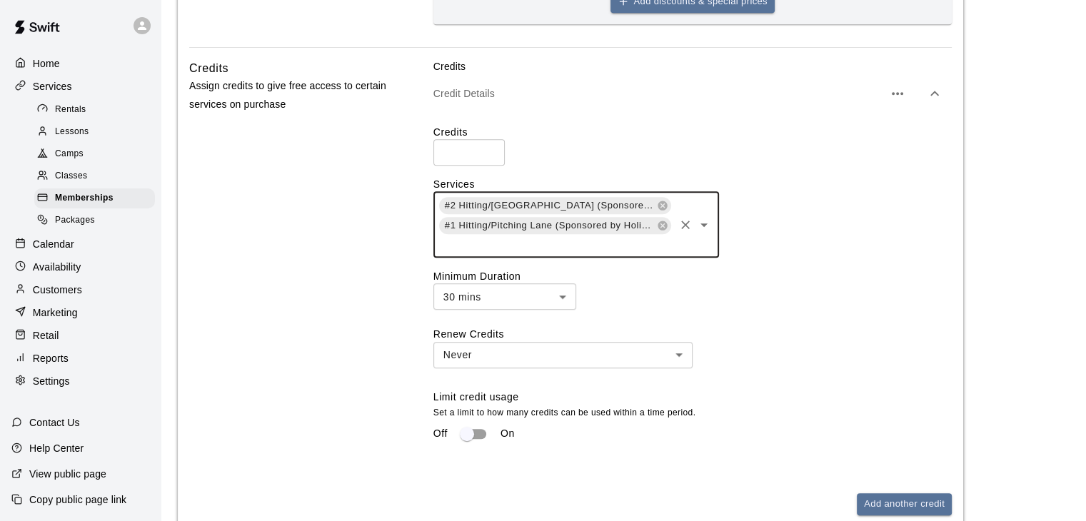
scroll to position [857, 0]
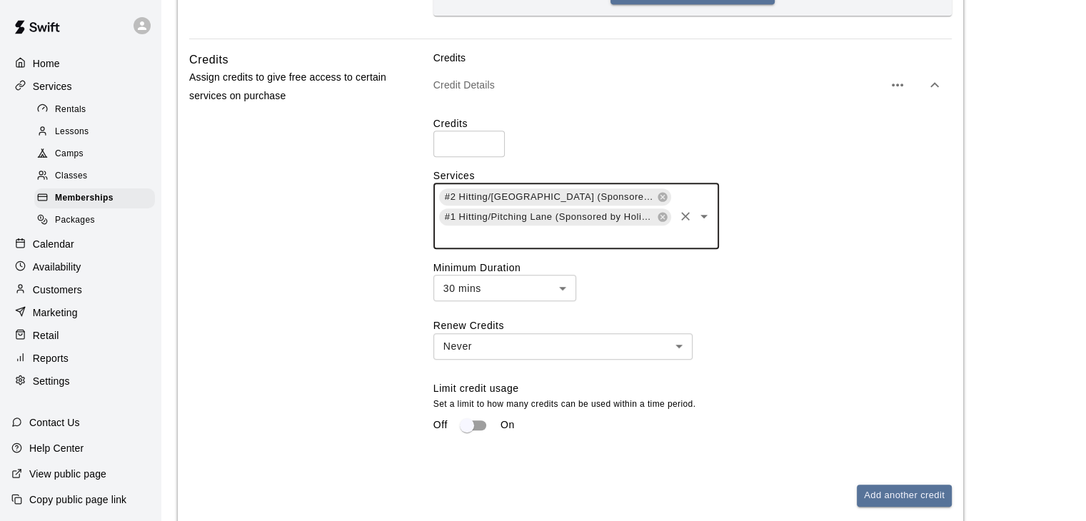
click at [571, 238] on input "text" at bounding box center [555, 236] width 235 height 18
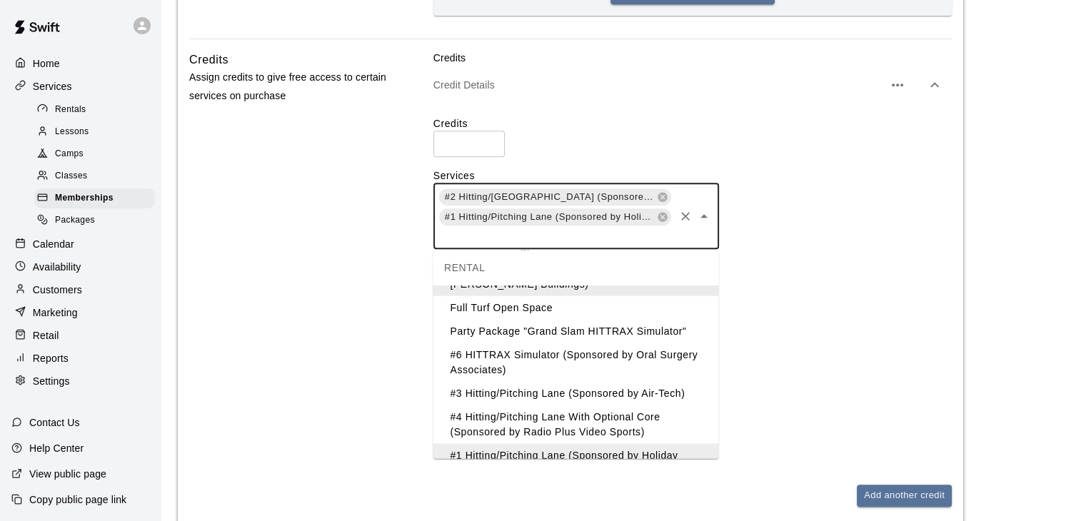
scroll to position [143, 0]
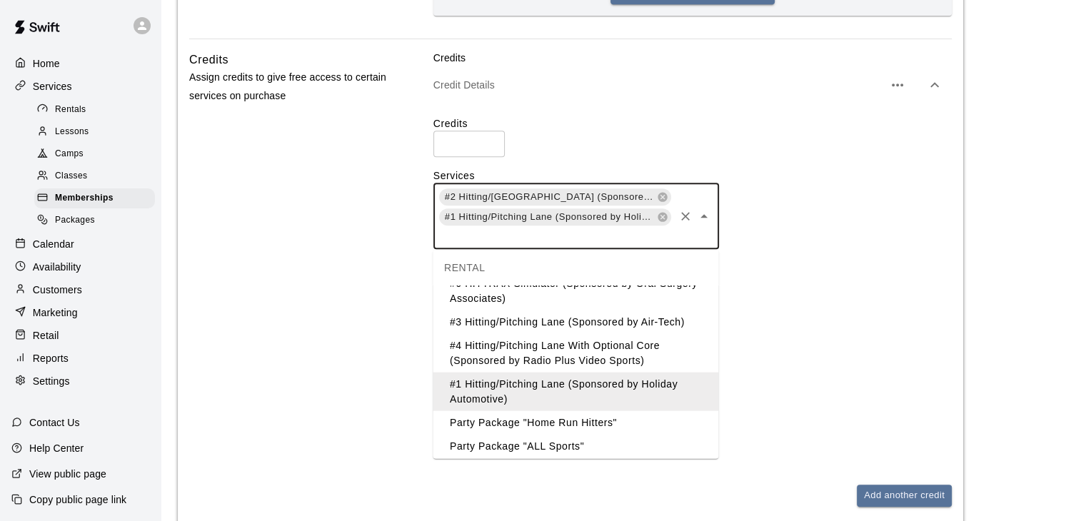
click at [556, 320] on li "#3 Hitting/Pitching Lane (Sponsored by Air-Tech)" at bounding box center [576, 322] width 286 height 24
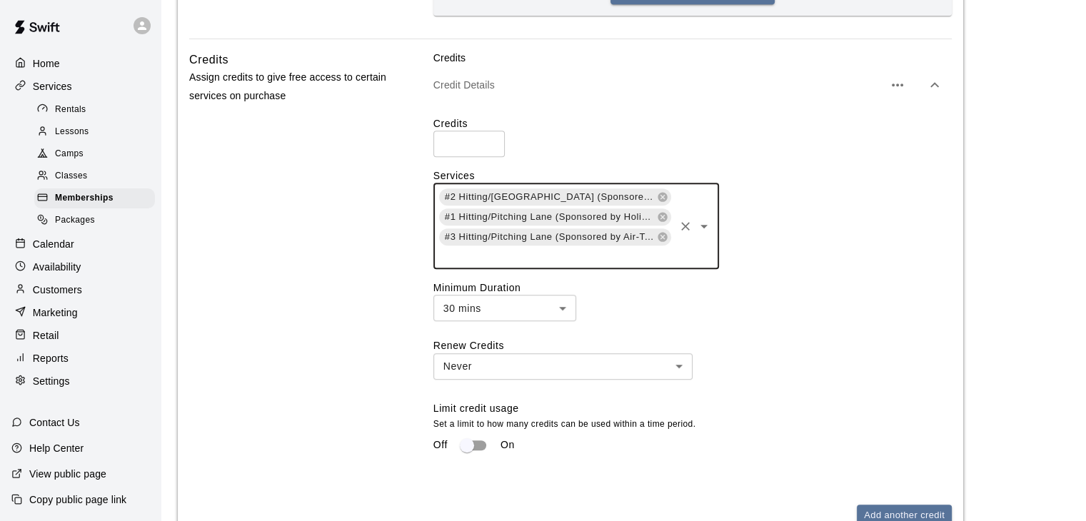
click at [554, 261] on input "text" at bounding box center [555, 256] width 235 height 18
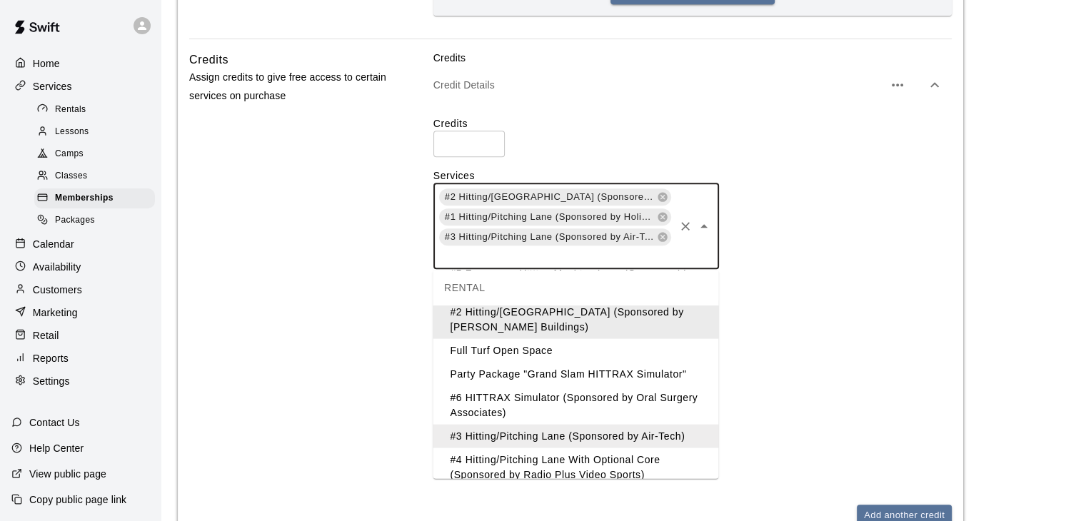
scroll to position [71, 0]
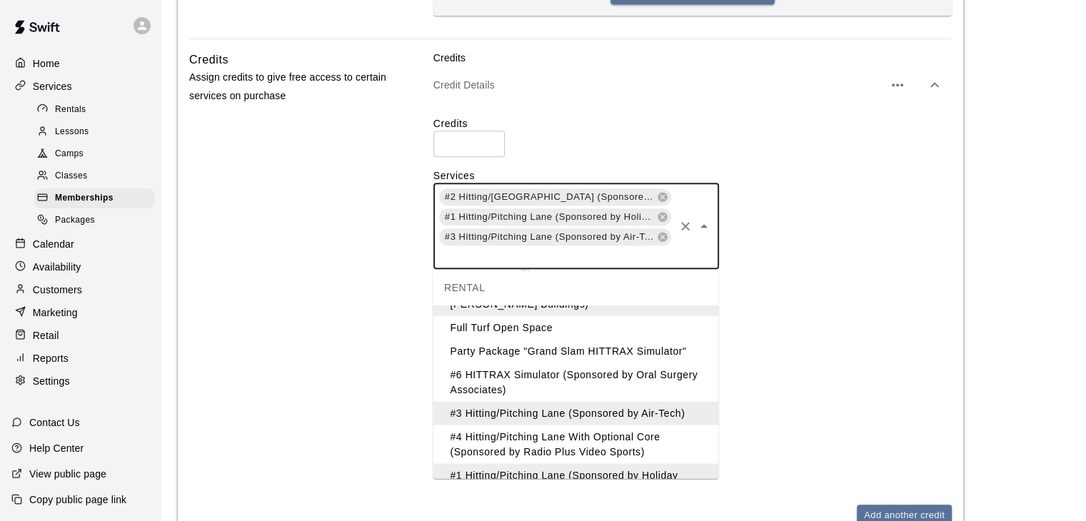
click at [541, 445] on li "#4 Hitting/Pitching Lane With Optional Core (Sponsored by Radio Plus Video Spor…" at bounding box center [576, 444] width 286 height 39
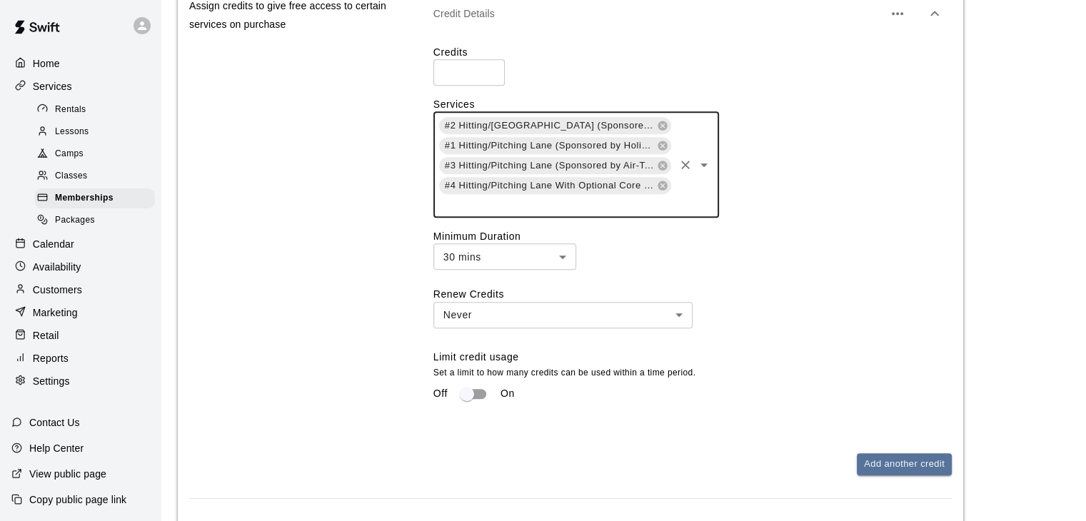
scroll to position [1071, 0]
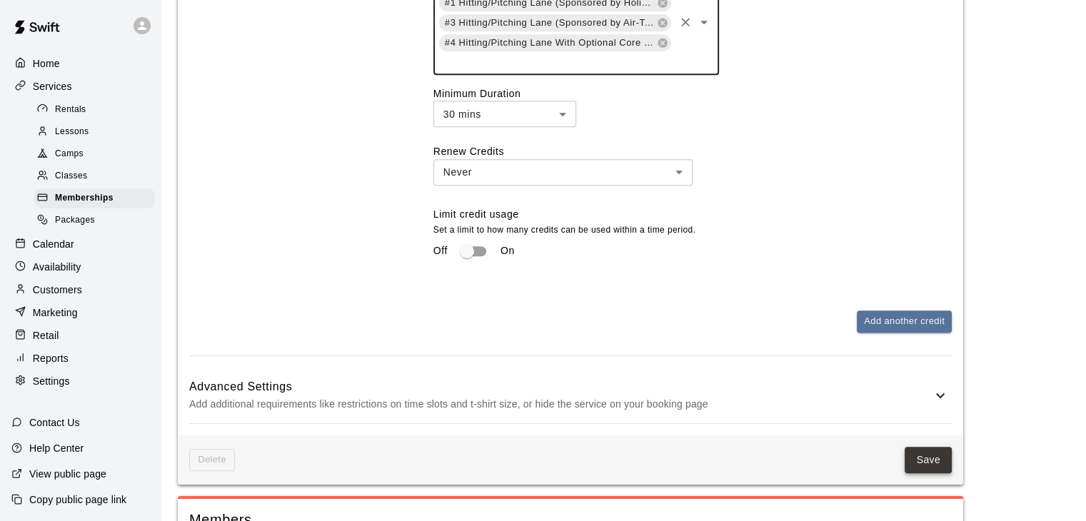
click at [931, 468] on button "Save" at bounding box center [928, 460] width 47 height 26
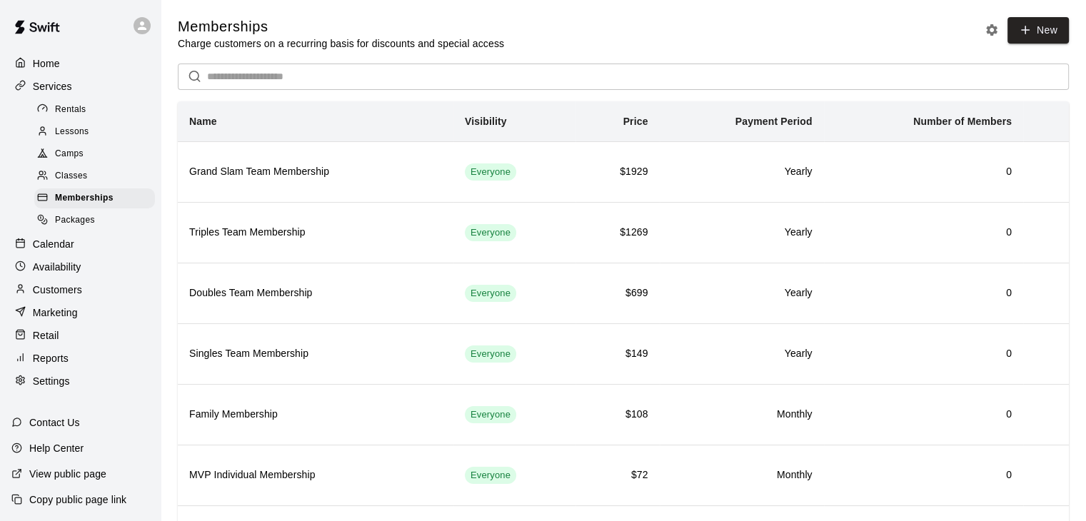
click at [72, 297] on p "Customers" at bounding box center [57, 290] width 49 height 14
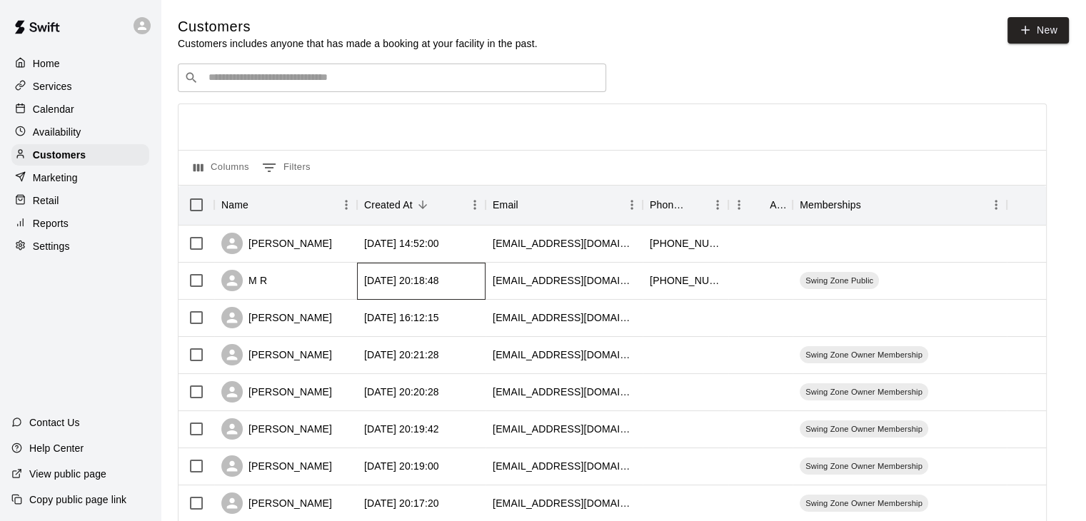
click at [439, 281] on div "2025-09-18 20:18:48" at bounding box center [401, 280] width 75 height 14
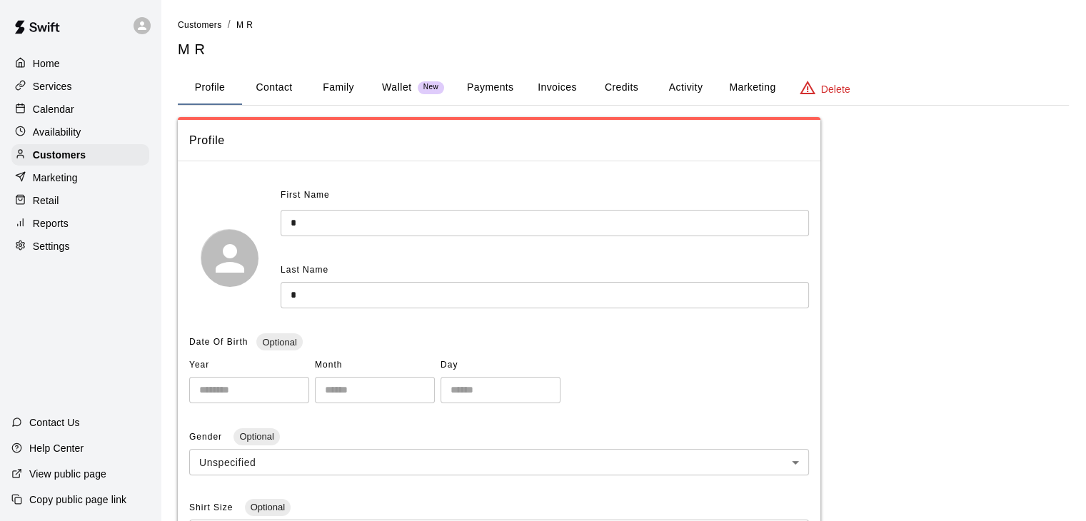
click at [615, 89] on button "Credits" at bounding box center [621, 88] width 64 height 34
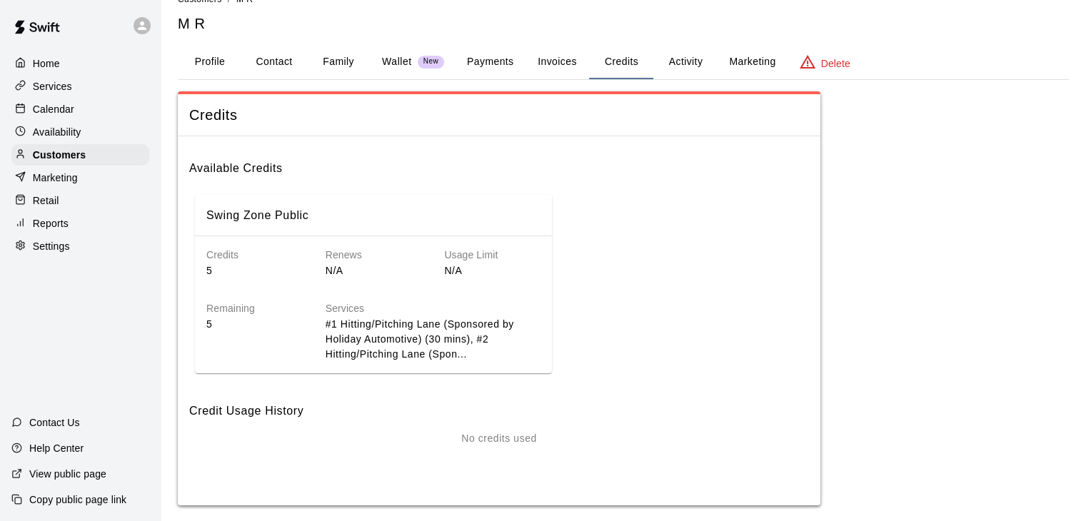
scroll to position [39, 0]
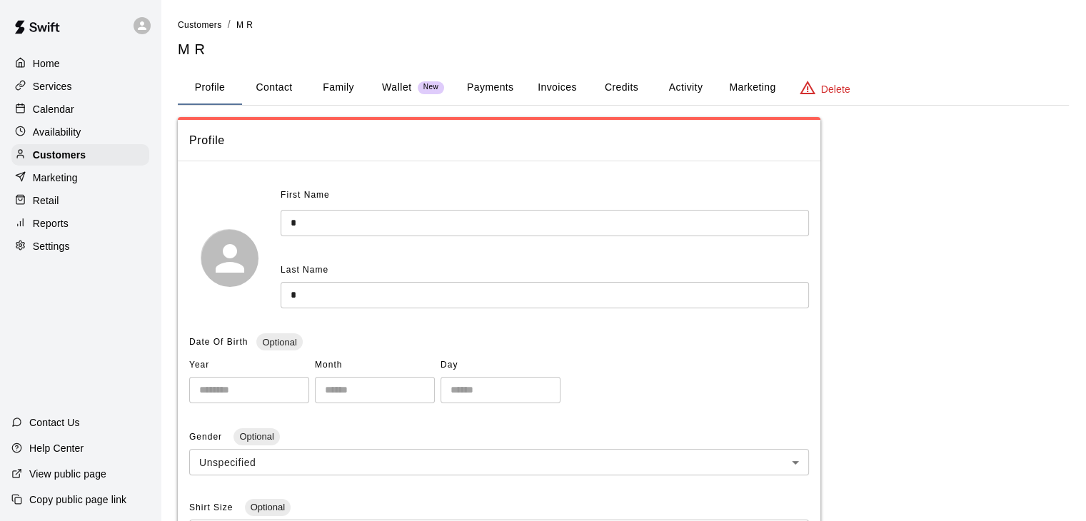
click at [628, 86] on button "Credits" at bounding box center [621, 88] width 64 height 34
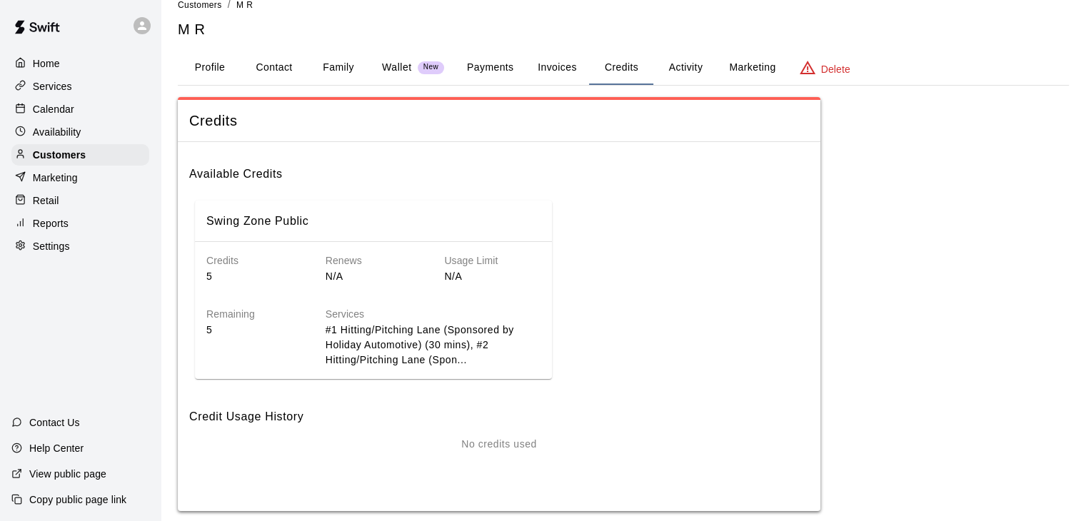
scroll to position [39, 0]
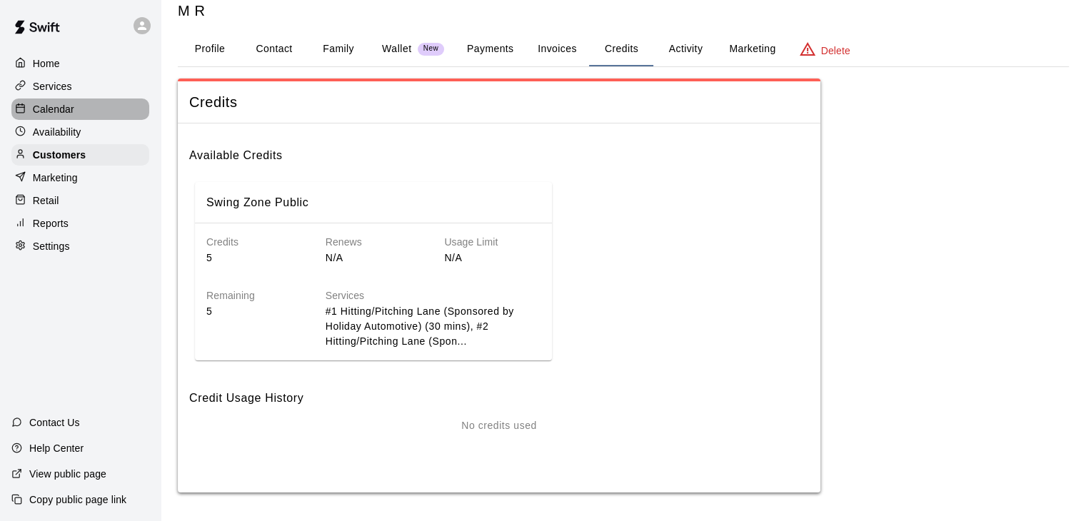
click at [58, 111] on p "Calendar" at bounding box center [53, 109] width 41 height 14
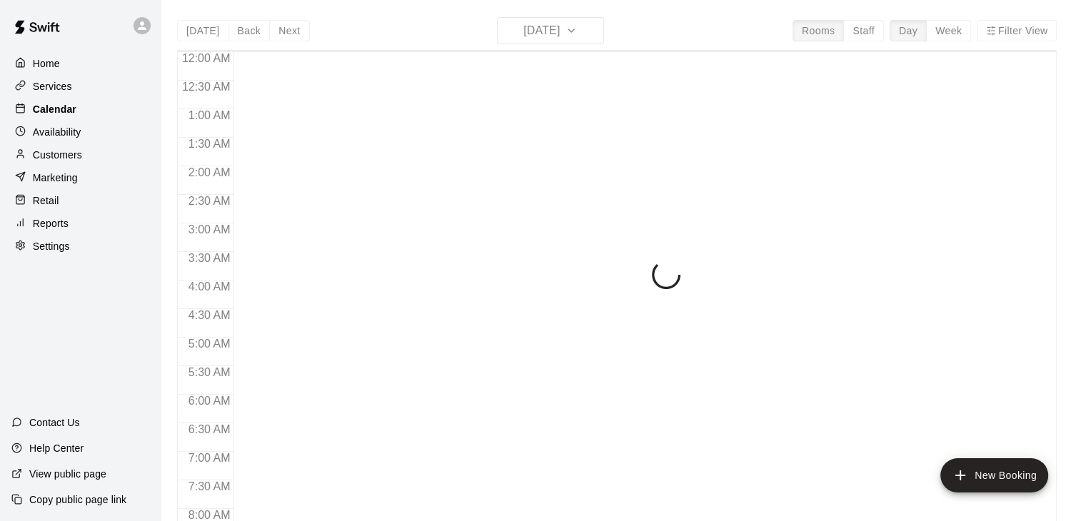
scroll to position [383, 0]
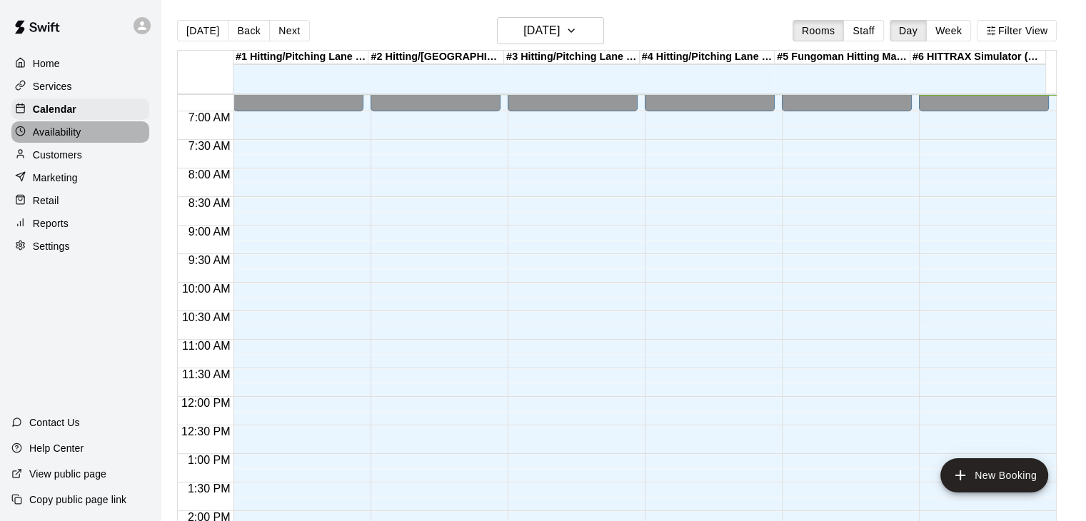
click at [54, 139] on p "Availability" at bounding box center [57, 132] width 49 height 14
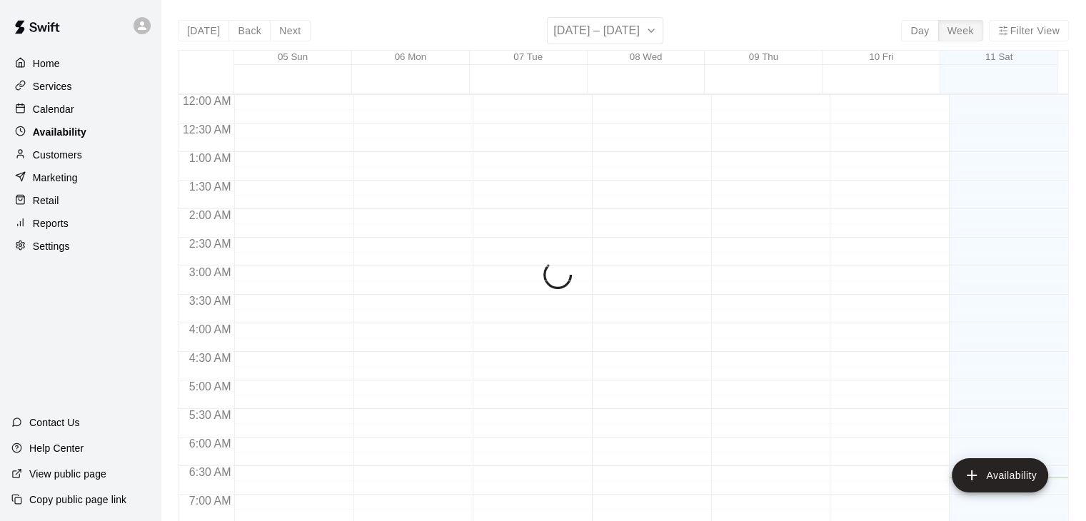
scroll to position [383, 0]
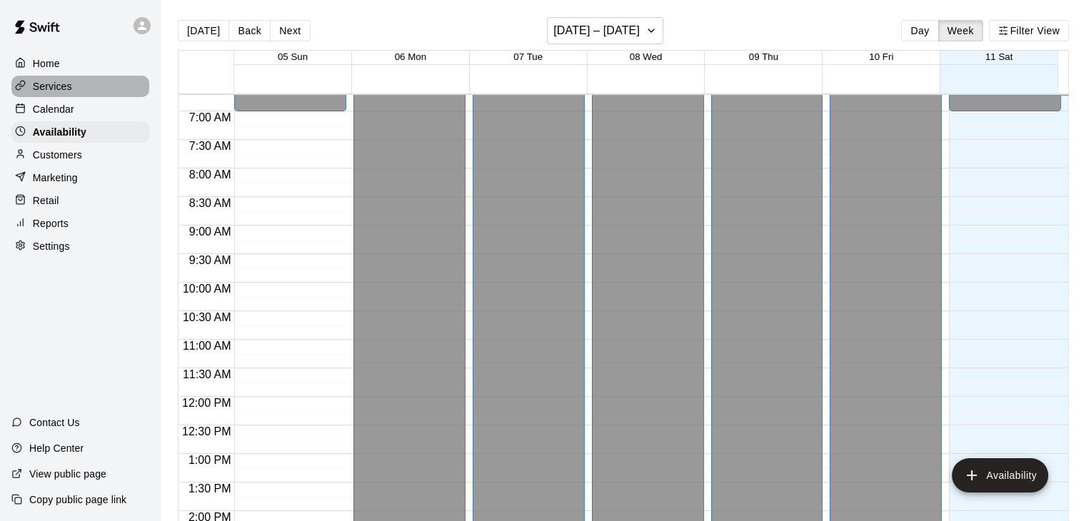
click at [56, 85] on p "Services" at bounding box center [52, 86] width 39 height 14
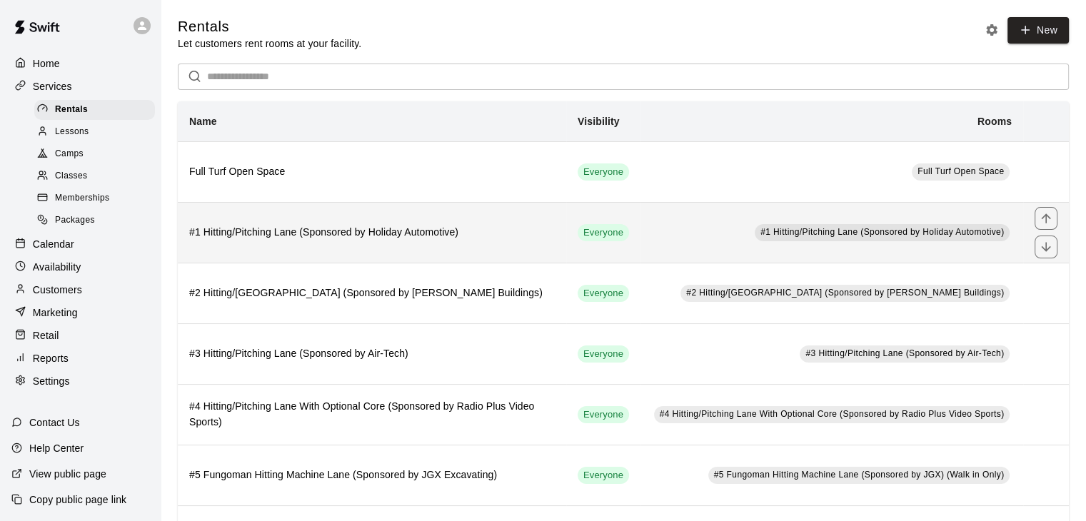
click at [396, 231] on h6 "#1 Hitting/Pitching Lane (Sponsored by Holiday Automotive)" at bounding box center [372, 233] width 366 height 16
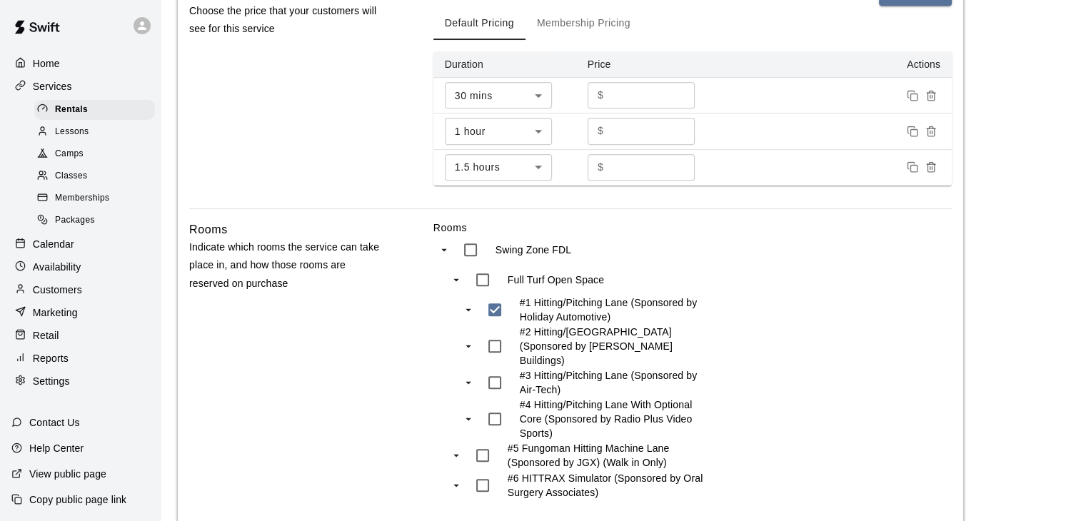
scroll to position [934, 0]
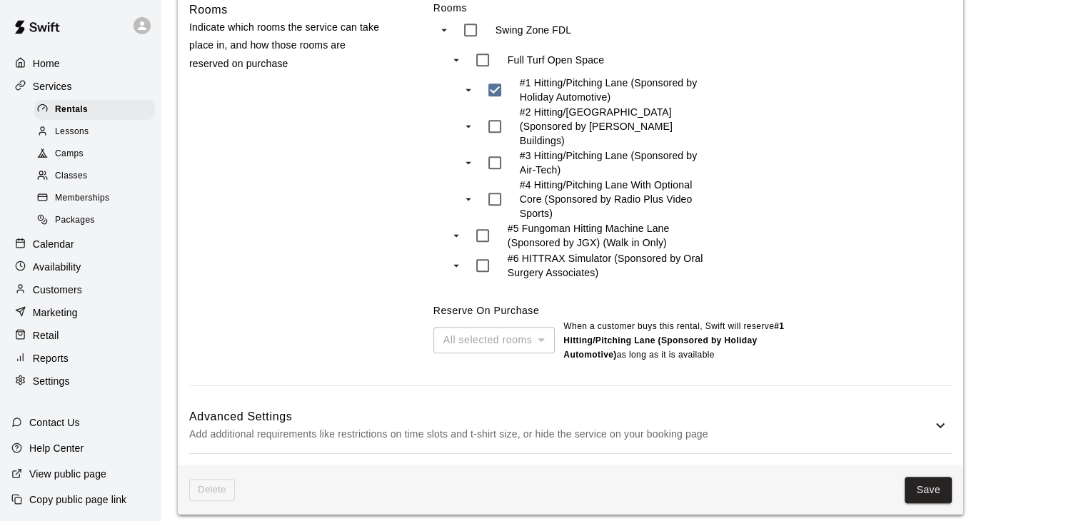
click at [513, 425] on p "Add additional requirements like restrictions on time slots and t-shirt size, o…" at bounding box center [560, 434] width 742 height 18
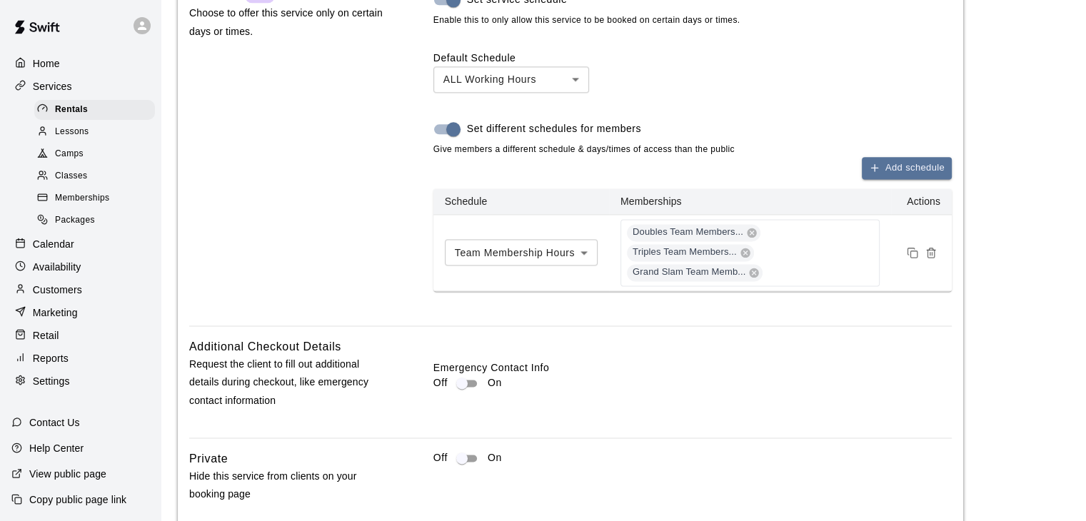
scroll to position [1942, 0]
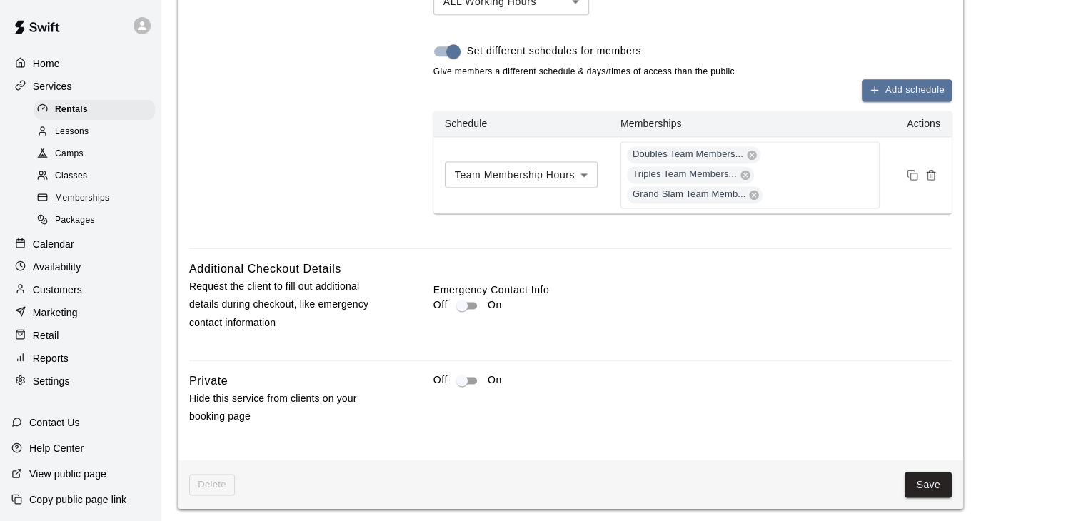
click at [88, 206] on span "Memberships" at bounding box center [82, 198] width 54 height 14
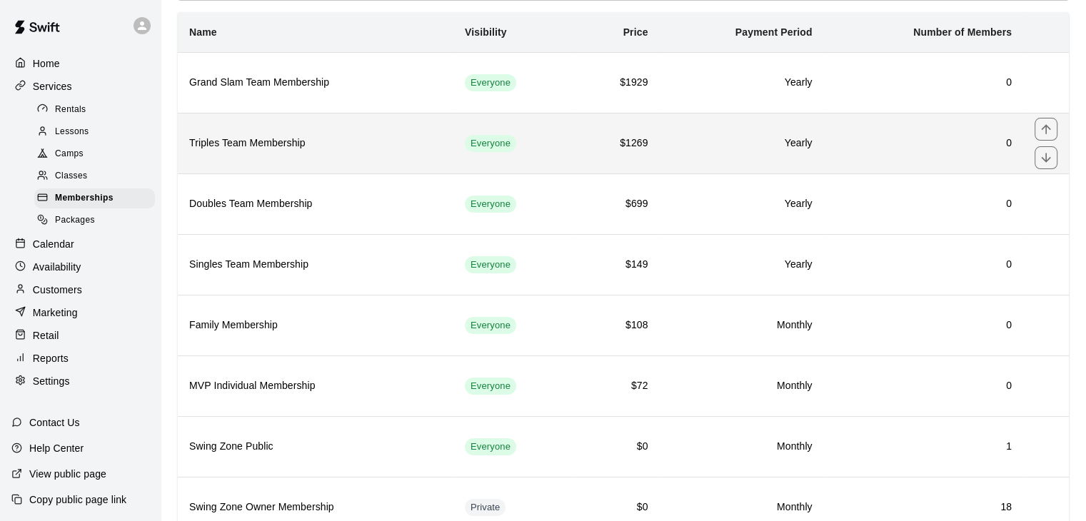
scroll to position [203, 0]
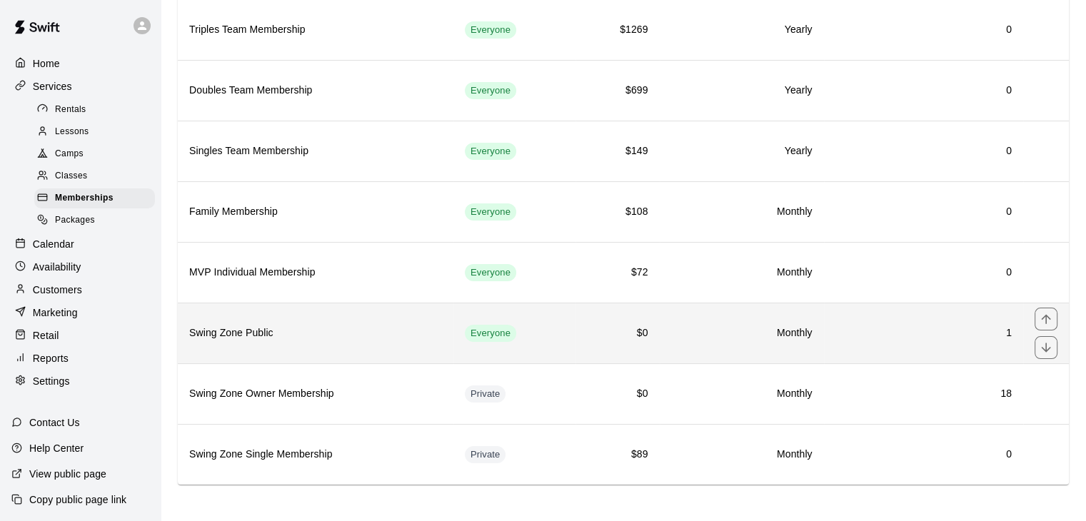
click at [442, 330] on th "Swing Zone Public" at bounding box center [316, 333] width 276 height 61
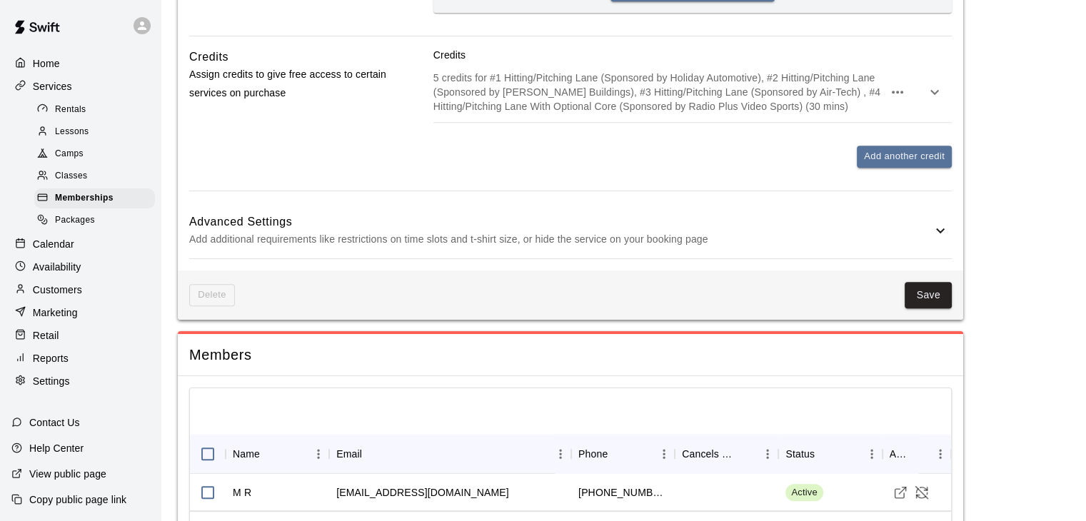
scroll to position [720, 0]
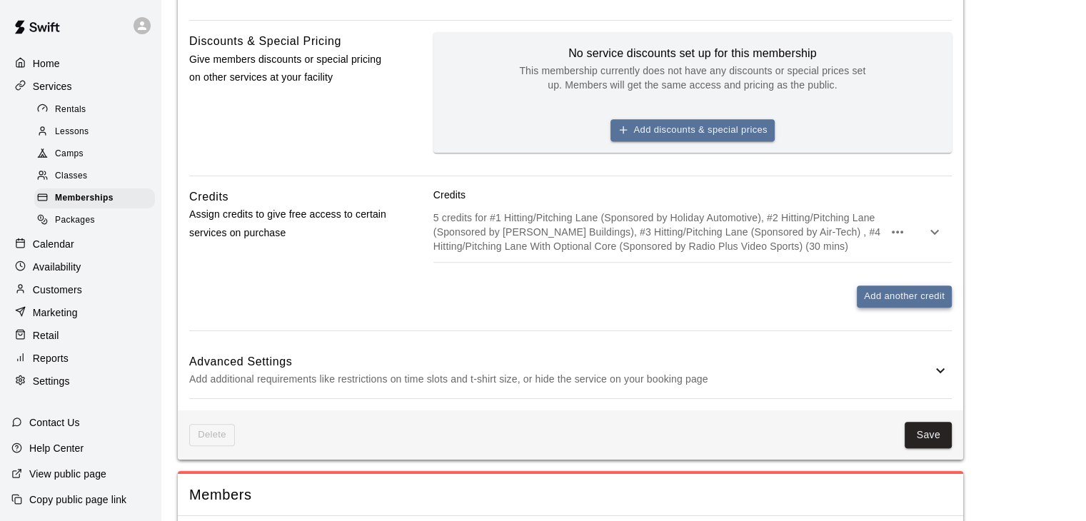
click at [870, 290] on button "Add another credit" at bounding box center [904, 297] width 95 height 22
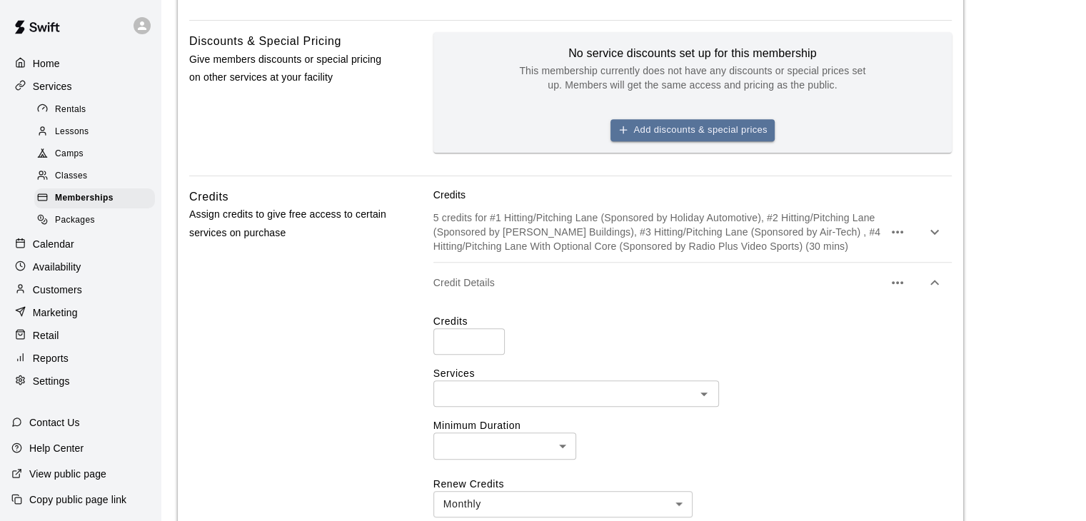
click at [703, 308] on div "Credits ​ Services ​ Minimum Duration ​ ​ Renew Credits Monthly ******* ​ Limit…" at bounding box center [692, 461] width 518 height 317
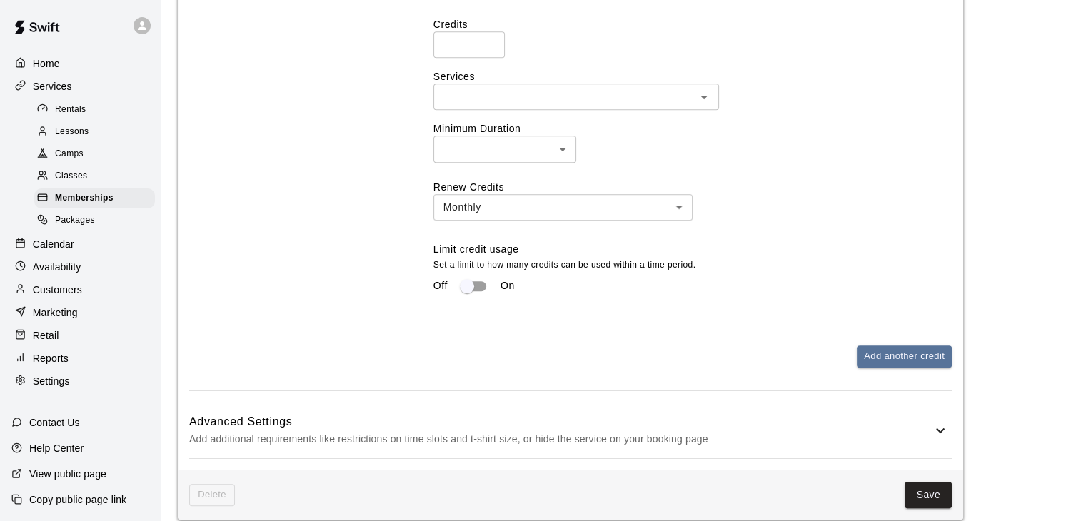
scroll to position [1219, 0]
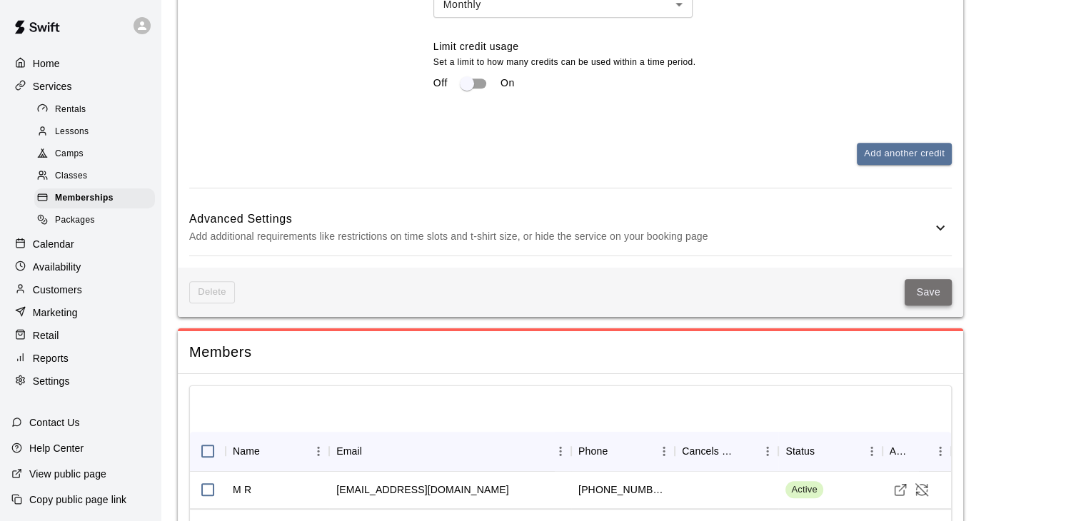
click at [908, 291] on button "Save" at bounding box center [928, 292] width 47 height 26
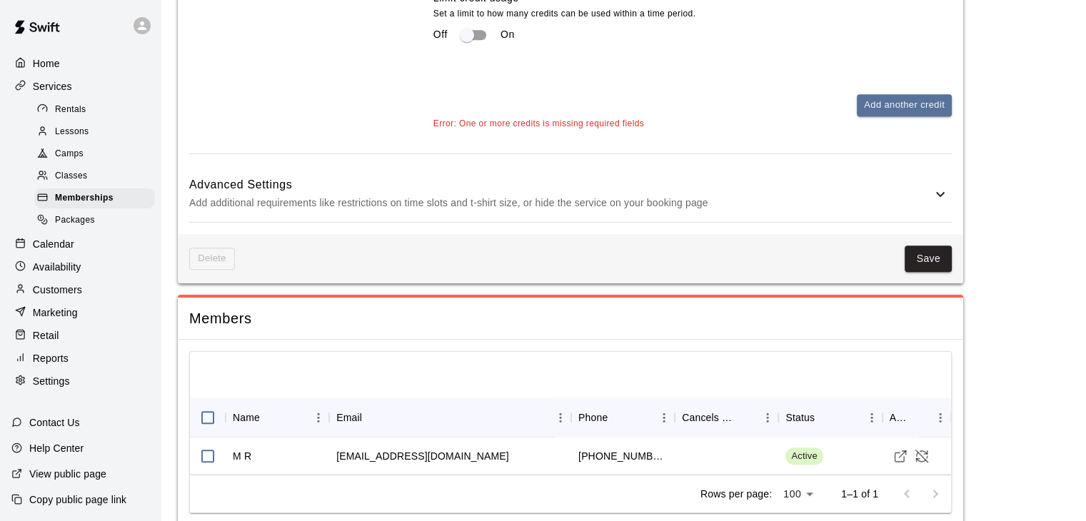
scroll to position [1313, 0]
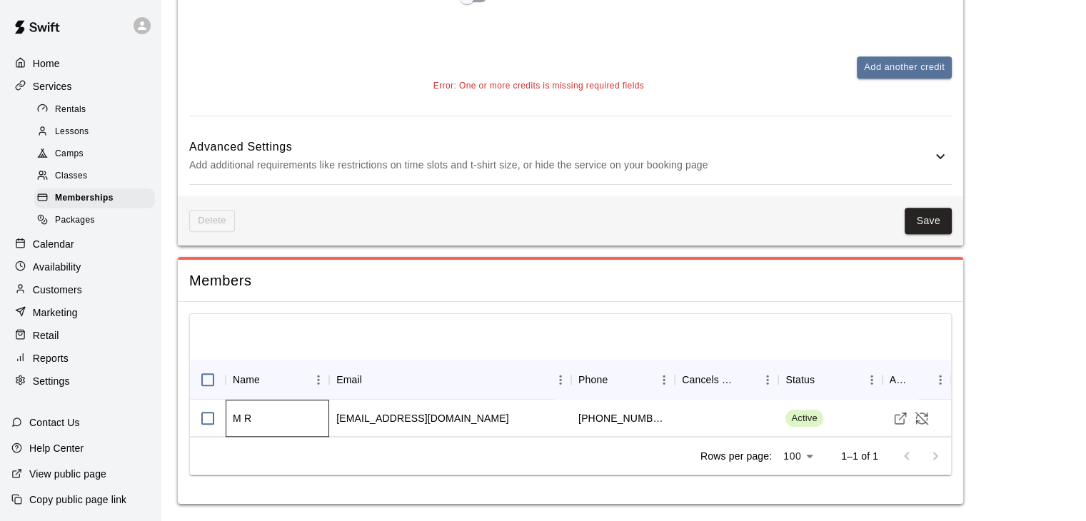
click at [243, 413] on div "M R" at bounding box center [242, 418] width 19 height 14
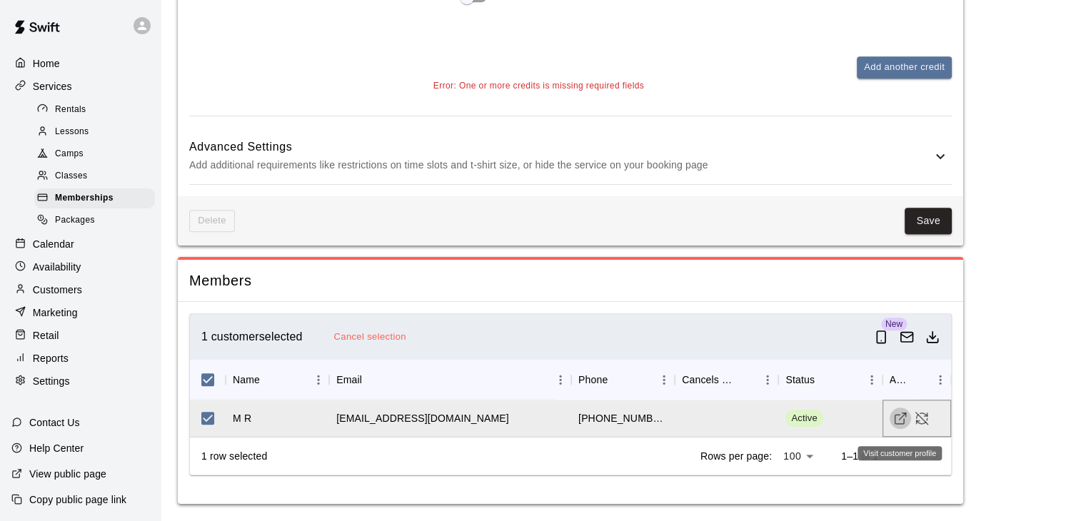
click at [900, 416] on icon "Visit customer profile" at bounding box center [900, 418] width 14 height 14
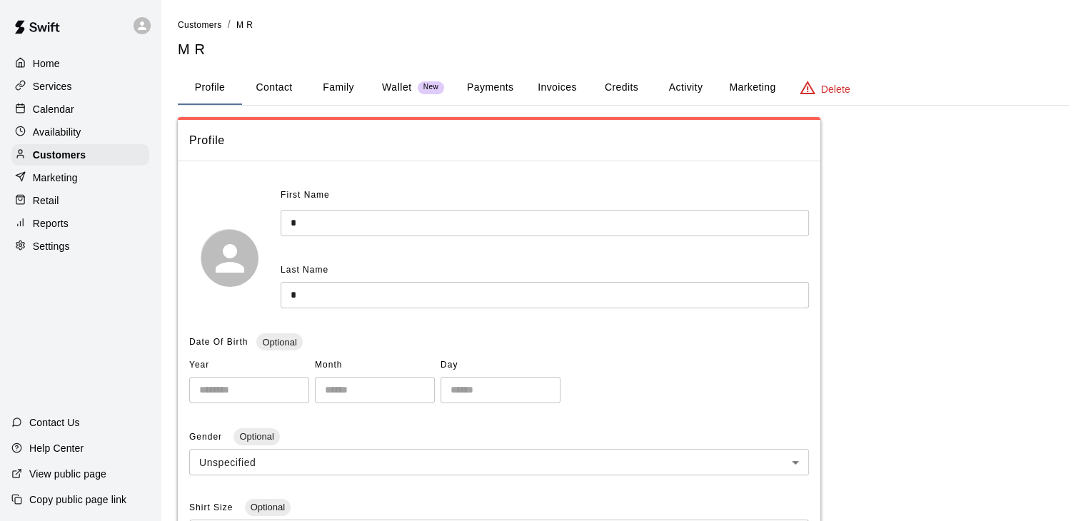
click at [560, 92] on button "Invoices" at bounding box center [557, 88] width 64 height 34
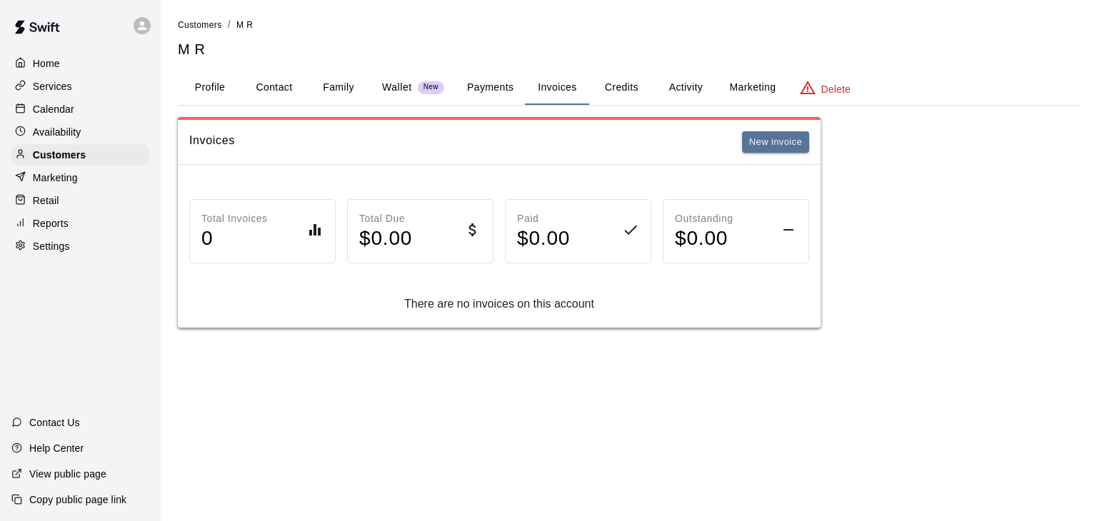
click at [613, 89] on button "Credits" at bounding box center [621, 88] width 64 height 34
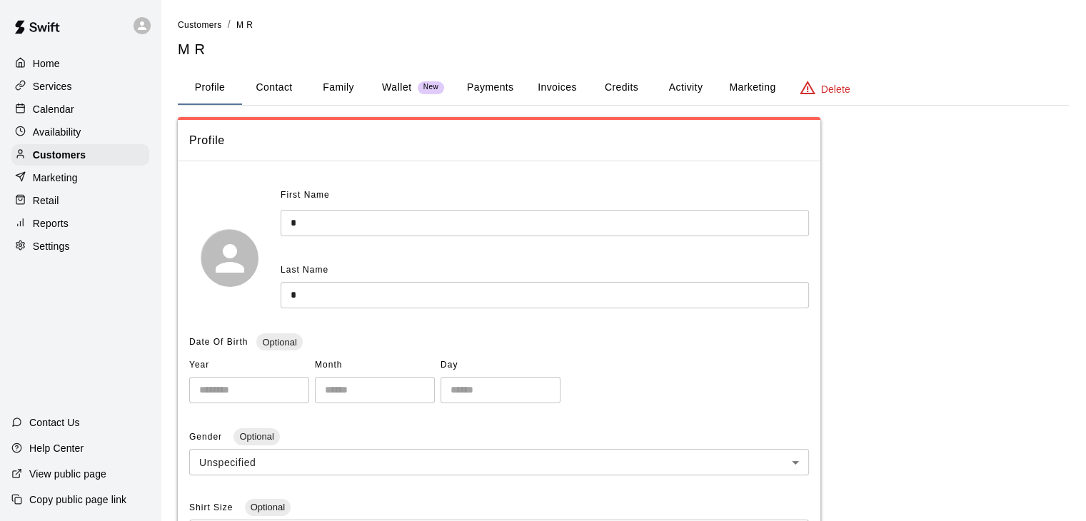
click at [623, 84] on button "Credits" at bounding box center [621, 88] width 64 height 34
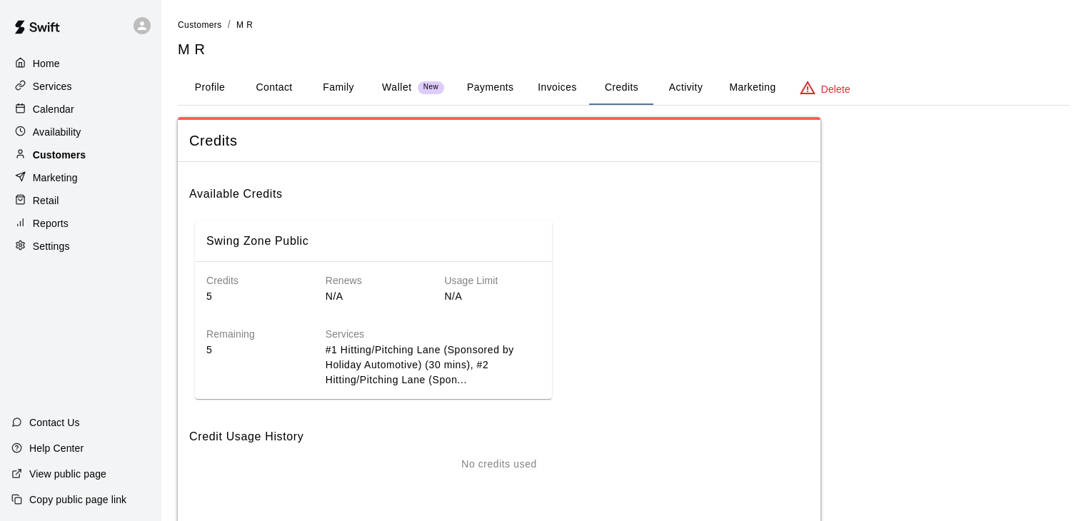
click at [80, 155] on p "Customers" at bounding box center [59, 155] width 53 height 14
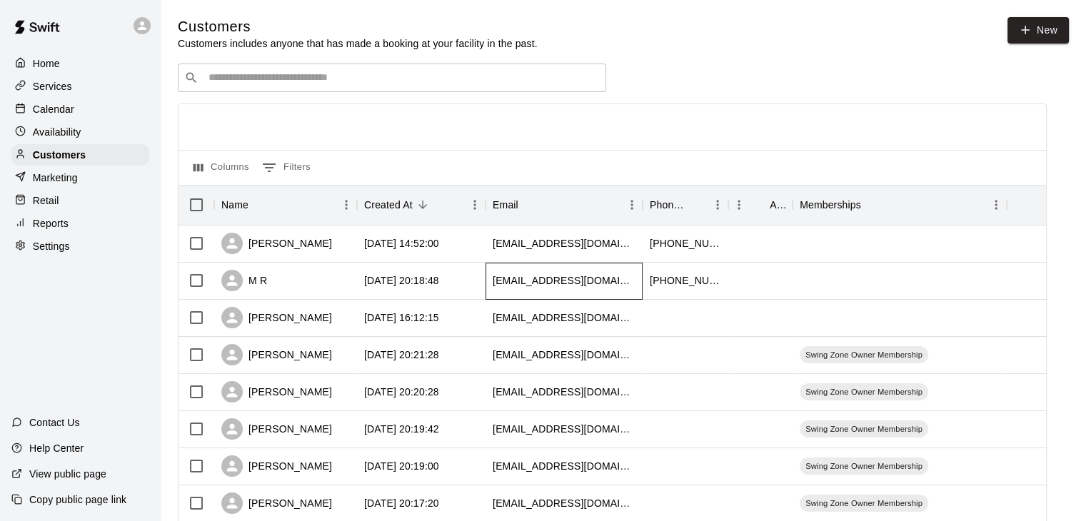
click at [500, 282] on div "[EMAIL_ADDRESS][DOMAIN_NAME]" at bounding box center [564, 280] width 143 height 14
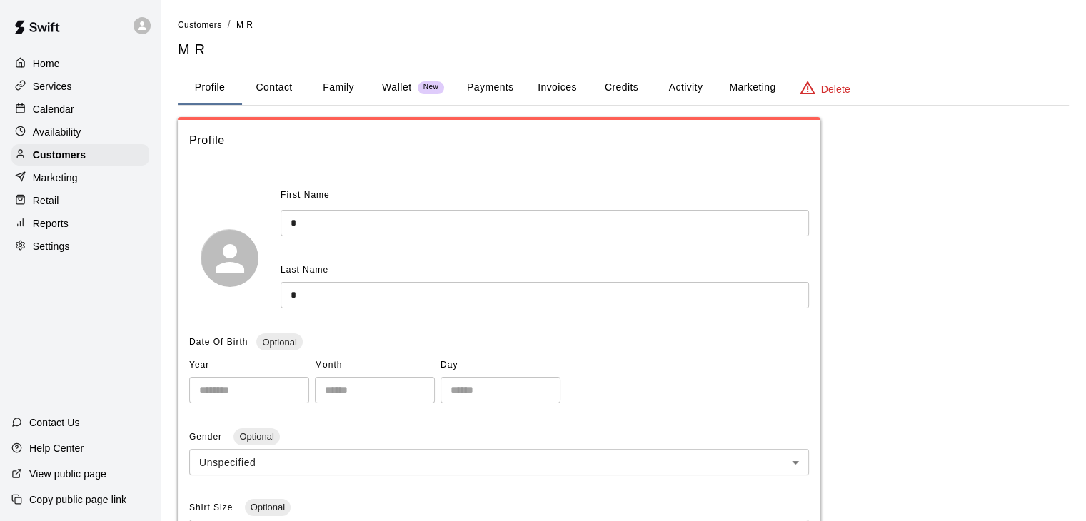
click at [488, 91] on button "Payments" at bounding box center [489, 88] width 69 height 34
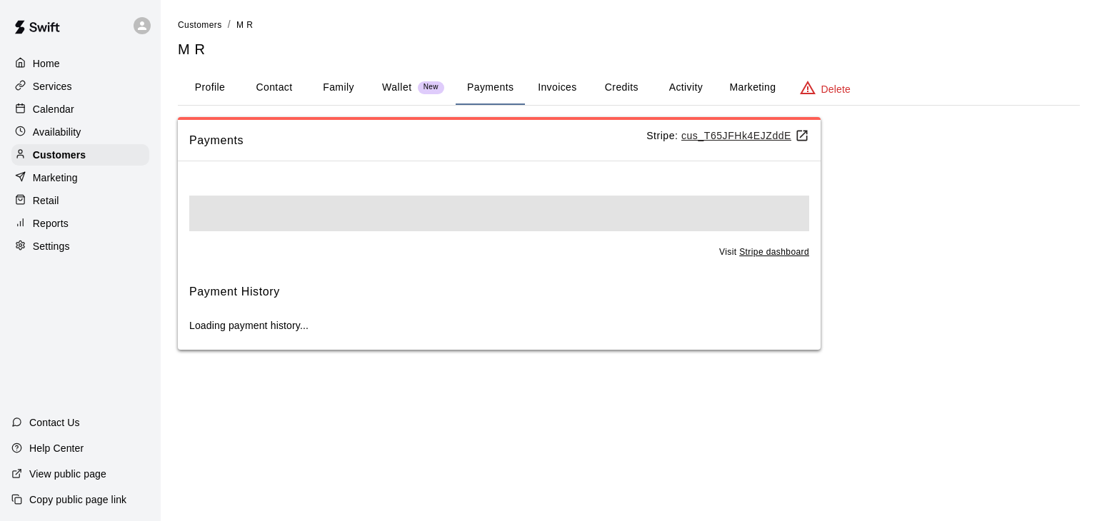
click at [565, 89] on button "Invoices" at bounding box center [557, 88] width 64 height 34
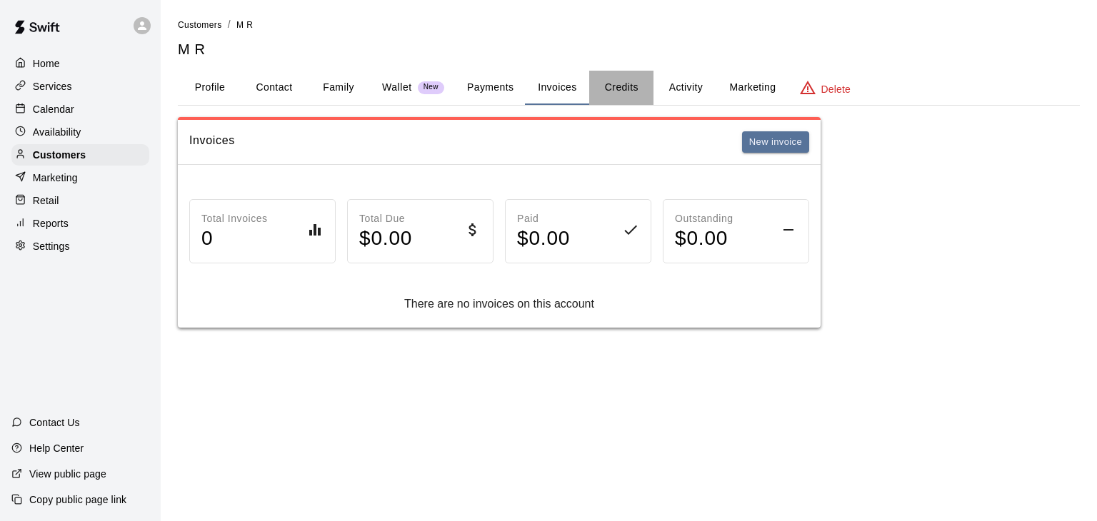
click at [616, 88] on button "Credits" at bounding box center [621, 88] width 64 height 34
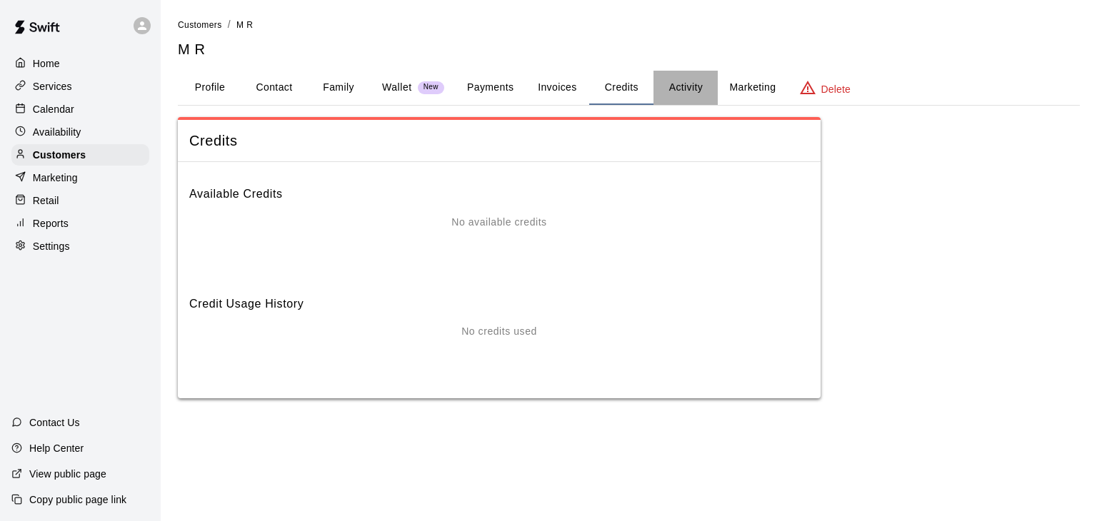
click at [683, 87] on button "Activity" at bounding box center [685, 88] width 64 height 34
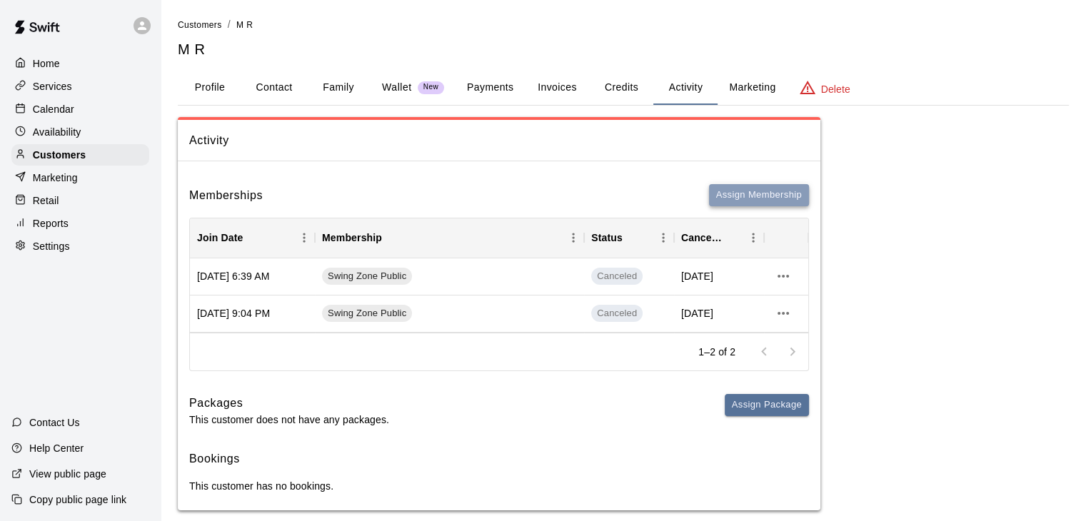
click at [757, 195] on button "Assign Membership" at bounding box center [759, 195] width 100 height 22
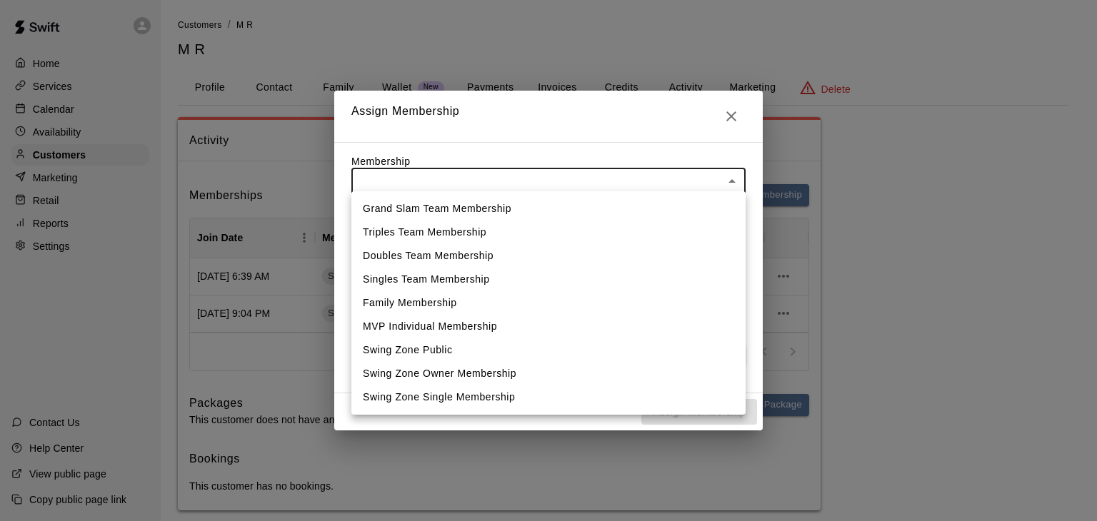
click at [573, 186] on body "Home Services Calendar Availability Customers Marketing Retail Reports Settings…" at bounding box center [548, 269] width 1097 height 539
click at [470, 349] on li "Swing Zone Public" at bounding box center [548, 350] width 394 height 24
type input "**********"
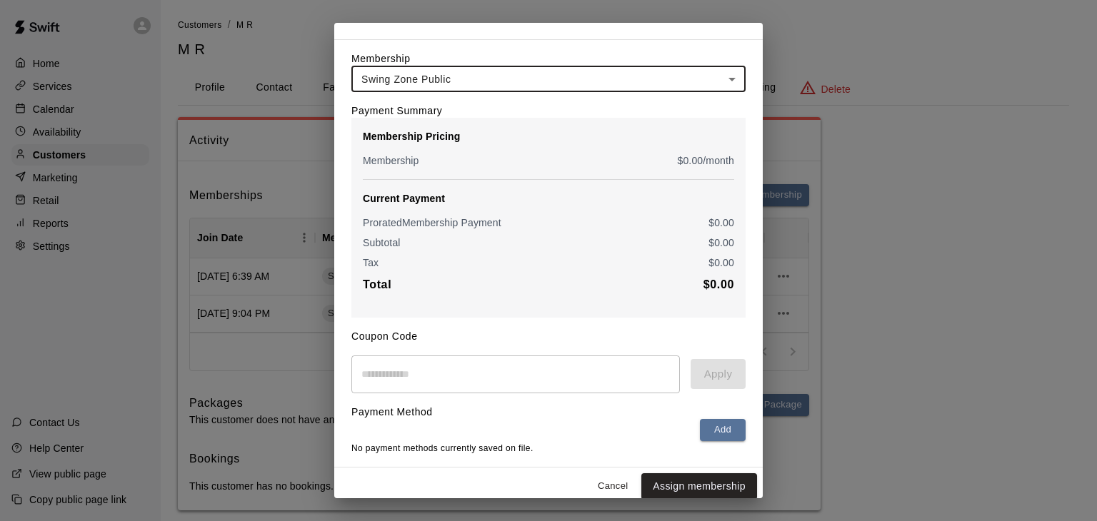
scroll to position [53, 0]
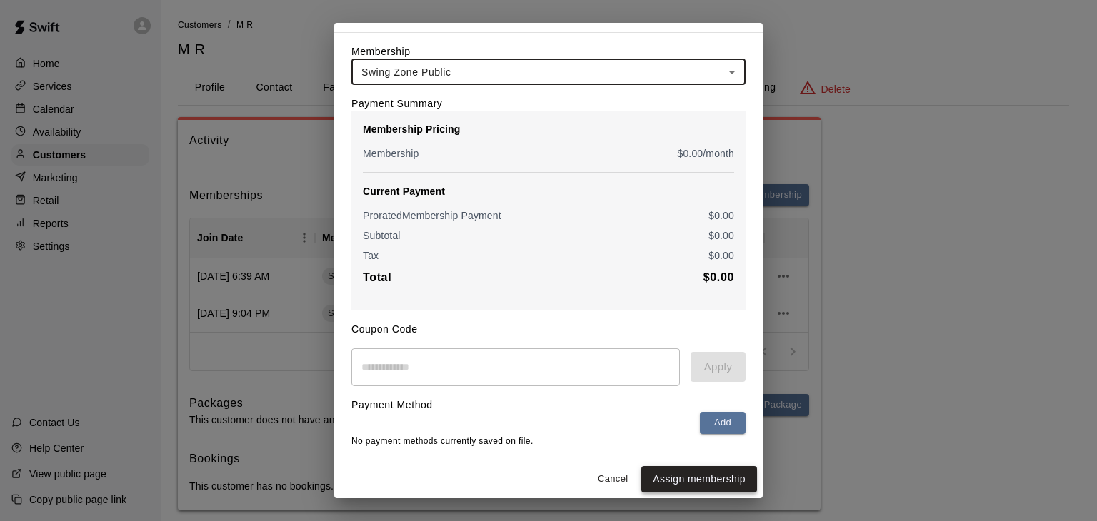
click at [722, 481] on button "Assign membership" at bounding box center [699, 479] width 116 height 26
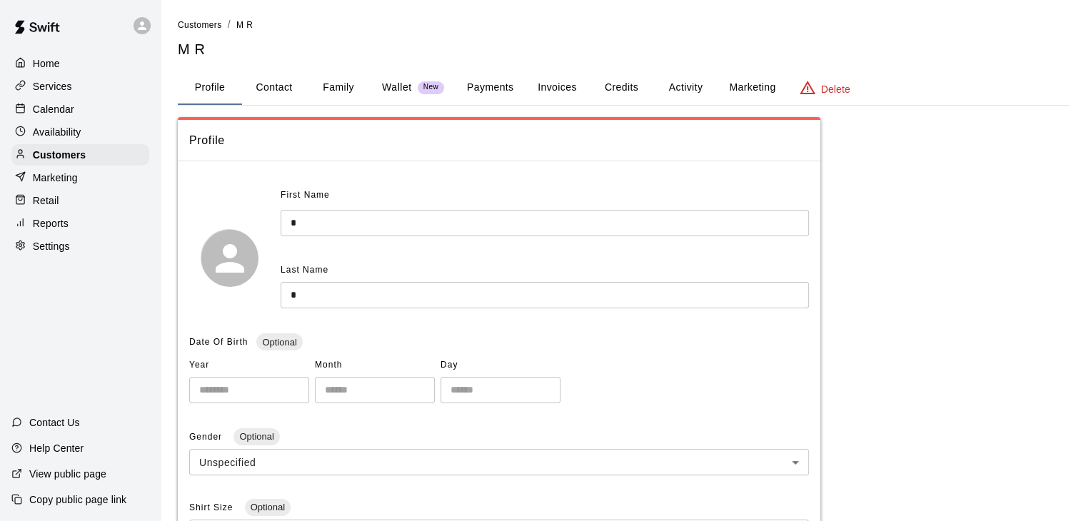
click at [612, 88] on button "Credits" at bounding box center [621, 88] width 64 height 34
